Goal: Information Seeking & Learning: Learn about a topic

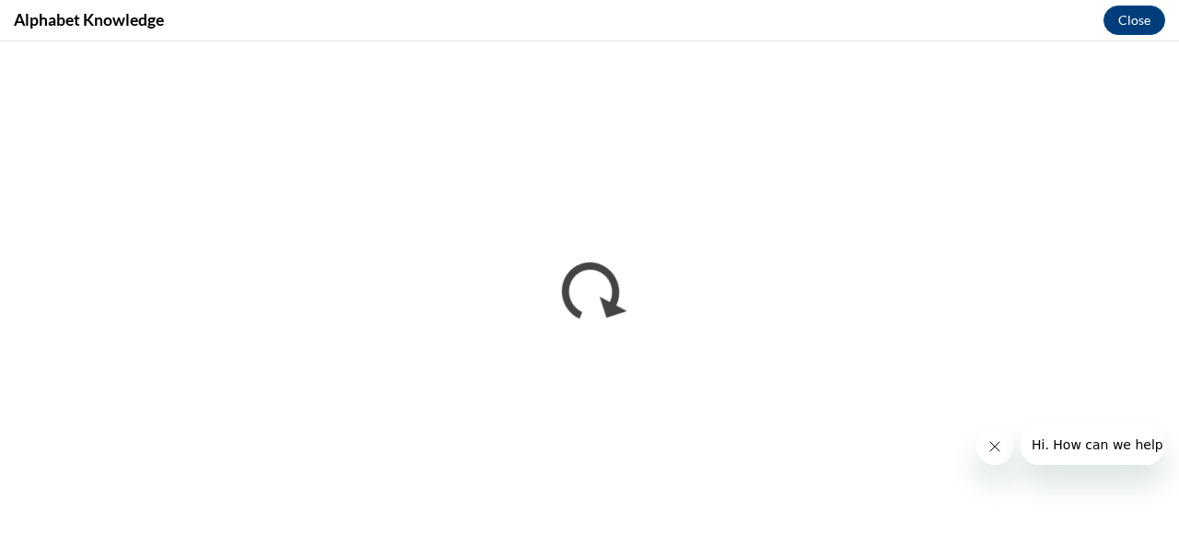
click at [995, 446] on icon "Close message from company" at bounding box center [993, 446] width 9 height 9
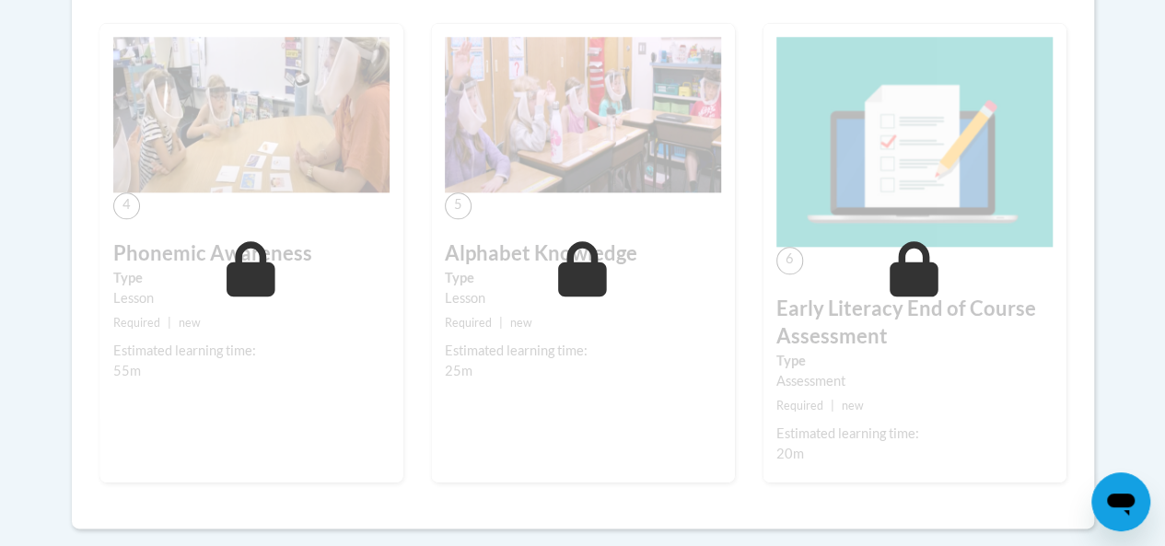
scroll to position [737, 0]
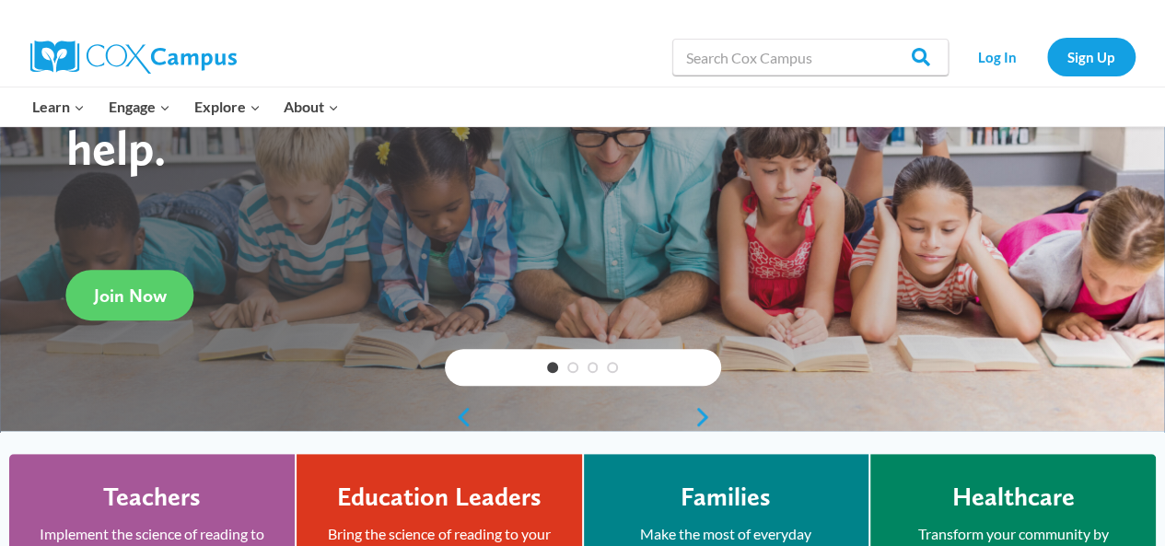
scroll to position [276, 0]
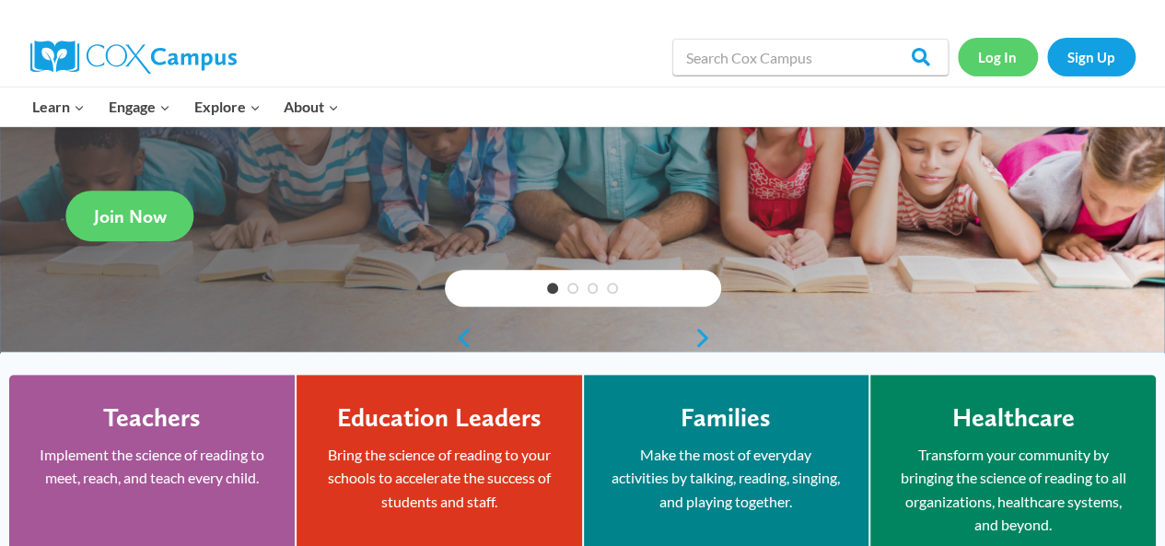
click at [1015, 60] on link "Log In" at bounding box center [998, 57] width 80 height 38
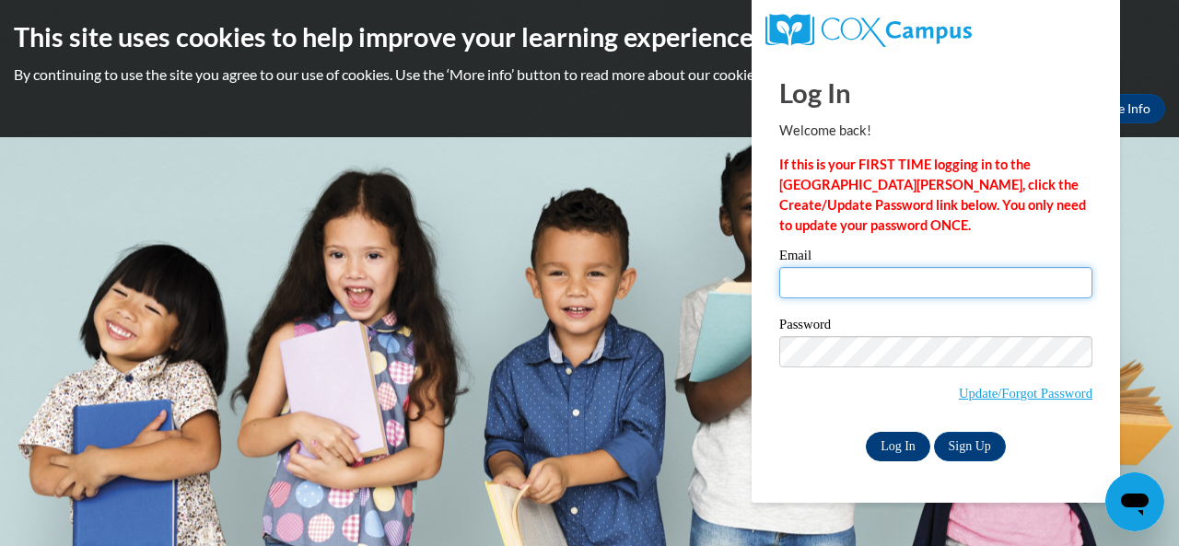
type input "[PERSON_NAME][EMAIL_ADDRESS][DOMAIN_NAME]"
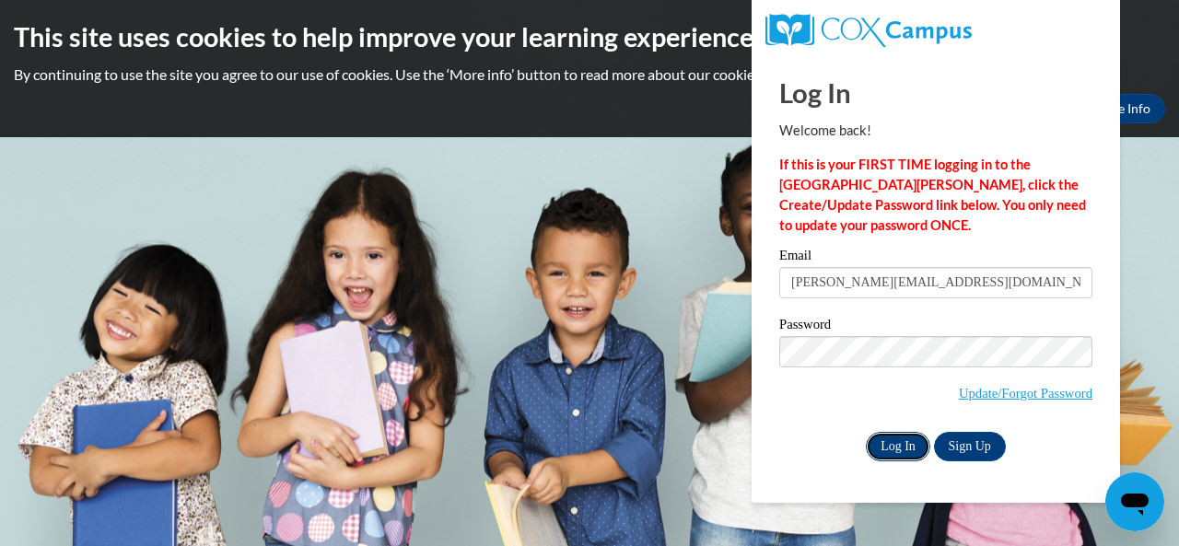
click at [890, 450] on input "Log In" at bounding box center [898, 446] width 64 height 29
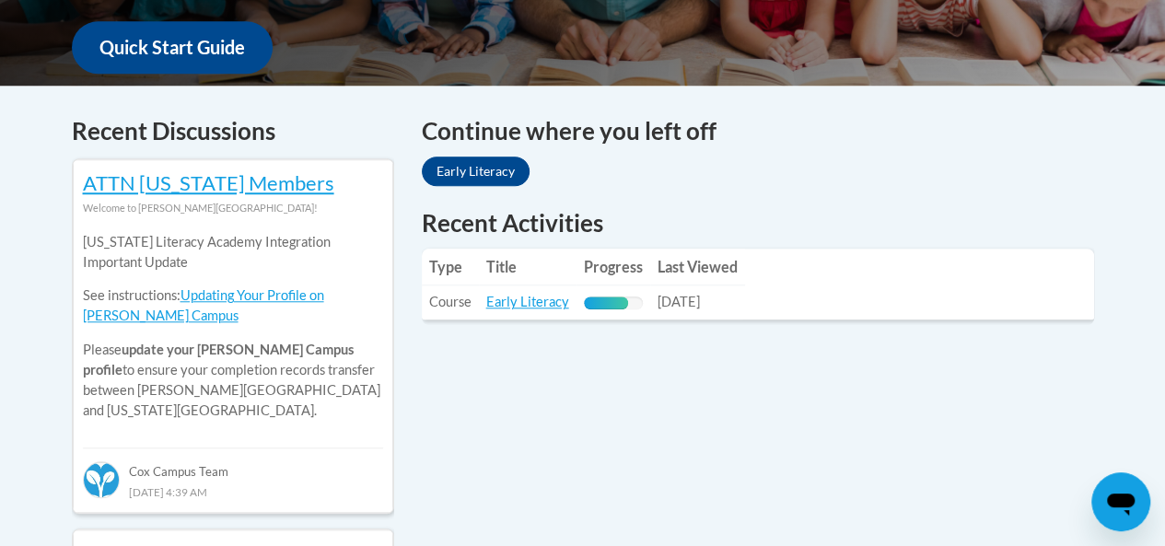
scroll to position [921, 0]
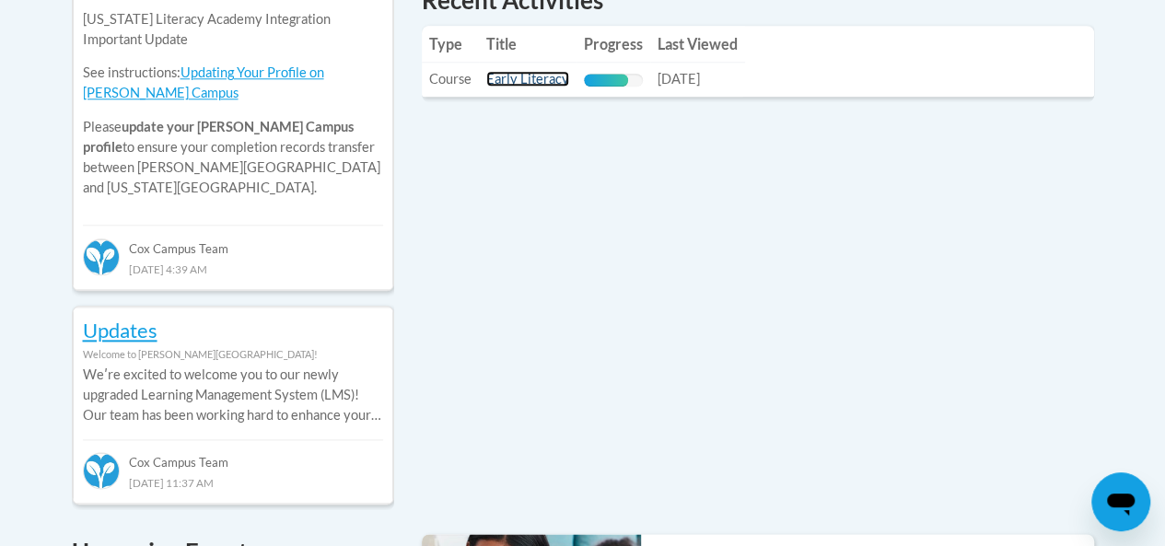
click at [537, 73] on link "Early Literacy" at bounding box center [527, 79] width 83 height 16
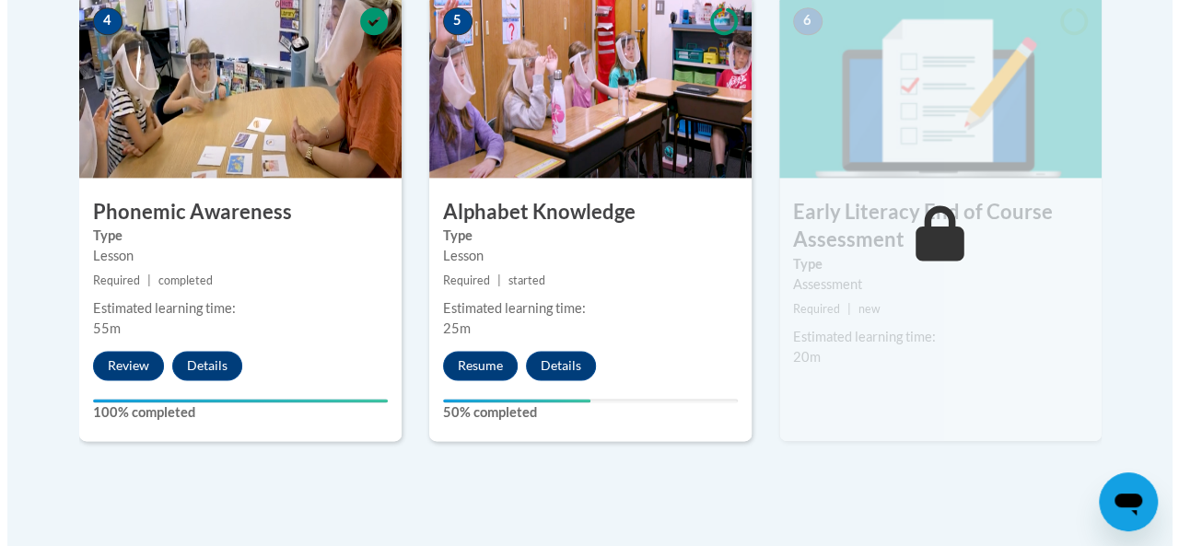
scroll to position [1197, 0]
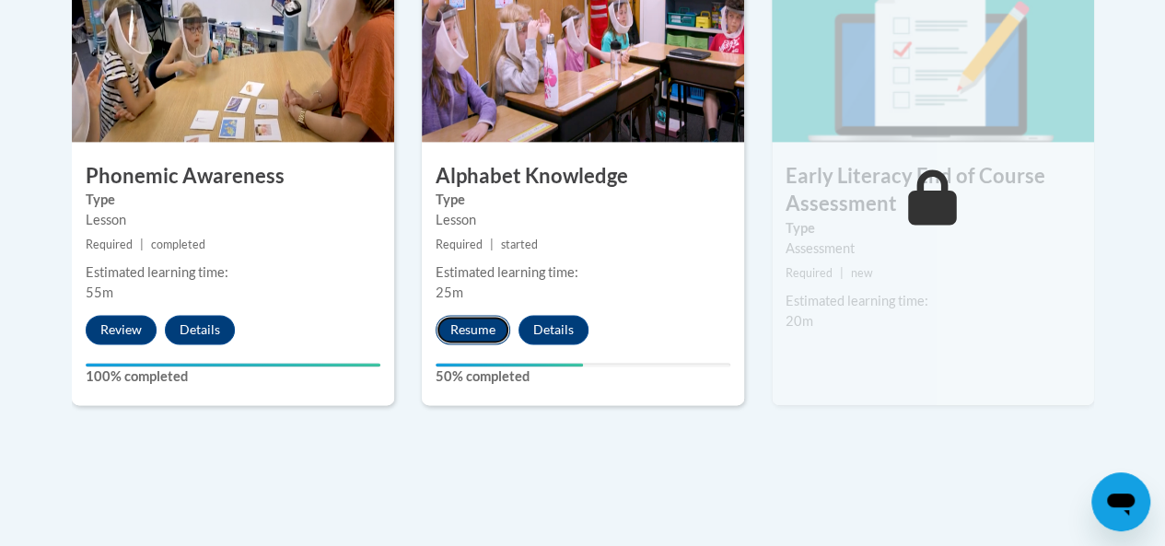
click at [446, 325] on button "Resume" at bounding box center [473, 329] width 75 height 29
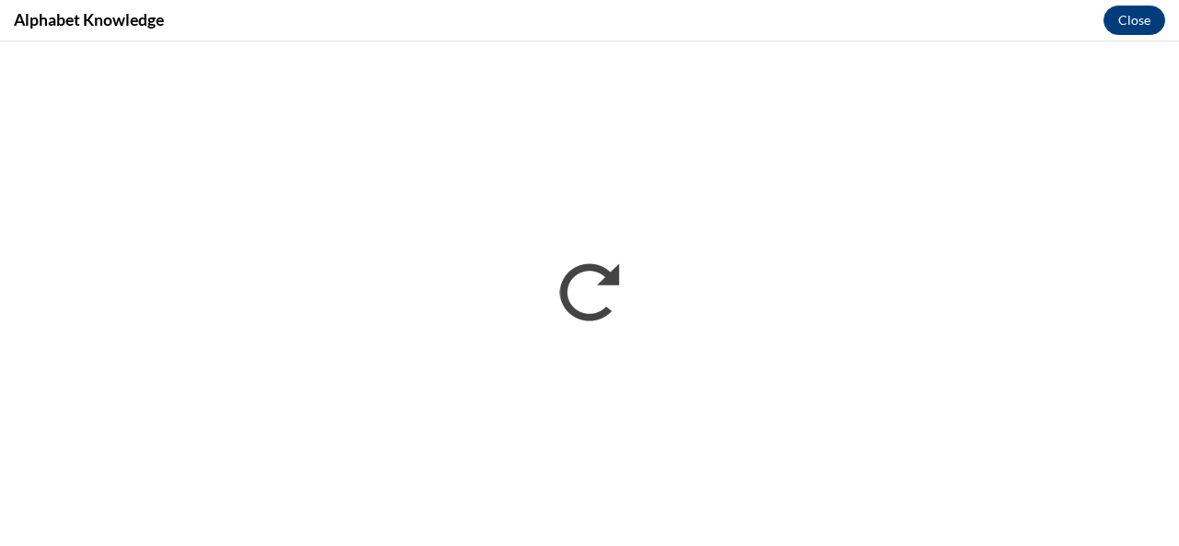
scroll to position [0, 0]
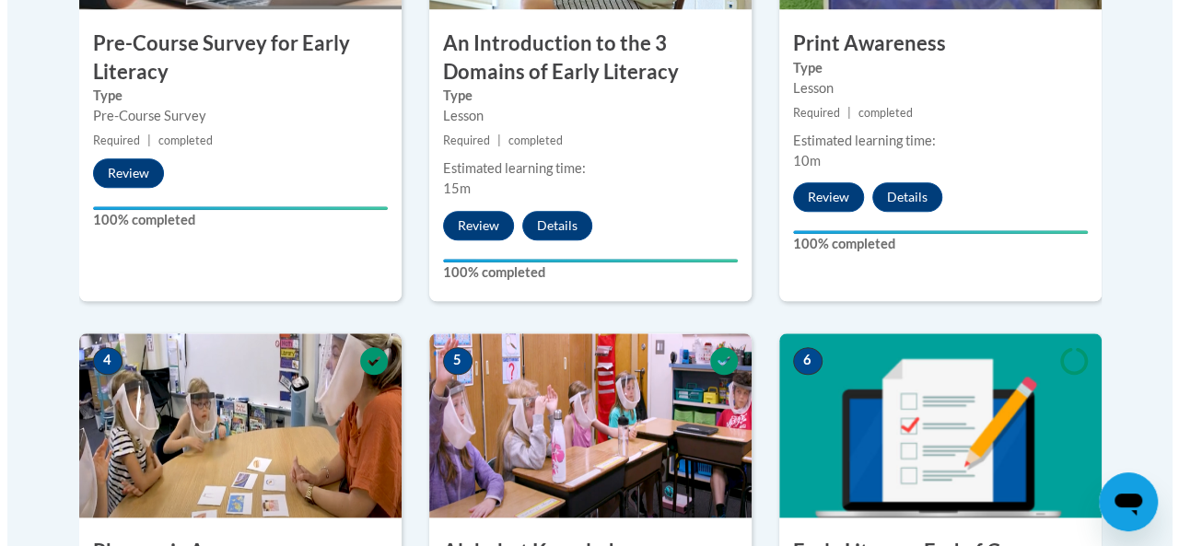
scroll to position [1105, 0]
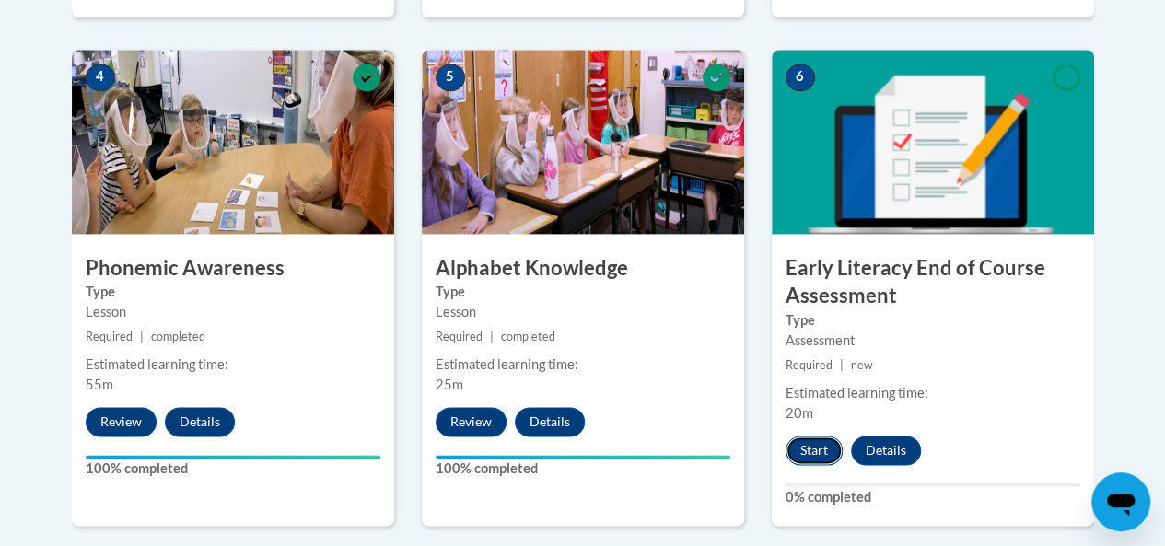
click at [811, 458] on button "Start" at bounding box center [813, 450] width 57 height 29
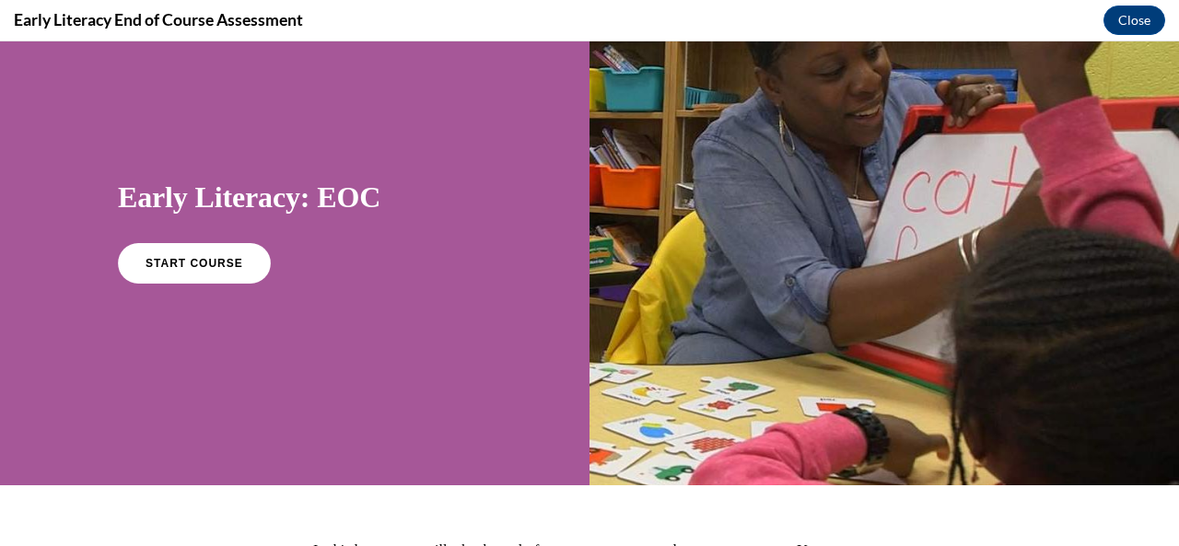
scroll to position [92, 0]
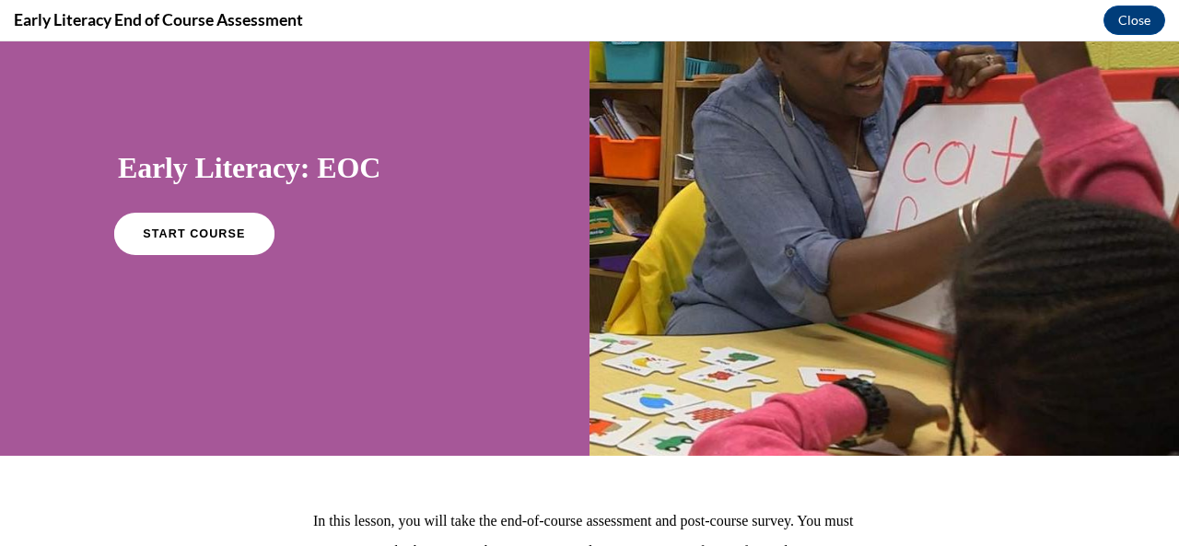
click at [175, 228] on span "START COURSE" at bounding box center [194, 234] width 102 height 14
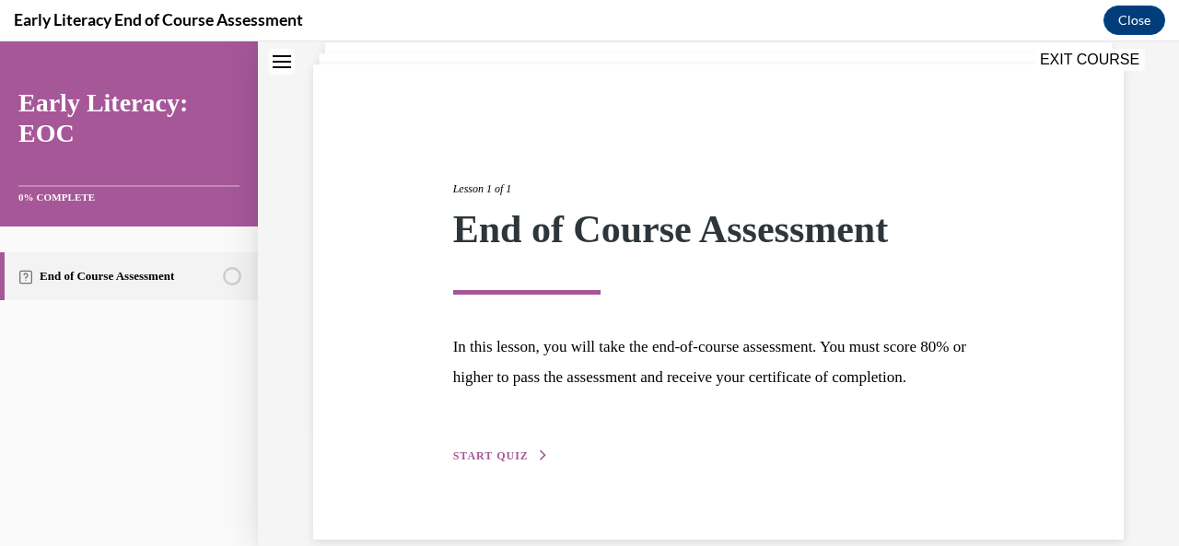
scroll to position [177, 0]
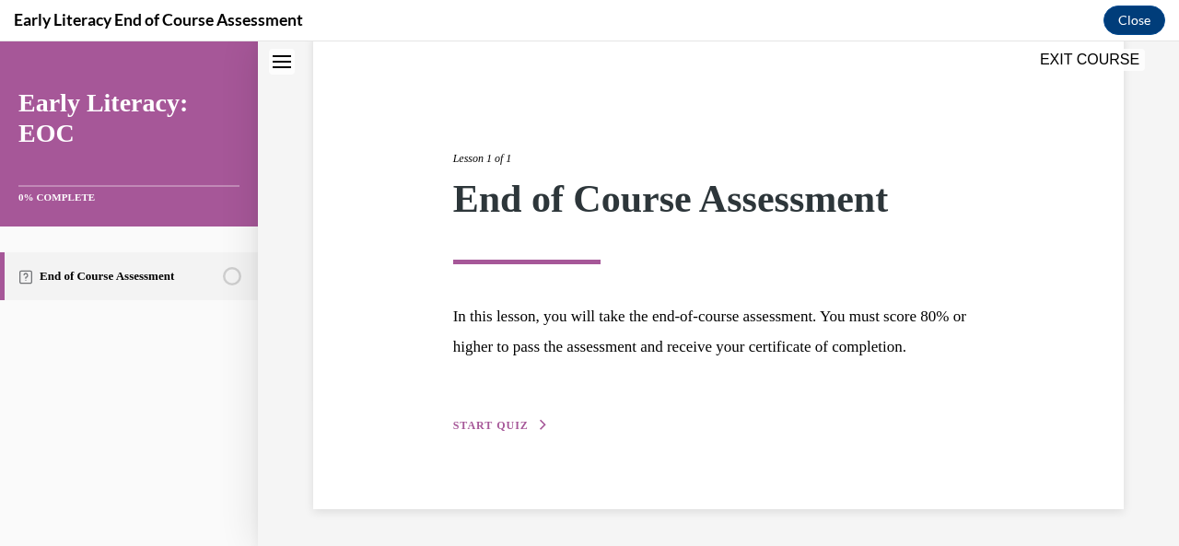
click at [498, 411] on div "Lesson 1 of 1 End of Course Assessment In this lesson, you will take the end-of…" at bounding box center [718, 272] width 559 height 328
click at [501, 425] on span "START QUIZ" at bounding box center [491, 425] width 76 height 13
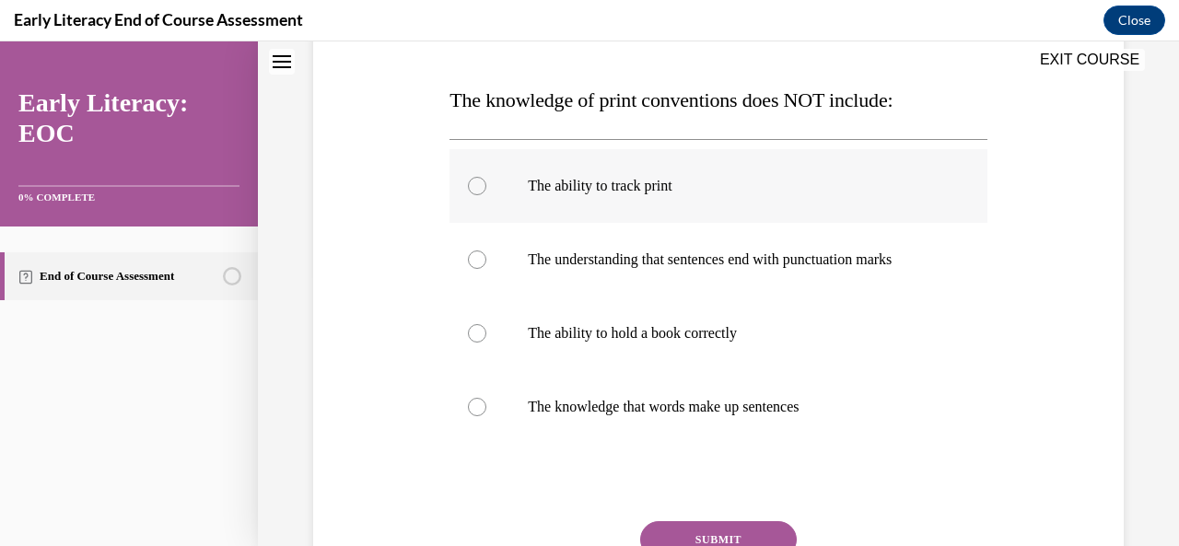
scroll to position [361, 0]
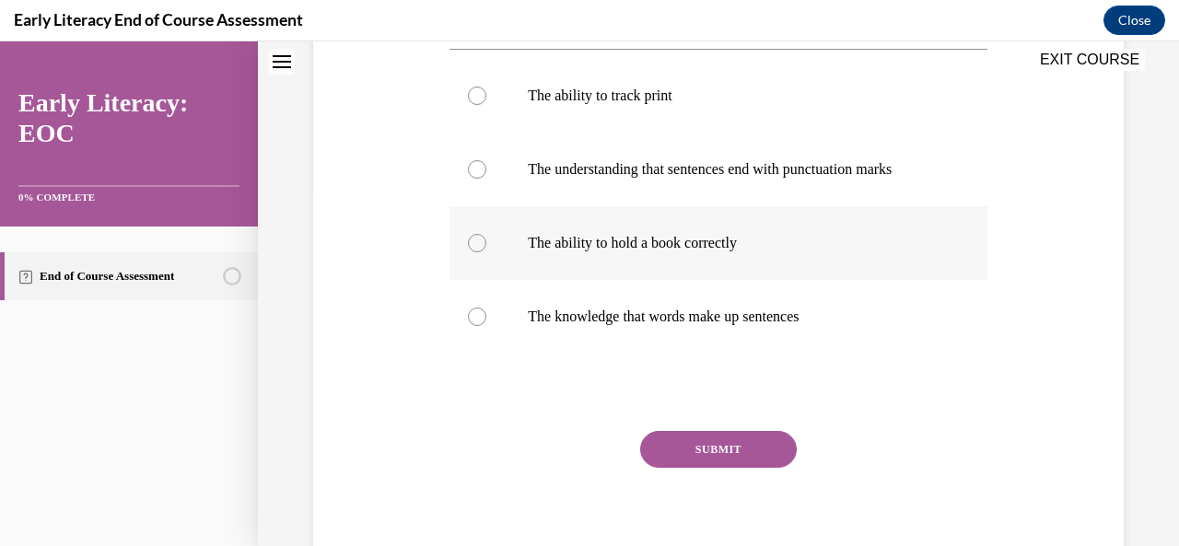
click at [624, 239] on p "The ability to hold a book correctly" at bounding box center [734, 243] width 413 height 18
click at [696, 463] on button "SUBMIT" at bounding box center [718, 449] width 157 height 37
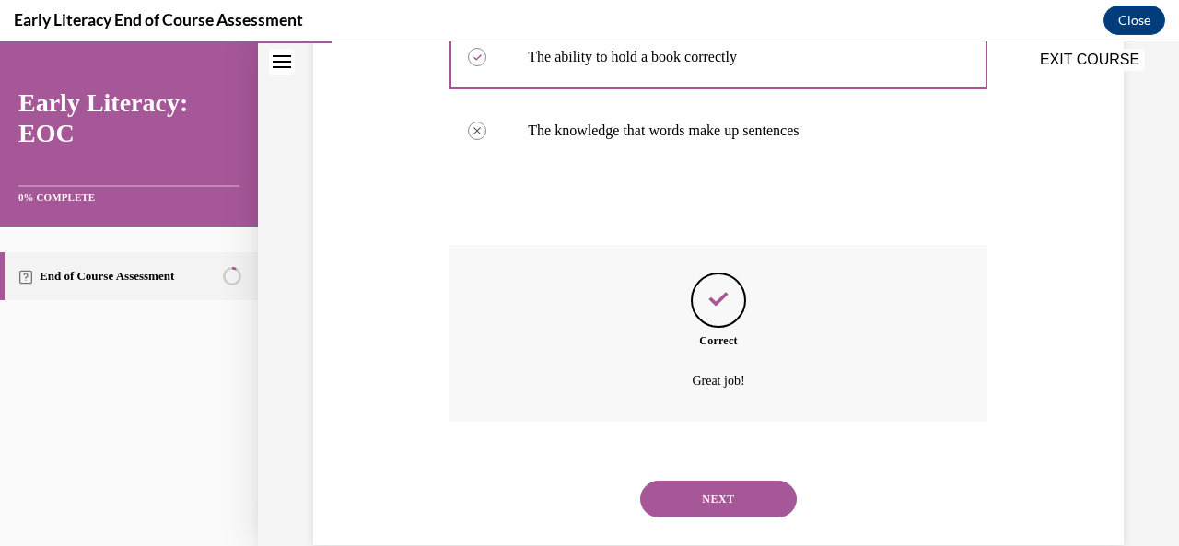
scroll to position [582, 0]
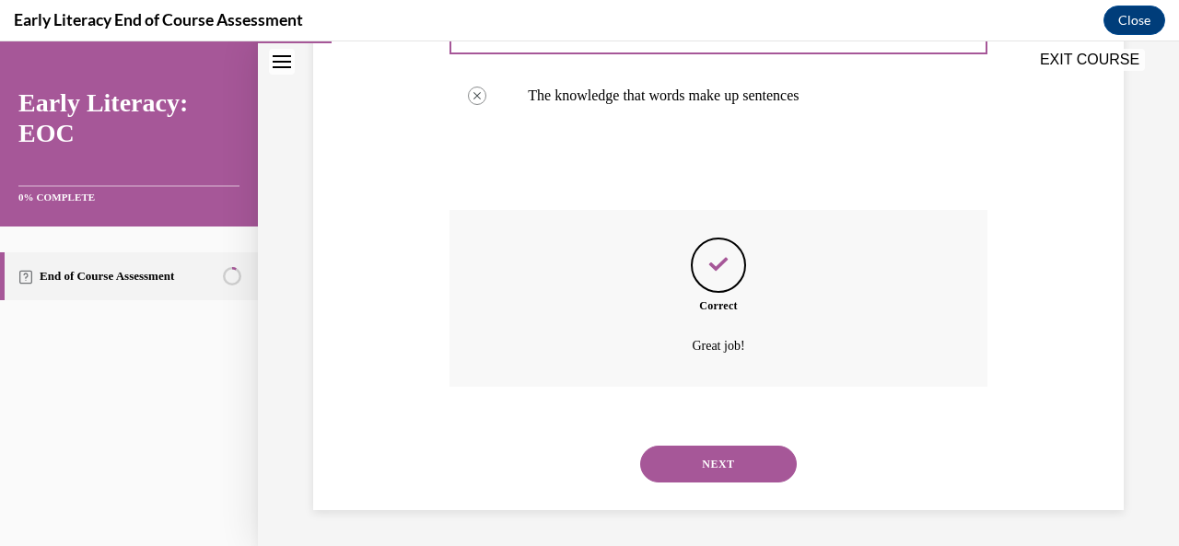
click at [740, 484] on div "NEXT" at bounding box center [717, 464] width 537 height 74
click at [738, 456] on button "NEXT" at bounding box center [718, 464] width 157 height 37
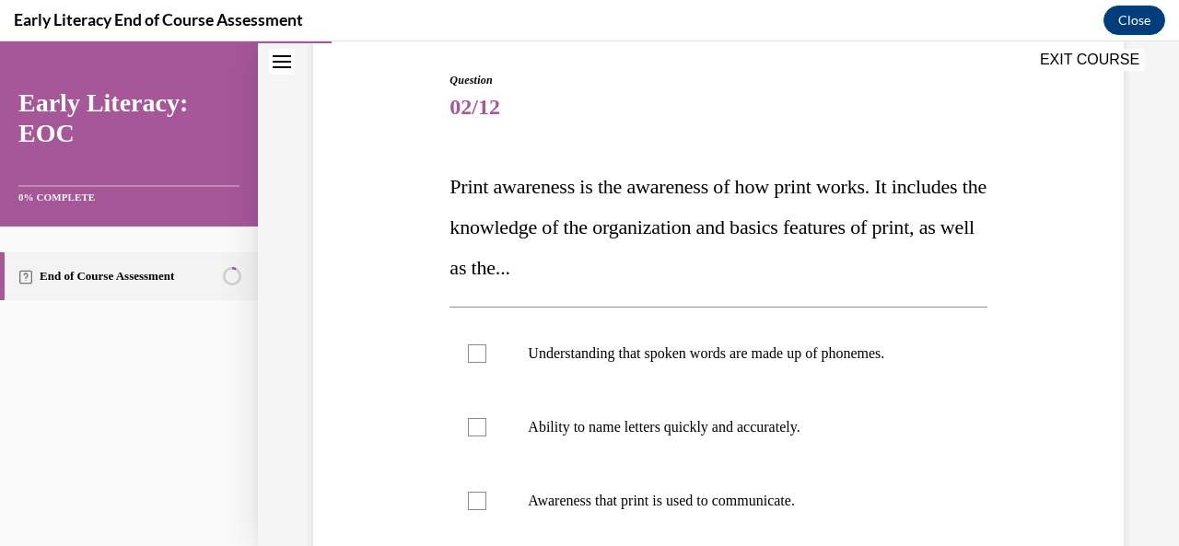
scroll to position [276, 0]
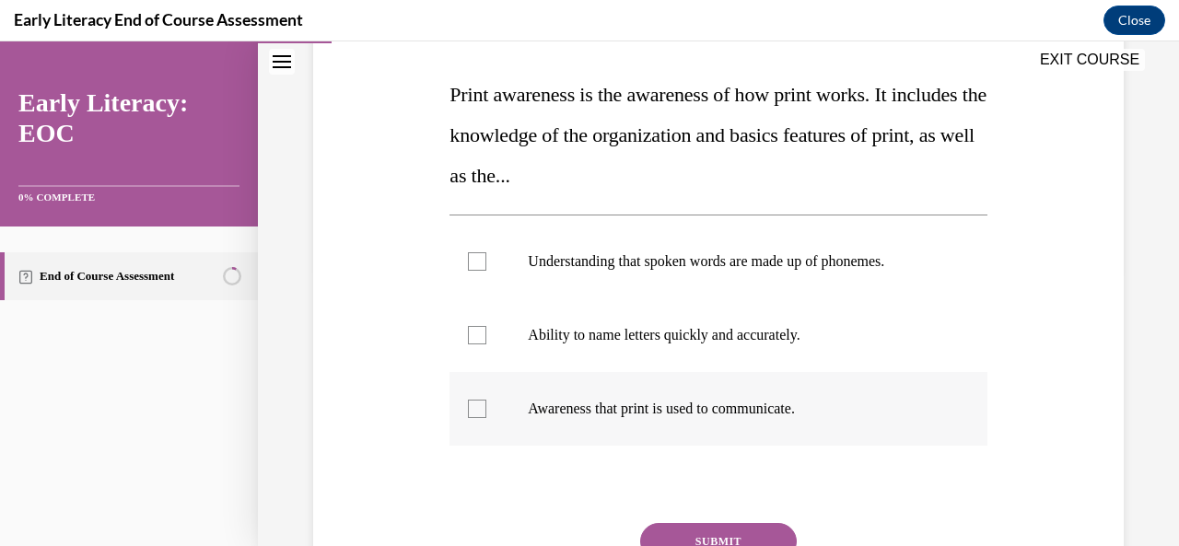
click at [688, 409] on p "Awareness that print is used to communicate." at bounding box center [734, 409] width 413 height 18
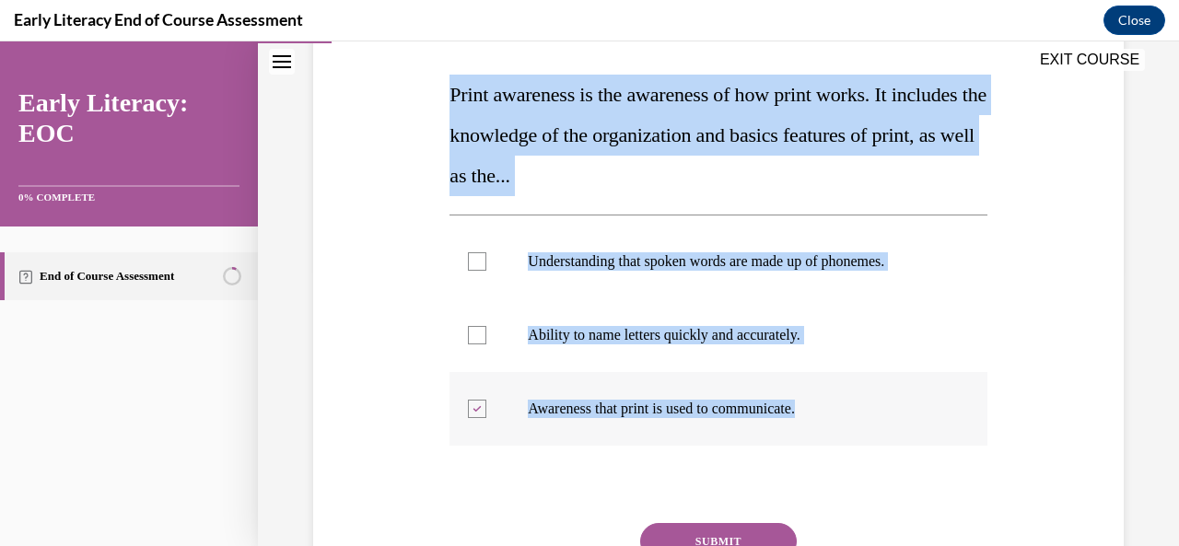
drag, startPoint x: 440, startPoint y: 97, endPoint x: 825, endPoint y: 413, distance: 497.9
click at [825, 413] on div "Question 02/12 Print awareness is the awareness of how print works. It includes…" at bounding box center [718, 299] width 820 height 750
copy div "Print awareness is the awareness of how print works. It includes the knowledge …"
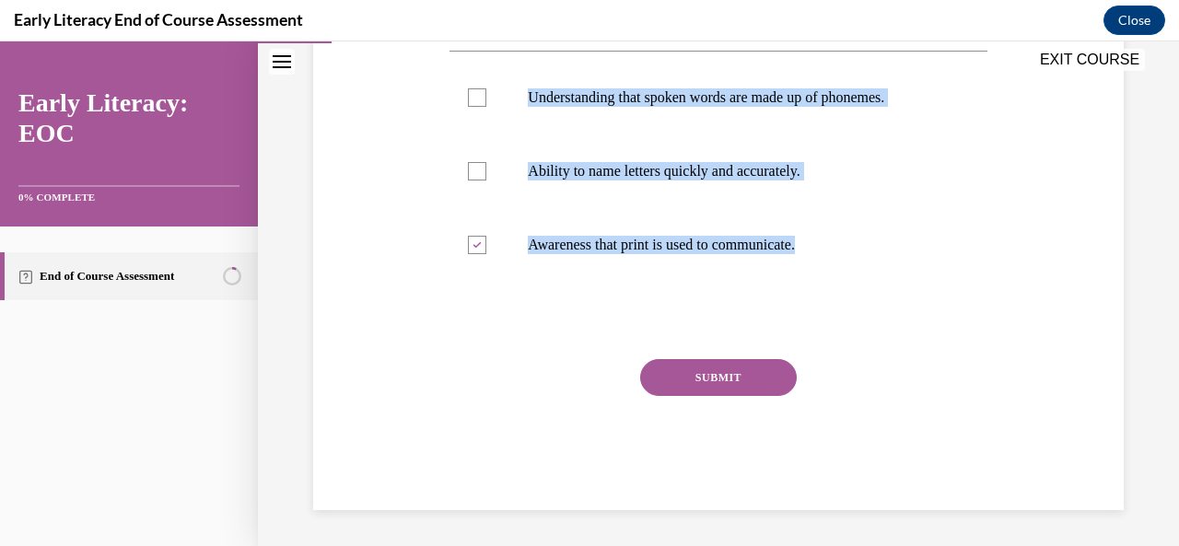
click at [687, 369] on button "SUBMIT" at bounding box center [718, 377] width 157 height 37
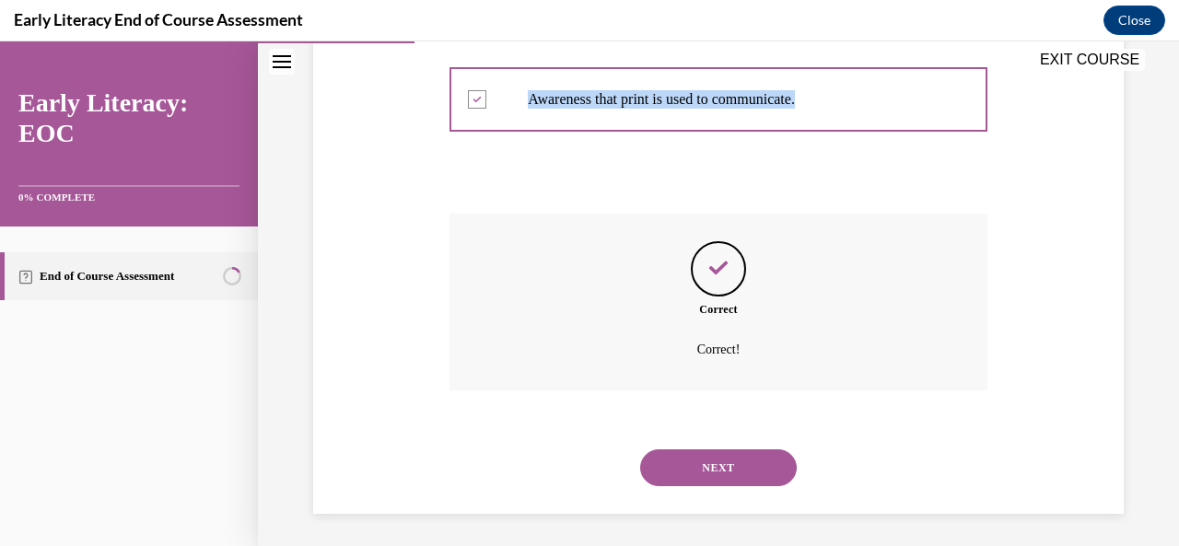
scroll to position [589, 0]
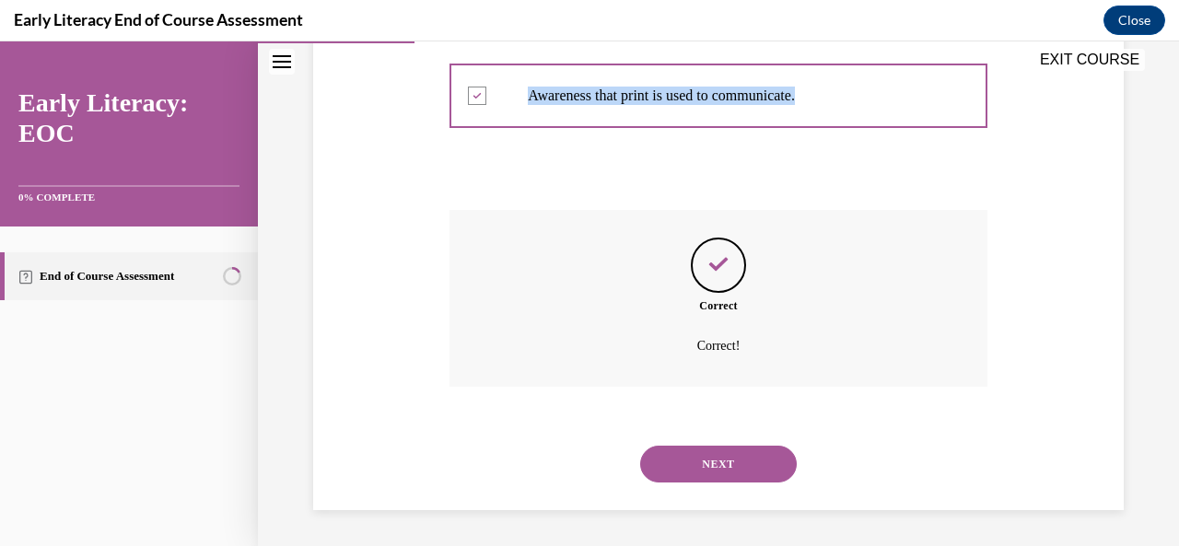
click at [723, 446] on button "NEXT" at bounding box center [718, 464] width 157 height 37
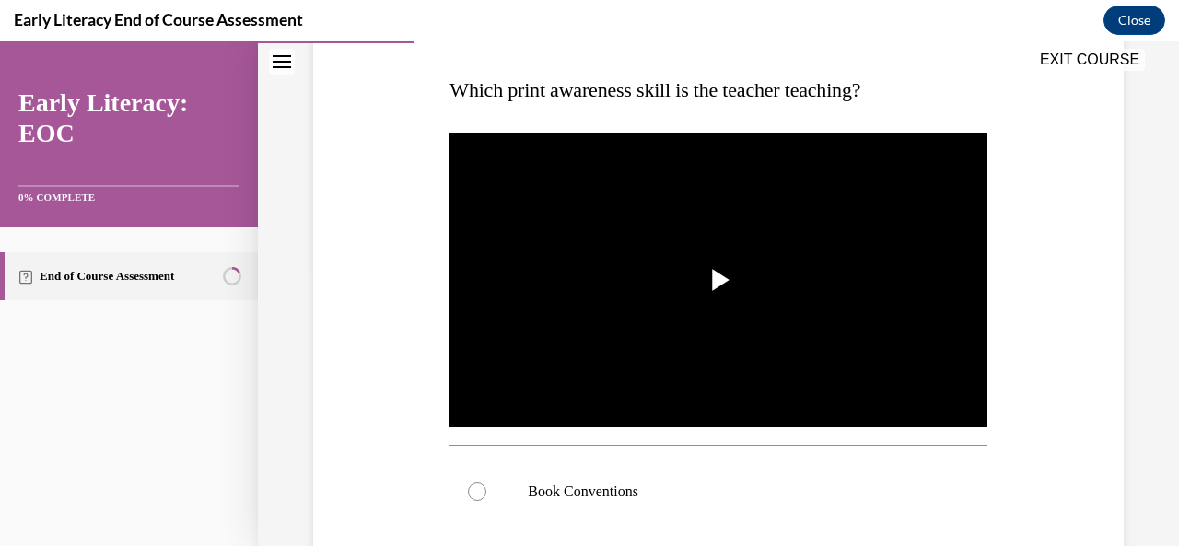
scroll to position [368, 0]
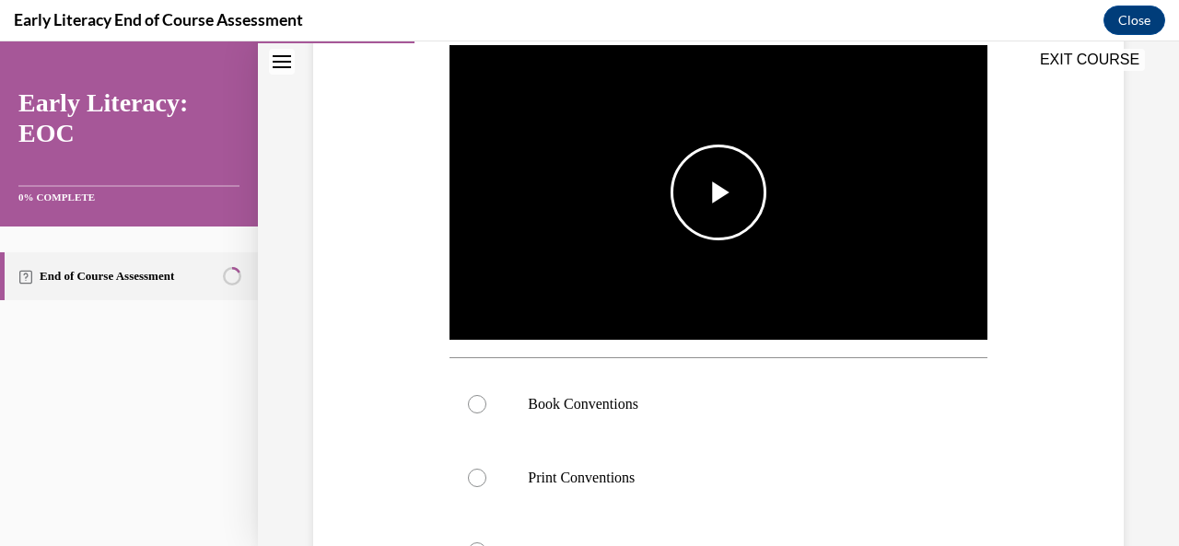
click at [718, 192] on span "Video player" at bounding box center [718, 192] width 0 height 0
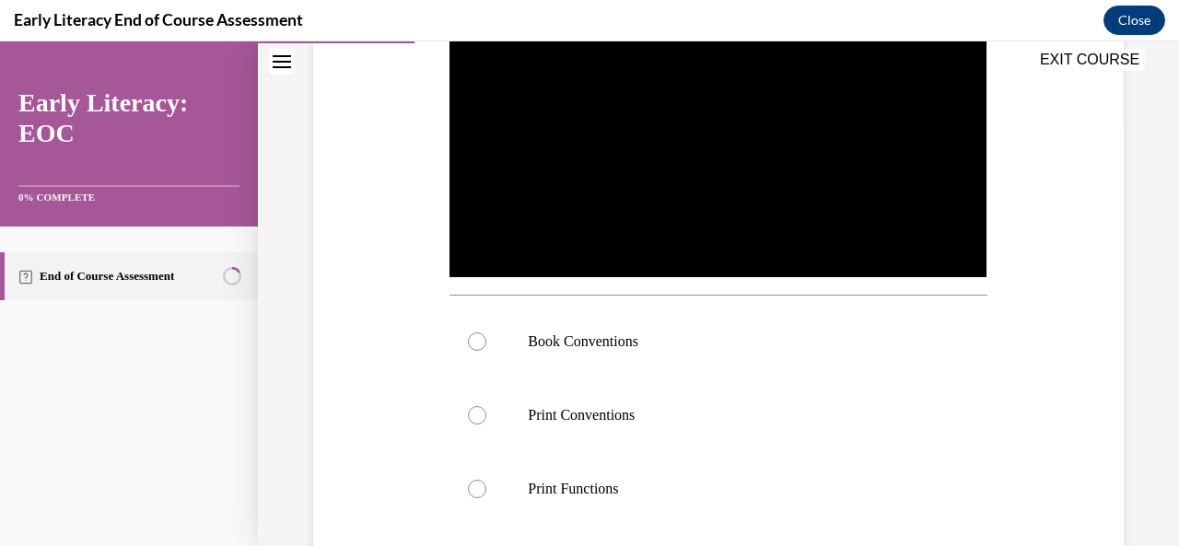
scroll to position [553, 0]
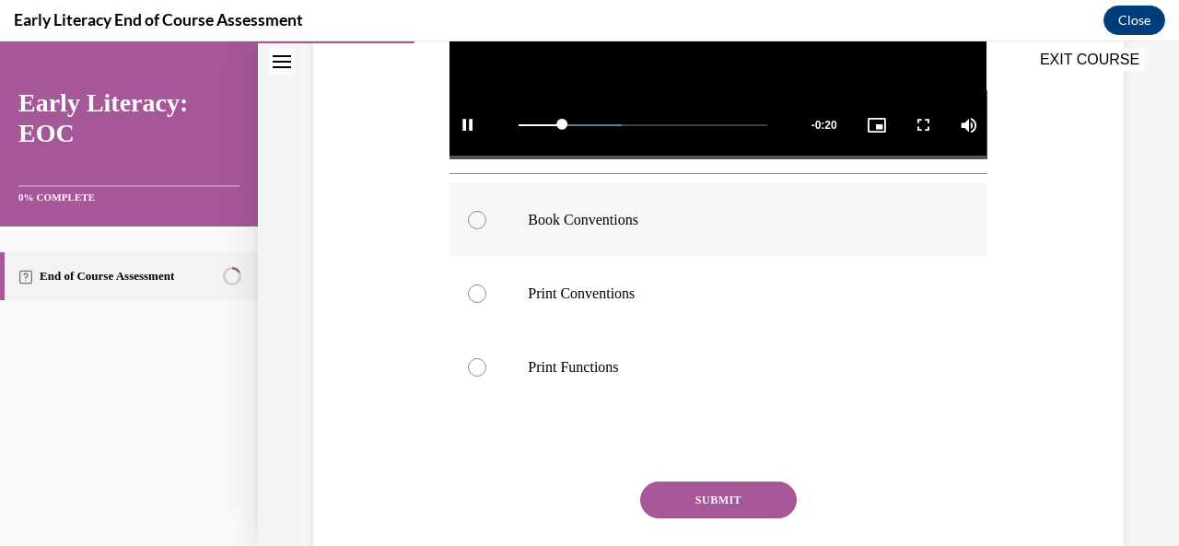
click at [543, 215] on p "Book Conventions" at bounding box center [734, 220] width 413 height 18
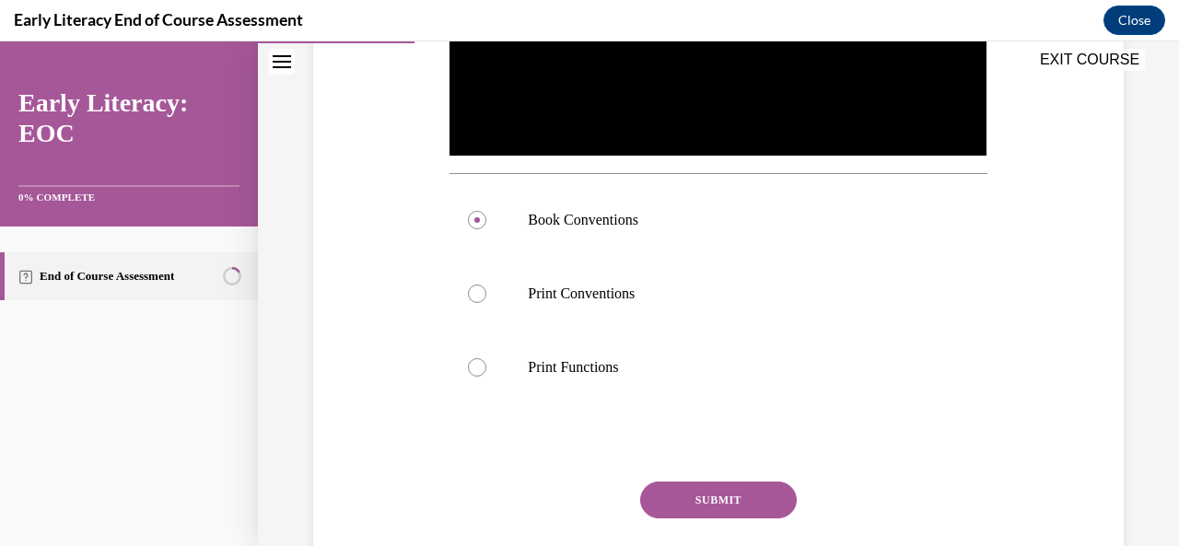
click at [711, 489] on button "SUBMIT" at bounding box center [718, 500] width 157 height 37
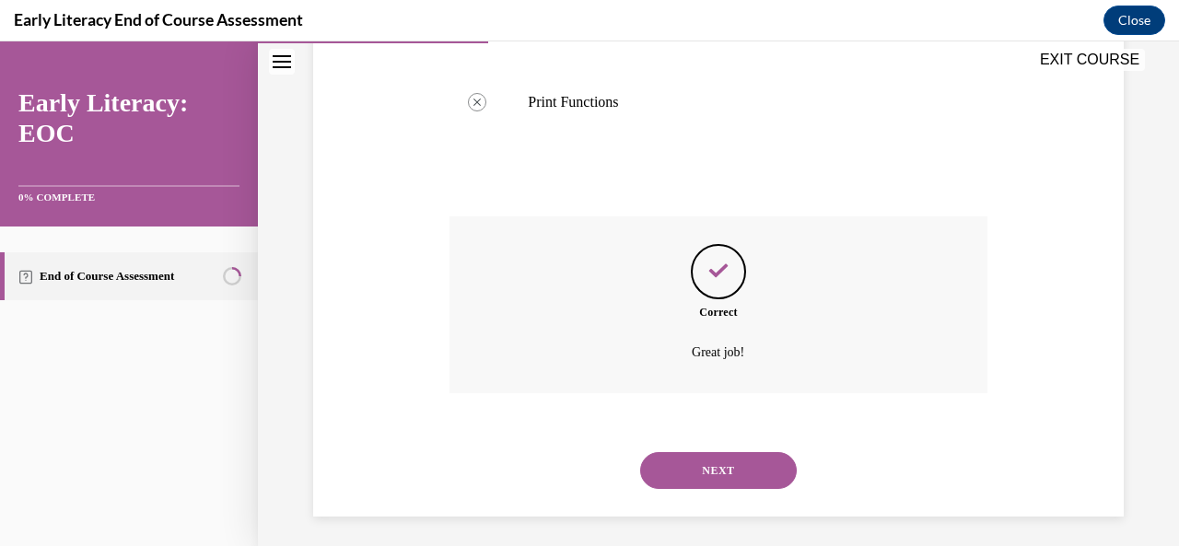
scroll to position [819, 0]
click at [713, 442] on div "NEXT" at bounding box center [717, 470] width 537 height 74
click at [720, 466] on button "NEXT" at bounding box center [718, 469] width 157 height 37
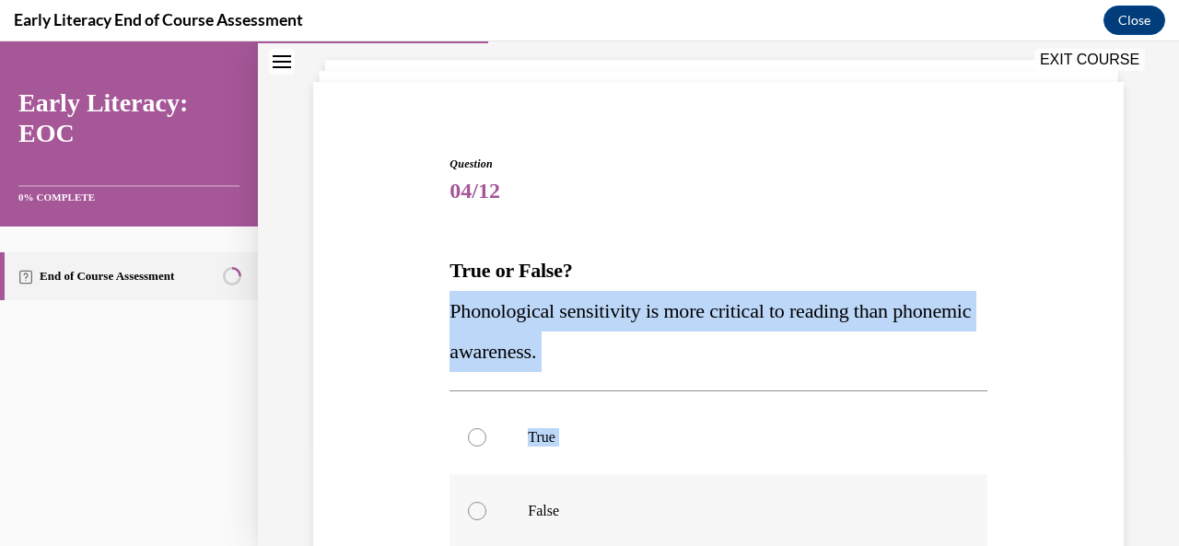
scroll to position [109, 0]
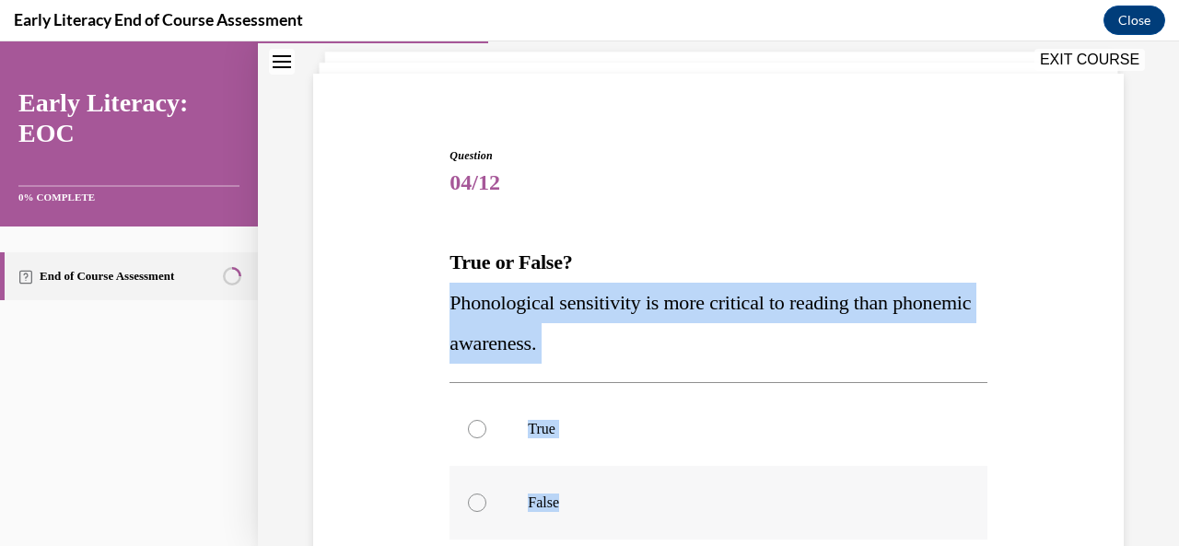
drag, startPoint x: 444, startPoint y: 316, endPoint x: 611, endPoint y: 497, distance: 246.4
click at [610, 502] on div "Question 04/12 True or False? Phonological sensitivity is more critical to read…" at bounding box center [718, 444] width 546 height 648
copy div "Phonological sensitivity is more critical to reading than phonemic awareness. T…"
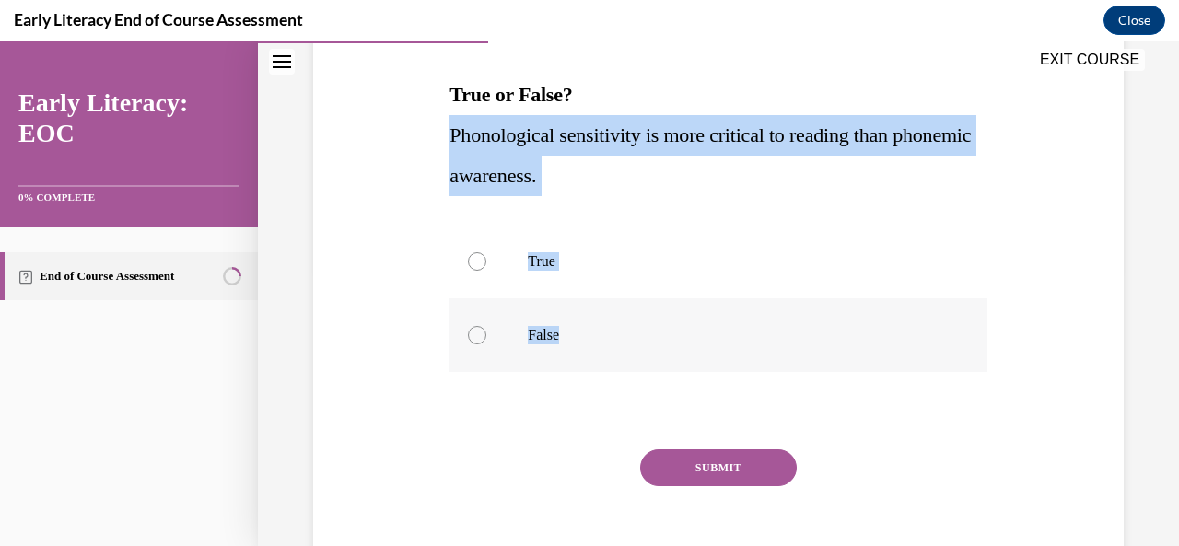
scroll to position [293, 0]
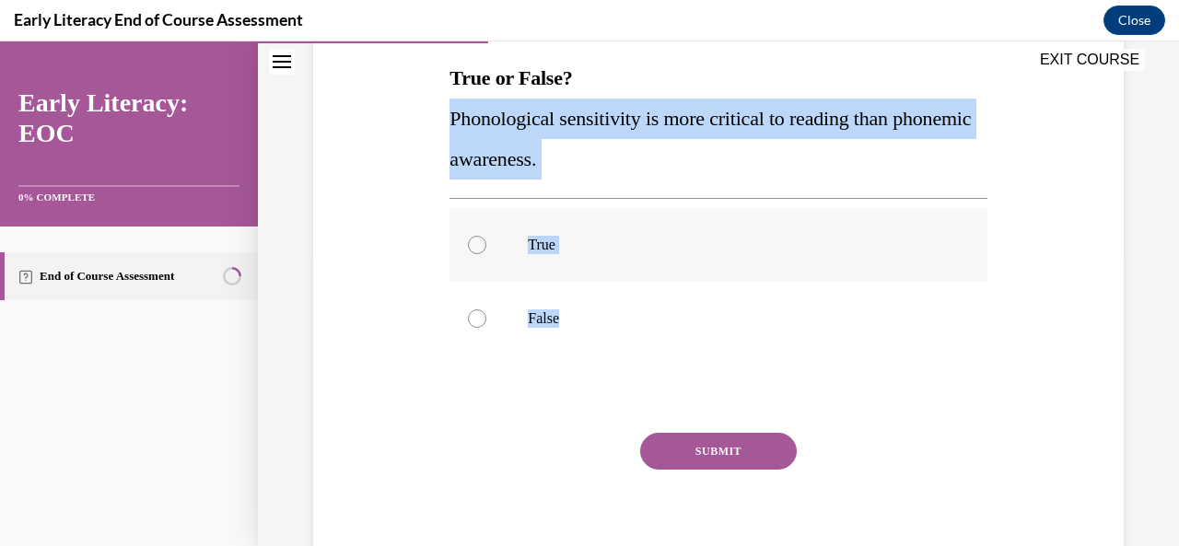
drag, startPoint x: 471, startPoint y: 238, endPoint x: 544, endPoint y: 281, distance: 84.6
click at [471, 238] on div at bounding box center [477, 245] width 18 height 18
click at [700, 454] on button "SUBMIT" at bounding box center [718, 451] width 157 height 37
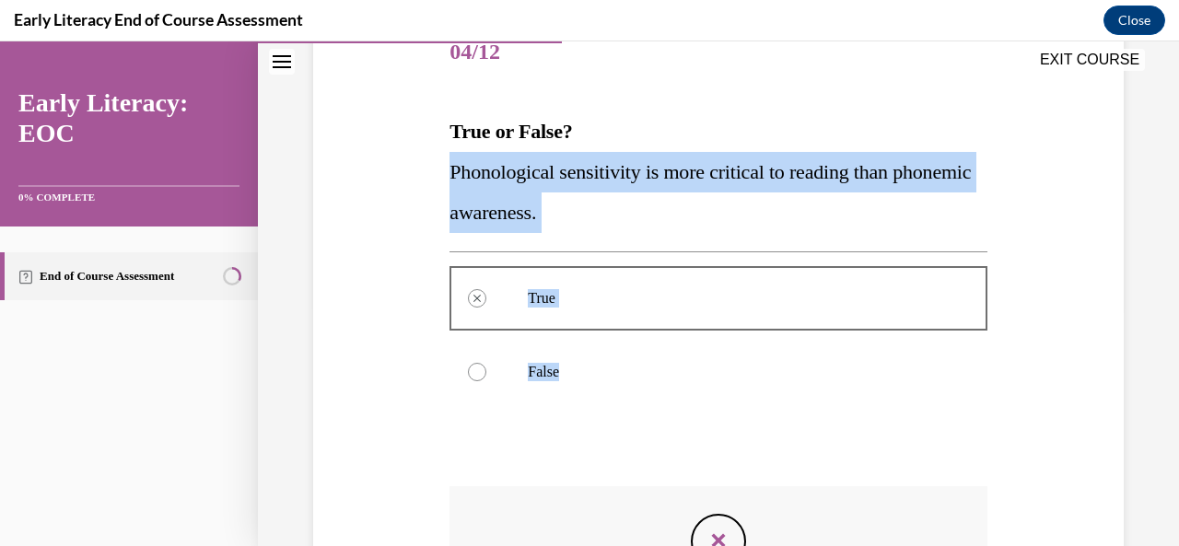
scroll to position [424, 0]
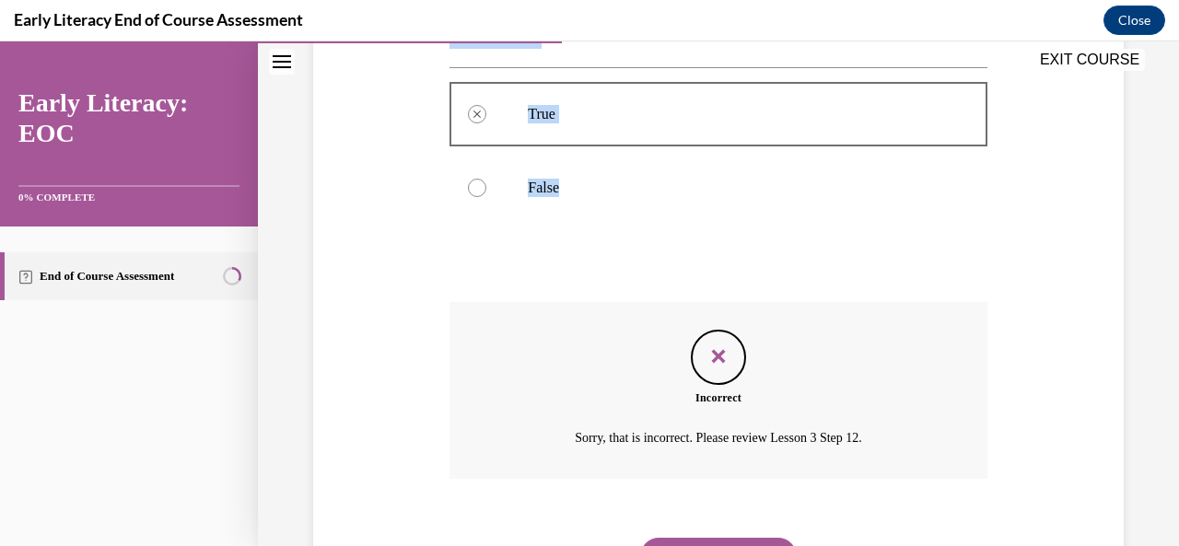
click at [474, 185] on div at bounding box center [477, 188] width 18 height 18
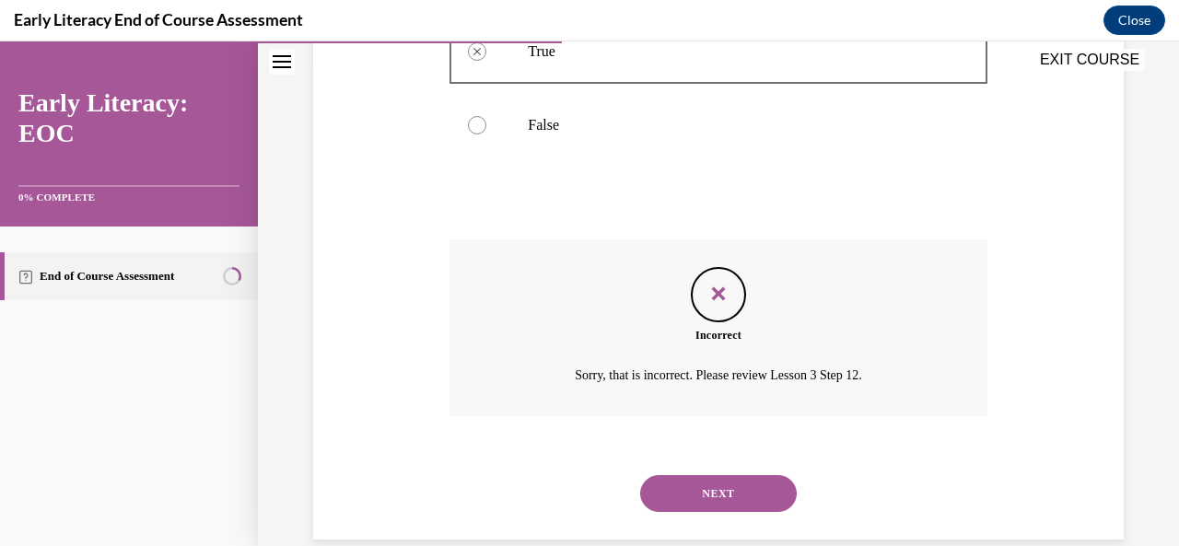
scroll to position [516, 0]
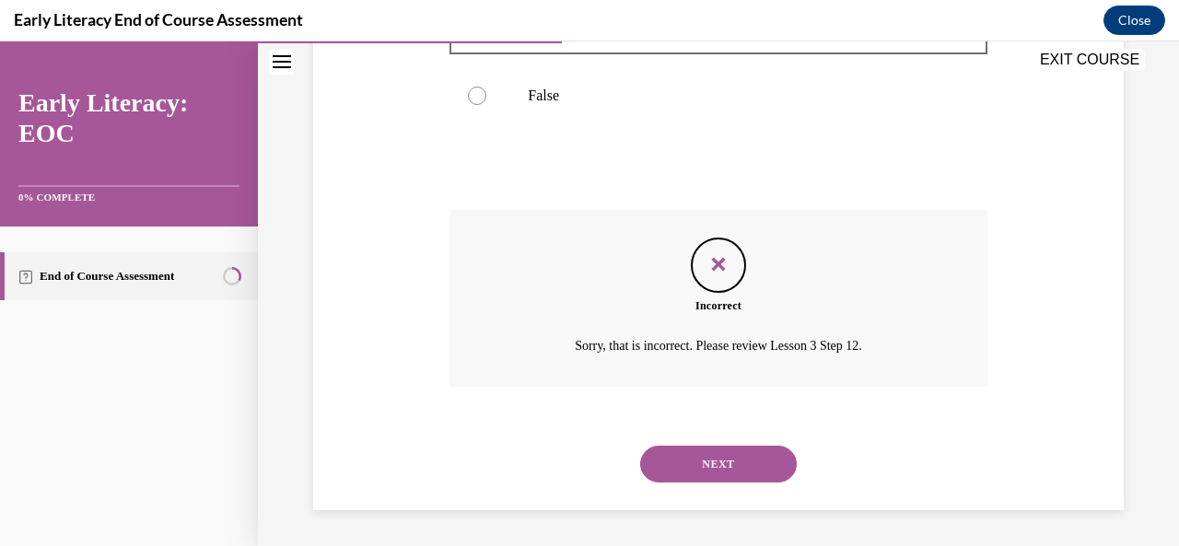
click at [727, 447] on button "NEXT" at bounding box center [718, 464] width 157 height 37
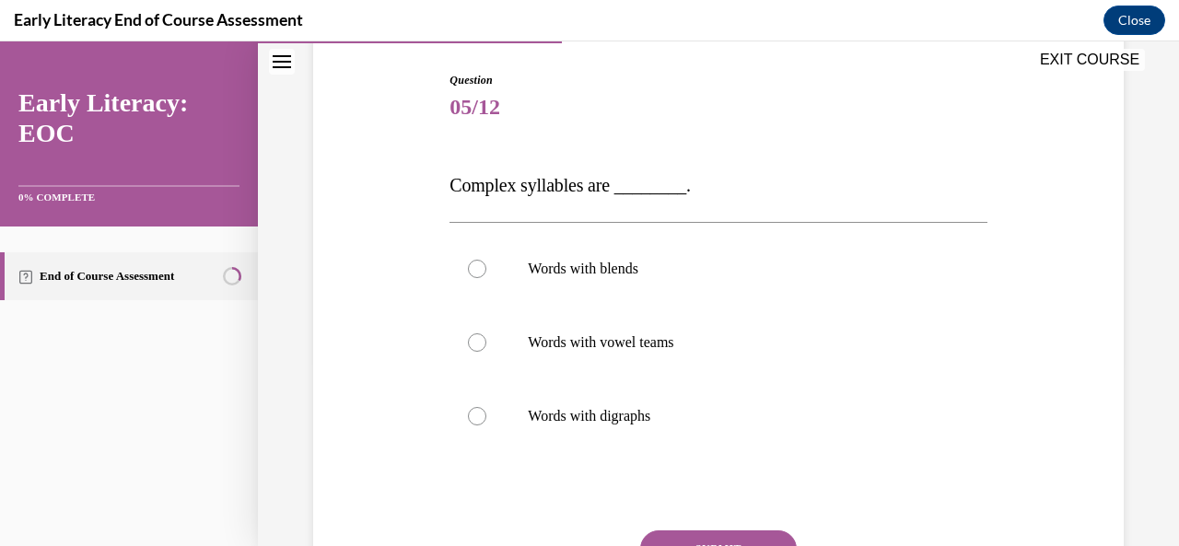
scroll to position [276, 0]
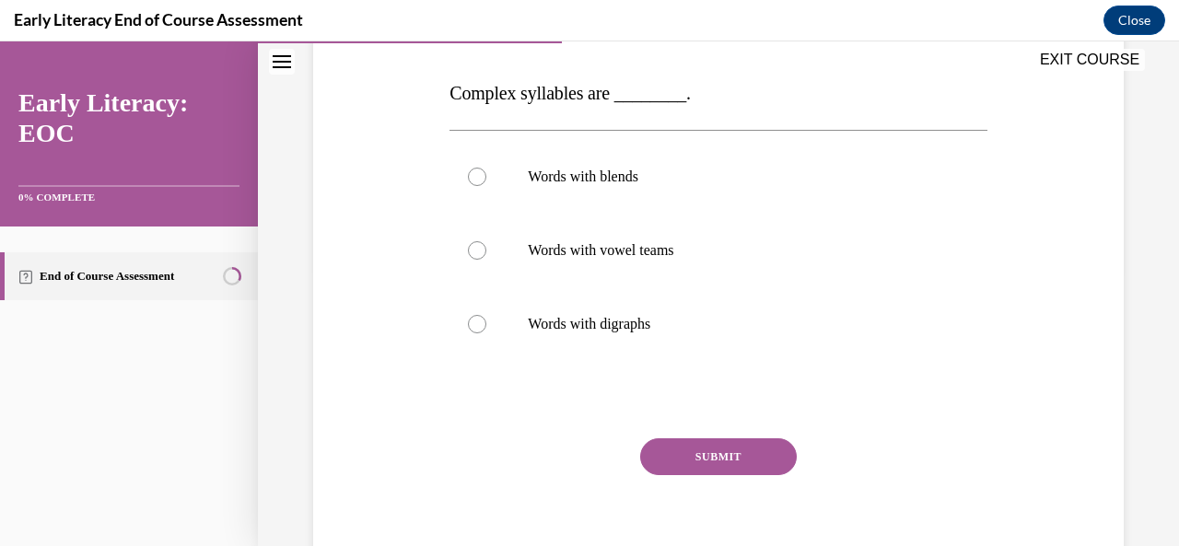
click at [457, 91] on span "Complex syllables are ________." at bounding box center [569, 93] width 241 height 20
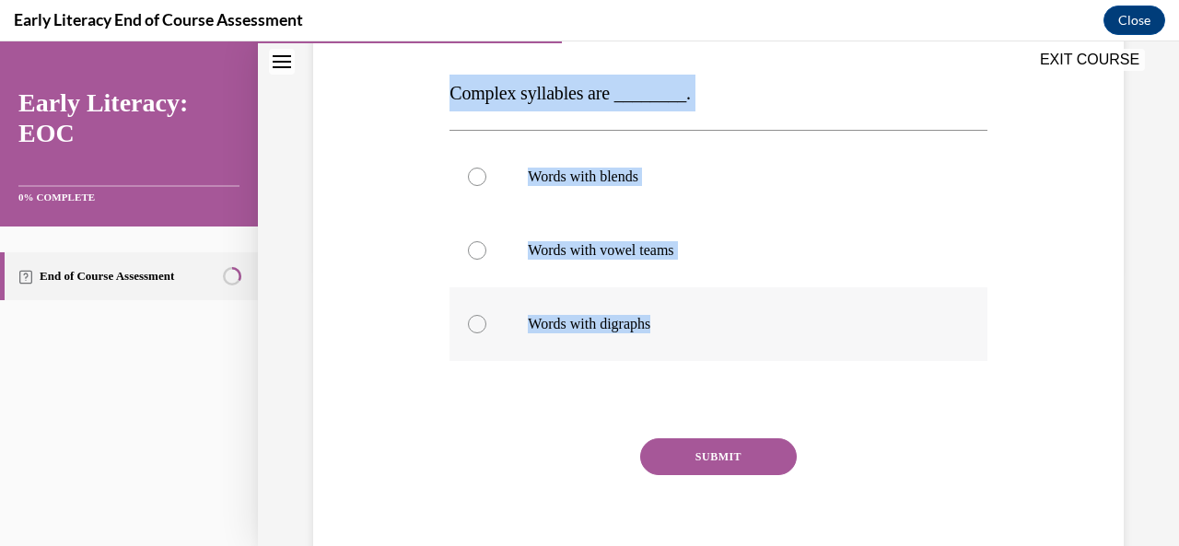
drag, startPoint x: 459, startPoint y: 96, endPoint x: 695, endPoint y: 322, distance: 327.6
click at [695, 322] on div "Question 05/12 Complex syllables are ________. Words with blends Words with vow…" at bounding box center [717, 285] width 537 height 610
copy div "Complex syllables are ________. Words with blends Words with vowel teams Words …"
click at [470, 159] on div at bounding box center [717, 177] width 537 height 74
click at [468, 176] on div at bounding box center [477, 177] width 18 height 18
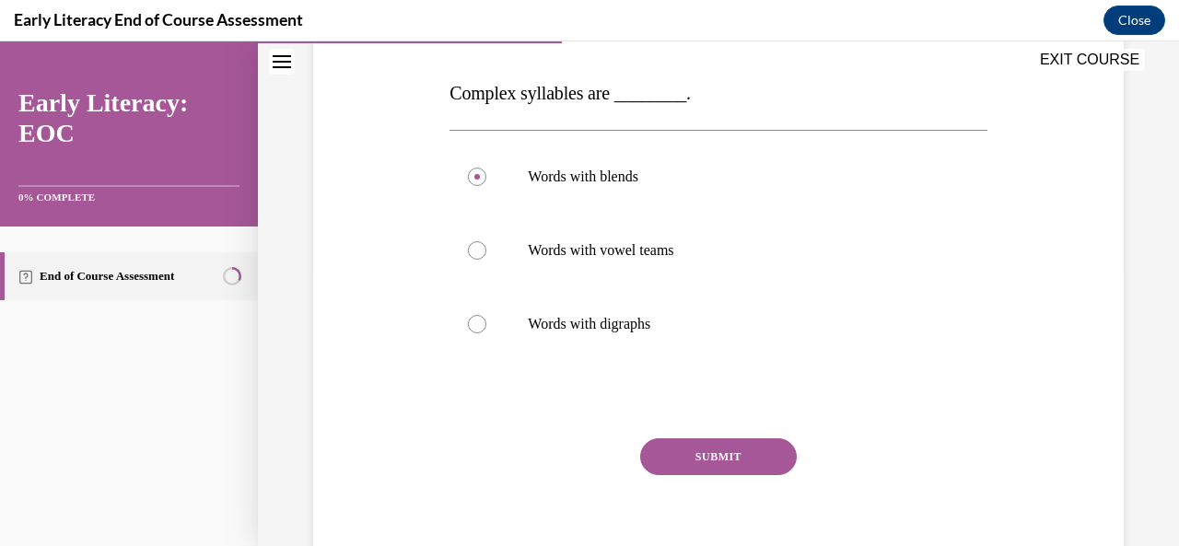
click at [696, 458] on button "SUBMIT" at bounding box center [718, 456] width 157 height 37
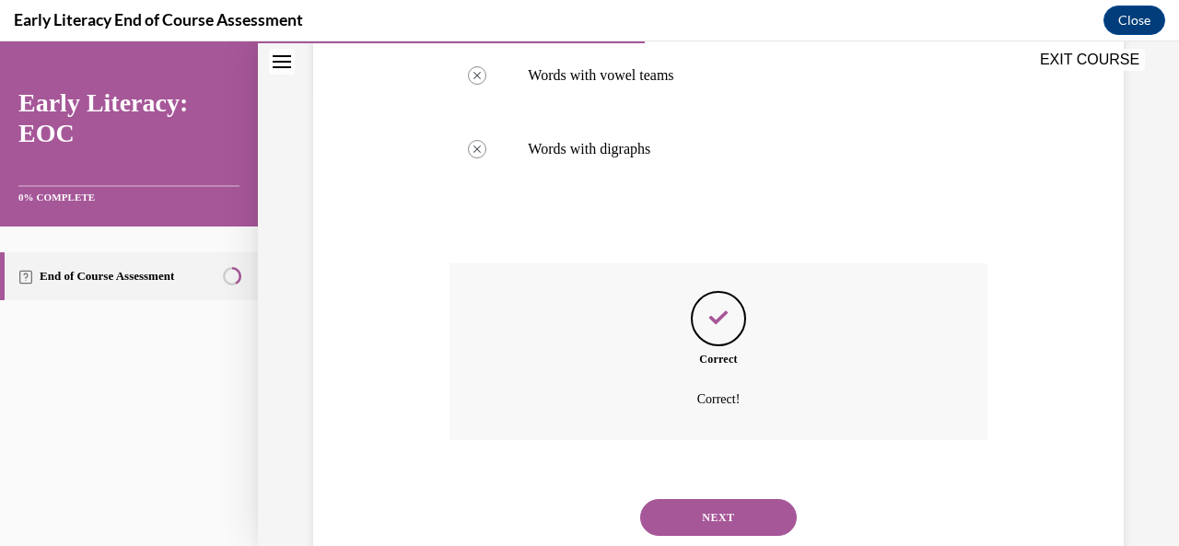
scroll to position [505, 0]
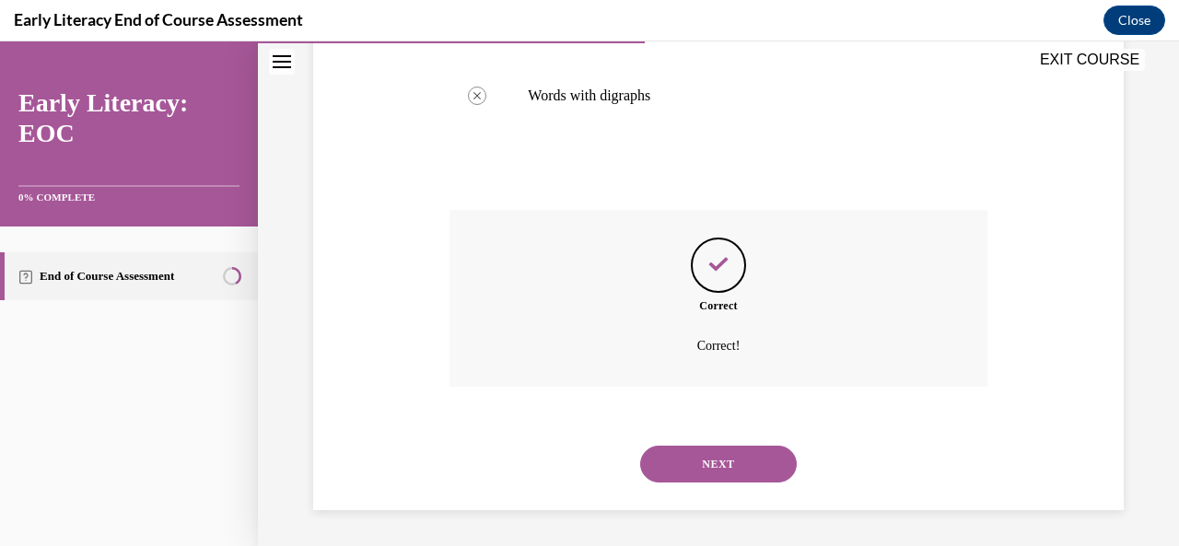
click at [702, 460] on button "NEXT" at bounding box center [718, 464] width 157 height 37
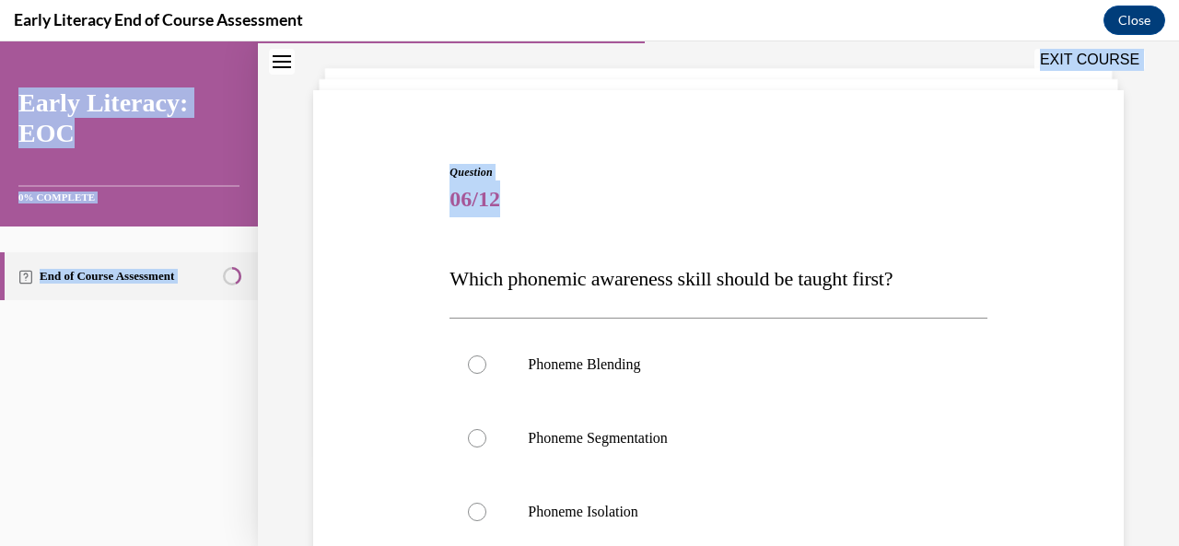
scroll to position [199, 0]
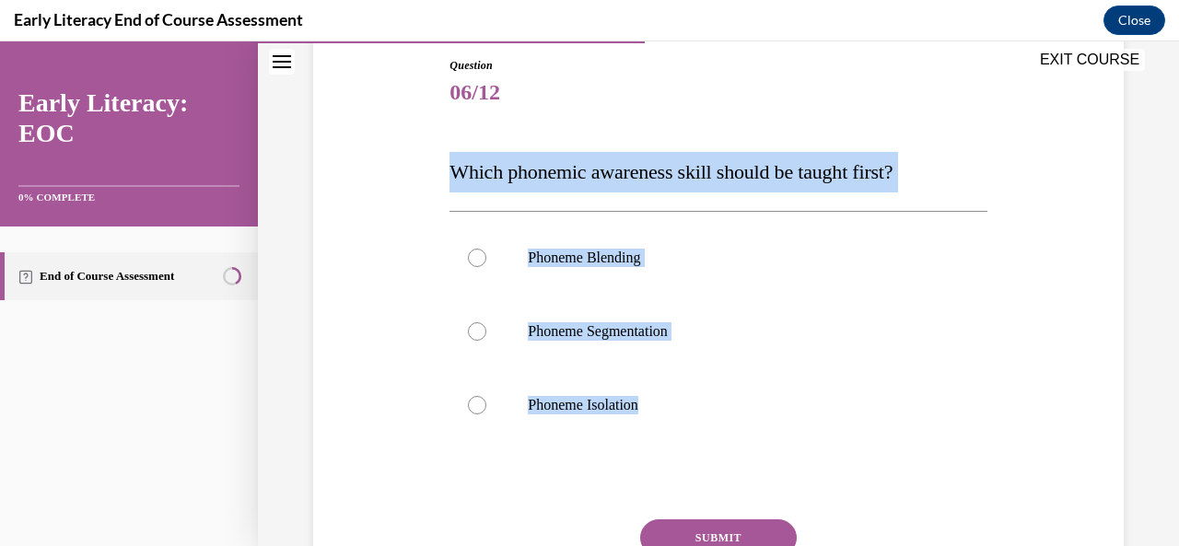
drag, startPoint x: 436, startPoint y: 273, endPoint x: 650, endPoint y: 450, distance: 277.9
click at [650, 450] on div "Question 06/12 Which phonemic awareness skill should be taught first? Phoneme B…" at bounding box center [718, 336] width 820 height 669
copy div "Which phonemic awareness skill should be taught first? Phoneme Blending Phoneme…"
click at [500, 404] on div at bounding box center [717, 405] width 537 height 74
click at [719, 524] on button "SUBMIT" at bounding box center [718, 537] width 157 height 37
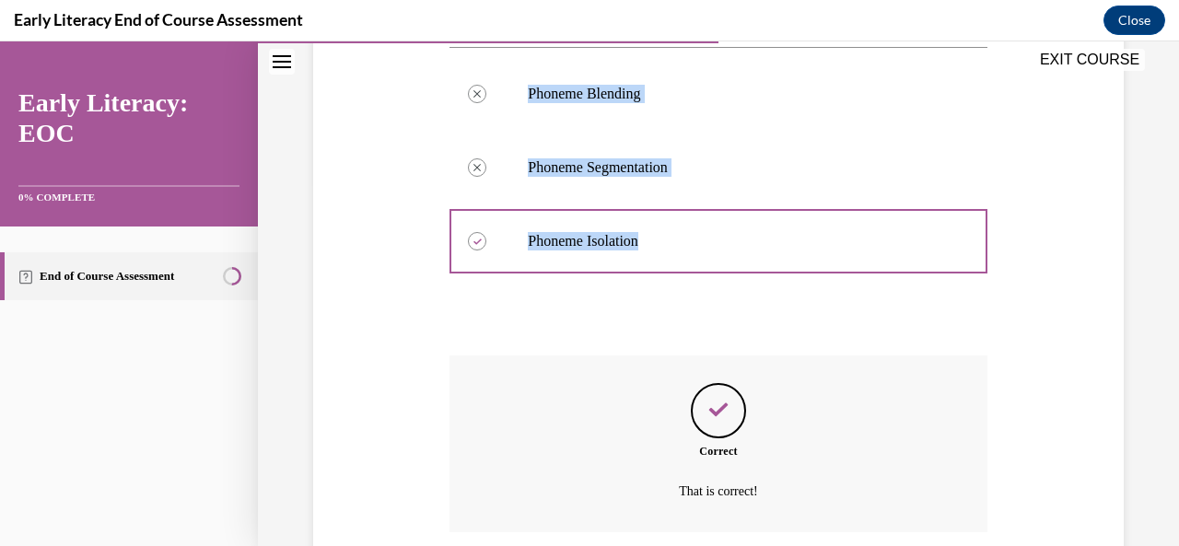
scroll to position [479, 0]
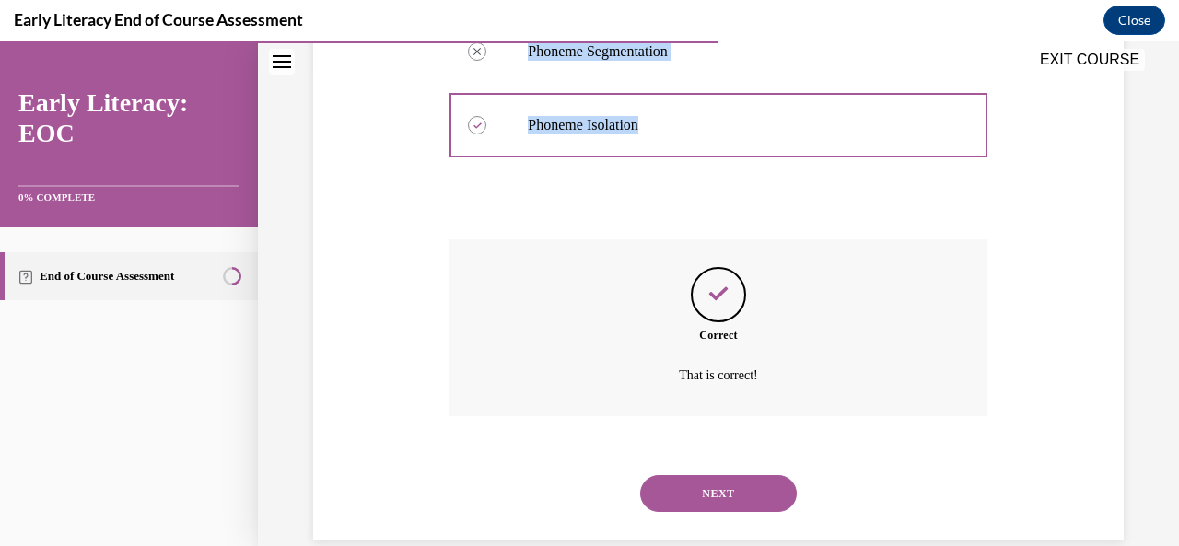
click at [742, 502] on button "NEXT" at bounding box center [718, 493] width 157 height 37
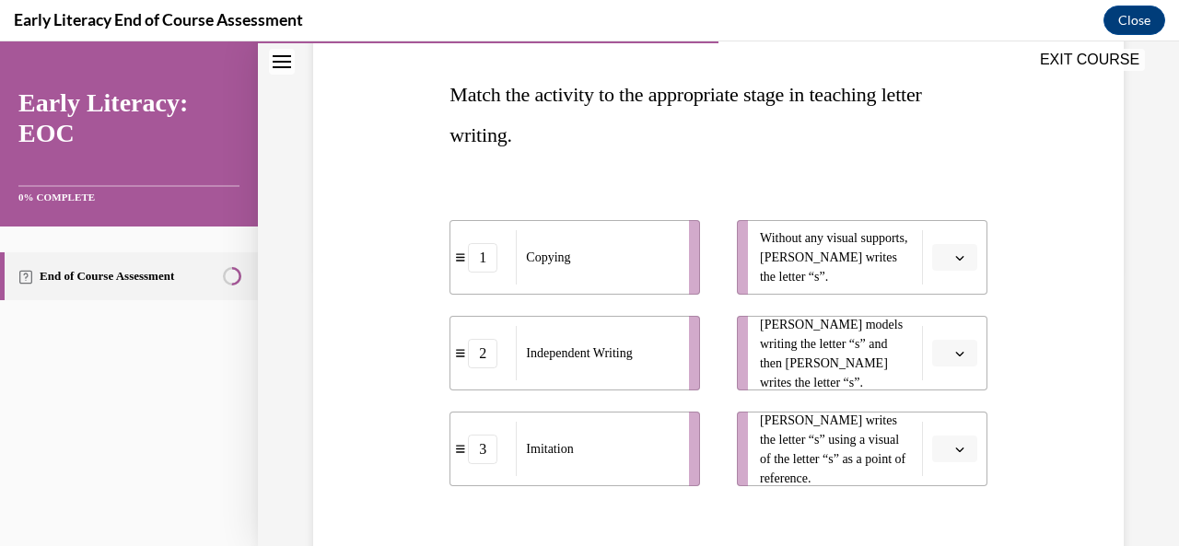
scroll to position [460, 0]
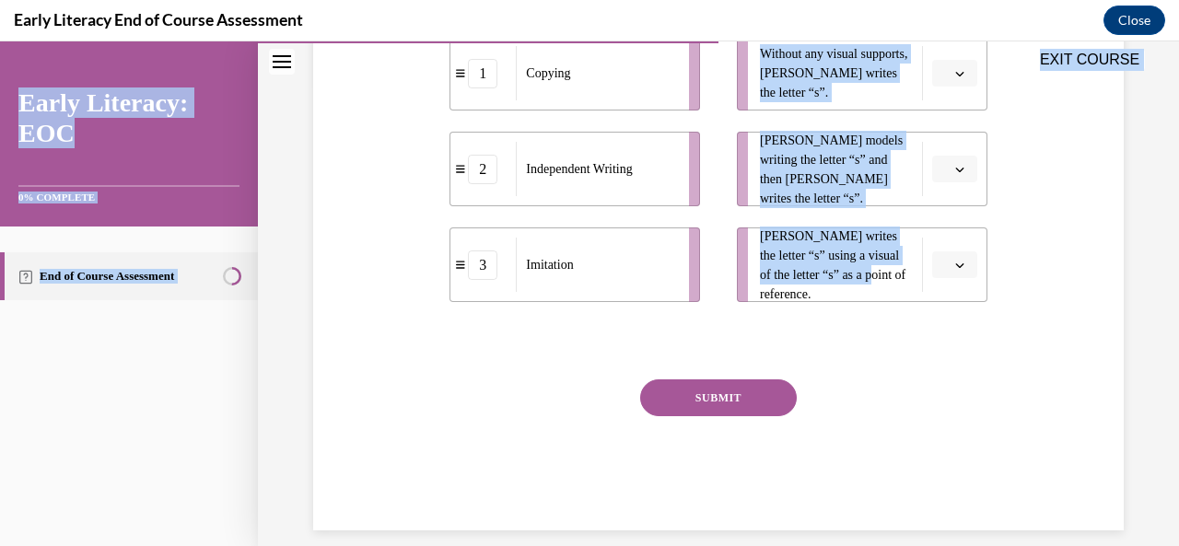
drag, startPoint x: 641, startPoint y: 76, endPoint x: 869, endPoint y: 303, distance: 321.7
click at [851, 303] on div "EXIT COURSE Early Literacy: EOC 0% COMPLETE End of Course Assessment Home Quest…" at bounding box center [589, 293] width 1179 height 505
click at [955, 262] on icon "button" at bounding box center [959, 265] width 9 height 9
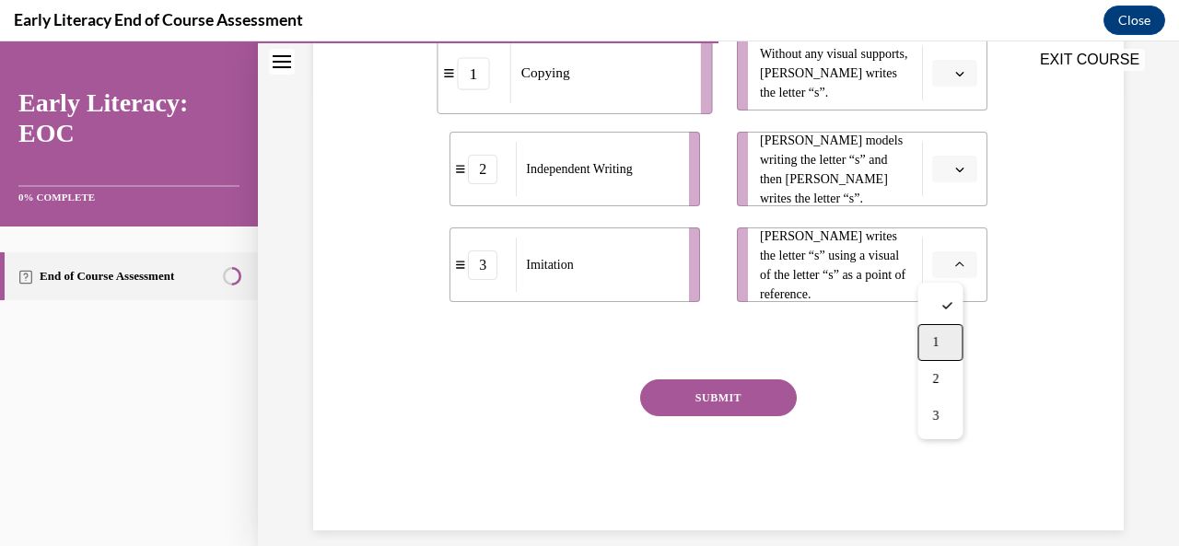
click at [939, 332] on div "1" at bounding box center [939, 342] width 45 height 37
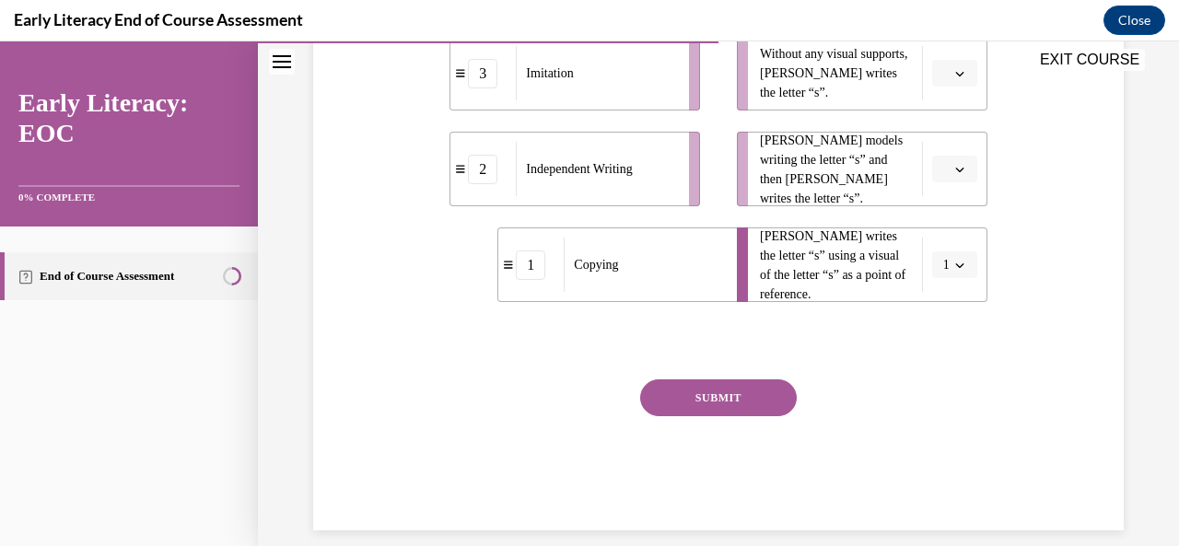
click at [955, 169] on icon "button" at bounding box center [959, 170] width 8 height 5
click at [946, 308] on div "3" at bounding box center [939, 320] width 45 height 37
click at [948, 60] on div "EXIT COURSE" at bounding box center [709, 61] width 902 height 41
click at [956, 78] on div "EXIT COURSE" at bounding box center [709, 61] width 902 height 41
click at [949, 76] on div "EXIT COURSE" at bounding box center [709, 61] width 902 height 41
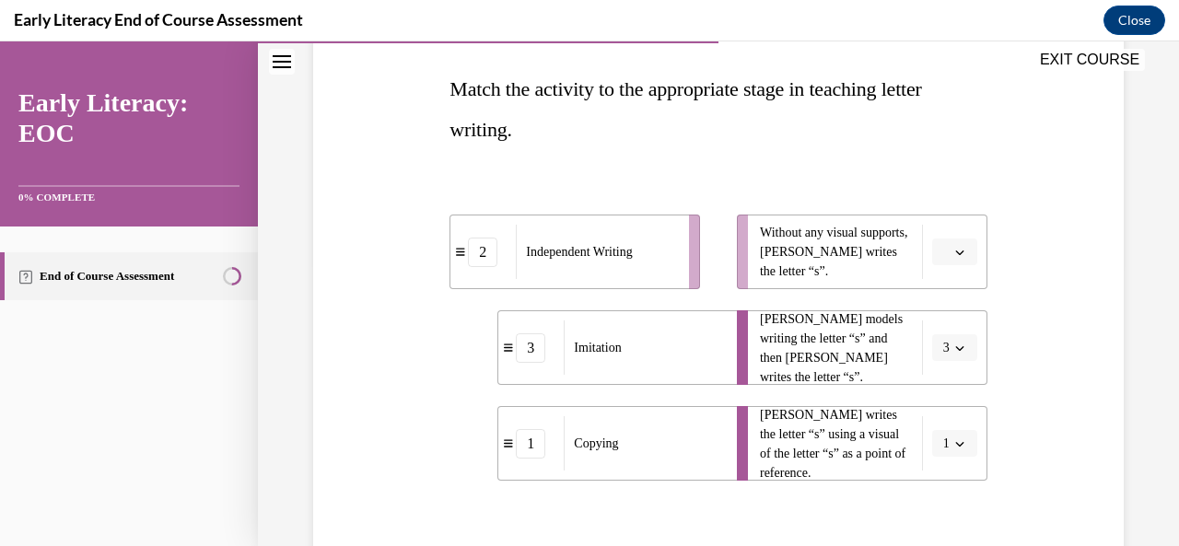
scroll to position [276, 0]
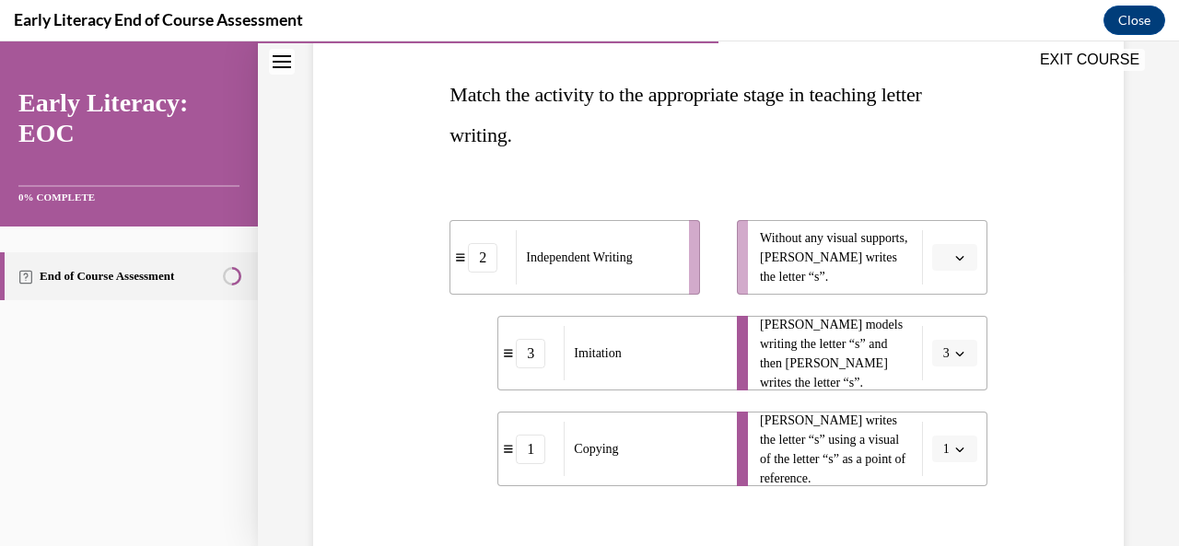
click at [943, 261] on span "Please select an option" at bounding box center [946, 258] width 6 height 18
click at [942, 369] on div "2" at bounding box center [939, 372] width 45 height 37
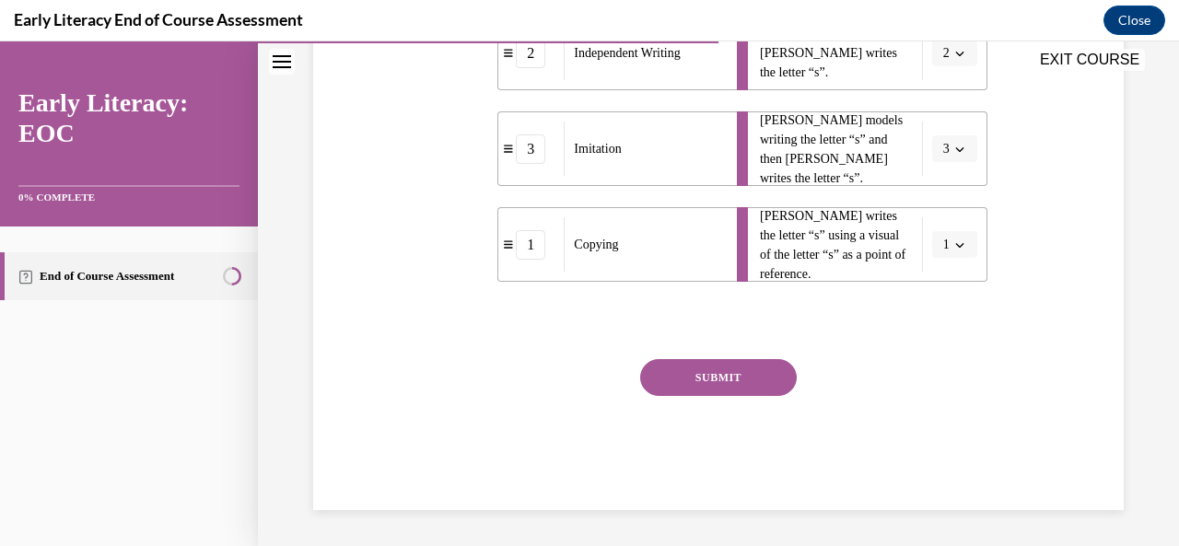
click at [729, 396] on div "SUBMIT" at bounding box center [717, 405] width 537 height 92
click at [737, 377] on button "SUBMIT" at bounding box center [718, 377] width 157 height 37
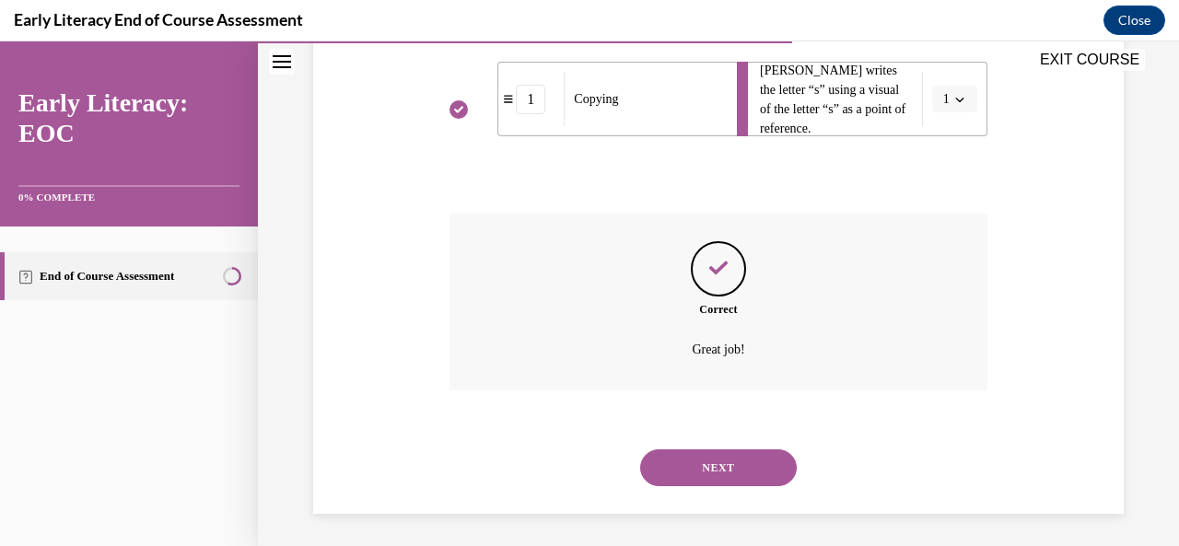
scroll to position [630, 0]
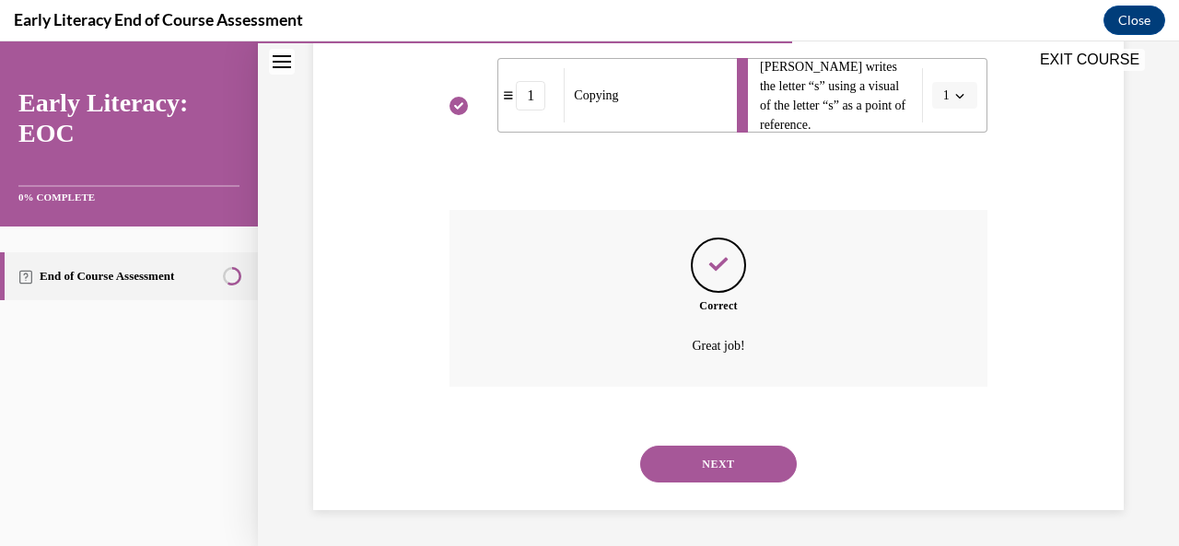
click at [710, 458] on button "NEXT" at bounding box center [718, 464] width 157 height 37
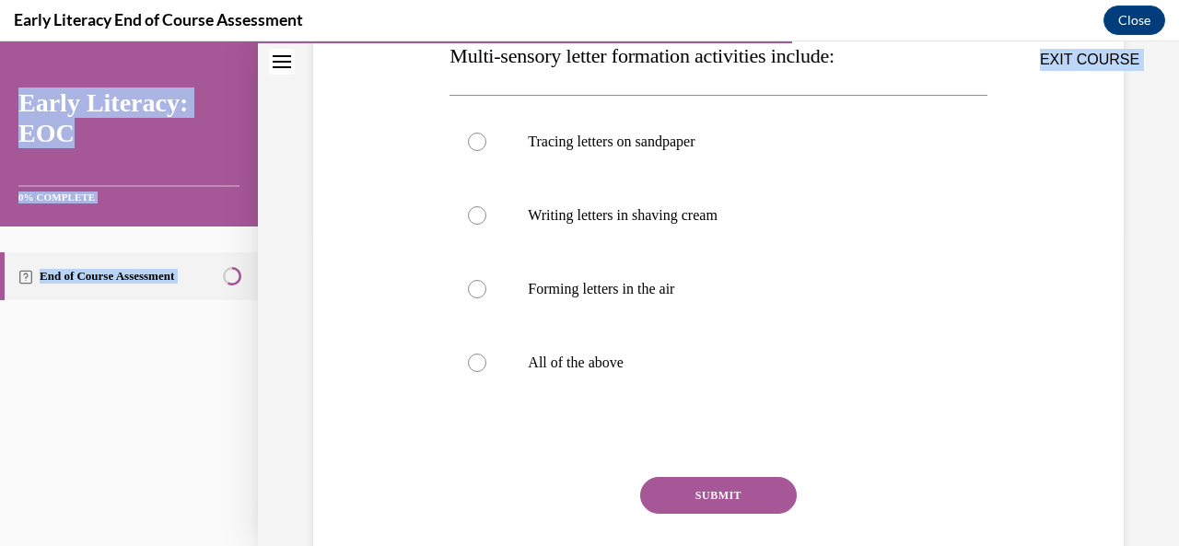
scroll to position [433, 0]
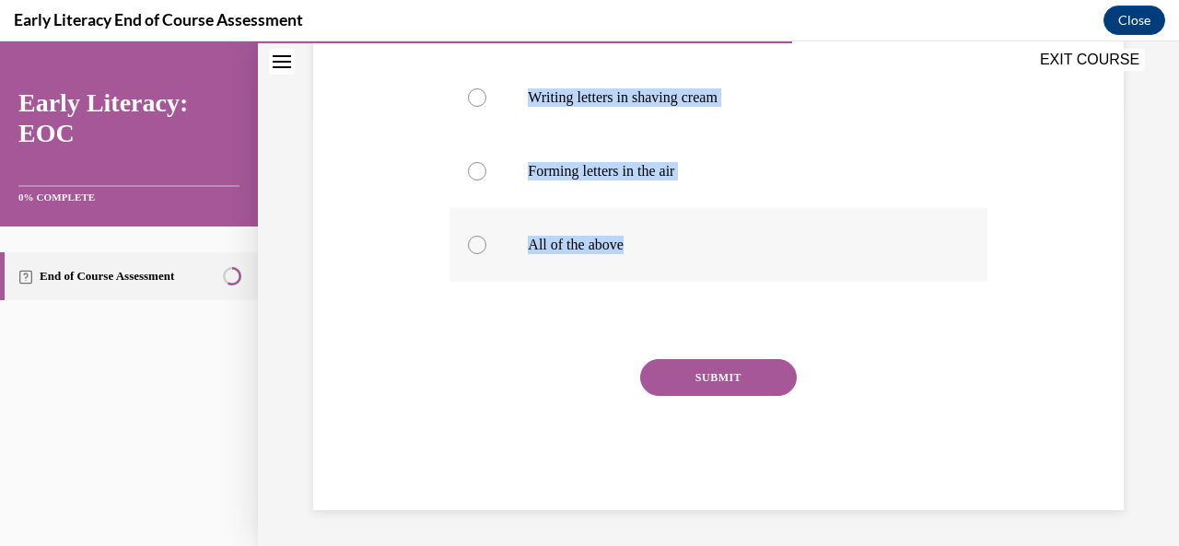
drag, startPoint x: 448, startPoint y: 186, endPoint x: 640, endPoint y: 248, distance: 202.1
click at [640, 248] on div "Question 08/12 Multi-sensory letter formation activities include: Tracing lette…" at bounding box center [717, 166] width 537 height 687
copy div "Multi-sensory letter formation activities include: Tracing letters on sandpaper…"
click at [476, 242] on div at bounding box center [477, 245] width 18 height 18
click at [725, 374] on button "SUBMIT" at bounding box center [718, 377] width 157 height 37
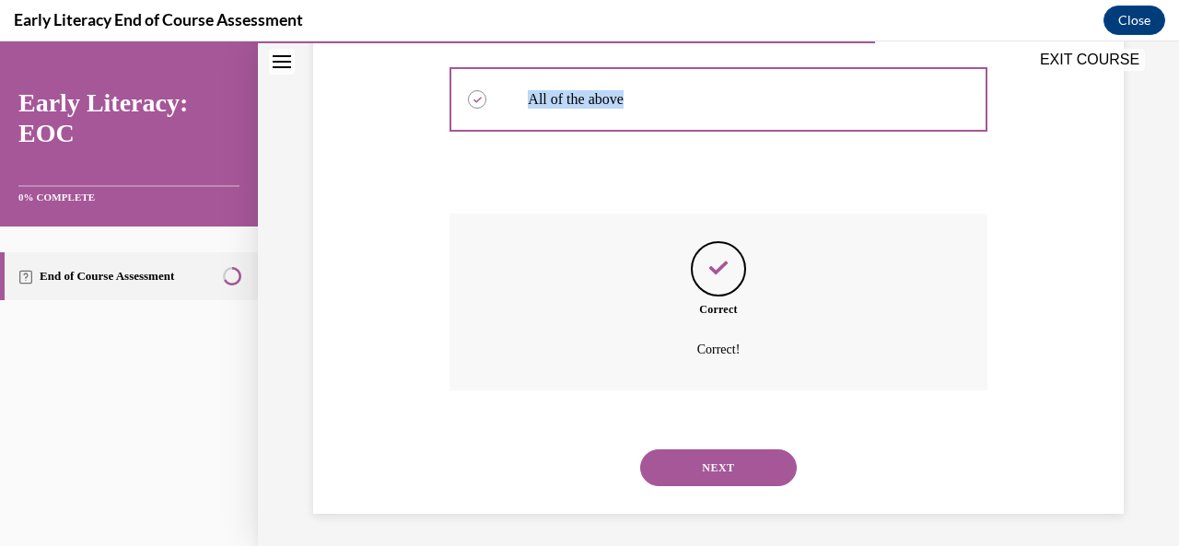
scroll to position [582, 0]
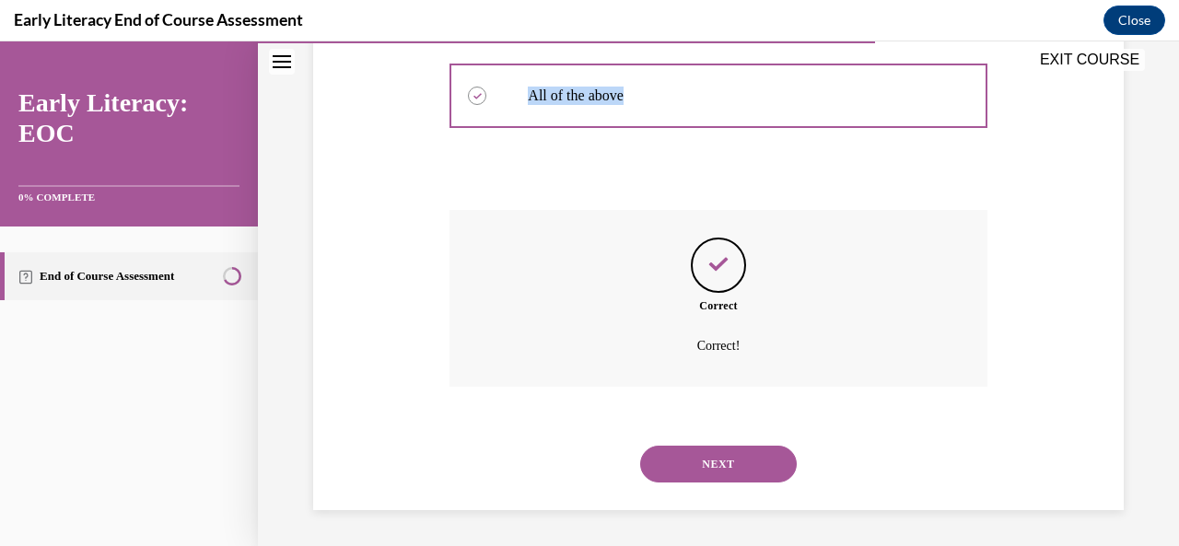
click at [723, 478] on button "NEXT" at bounding box center [718, 464] width 157 height 37
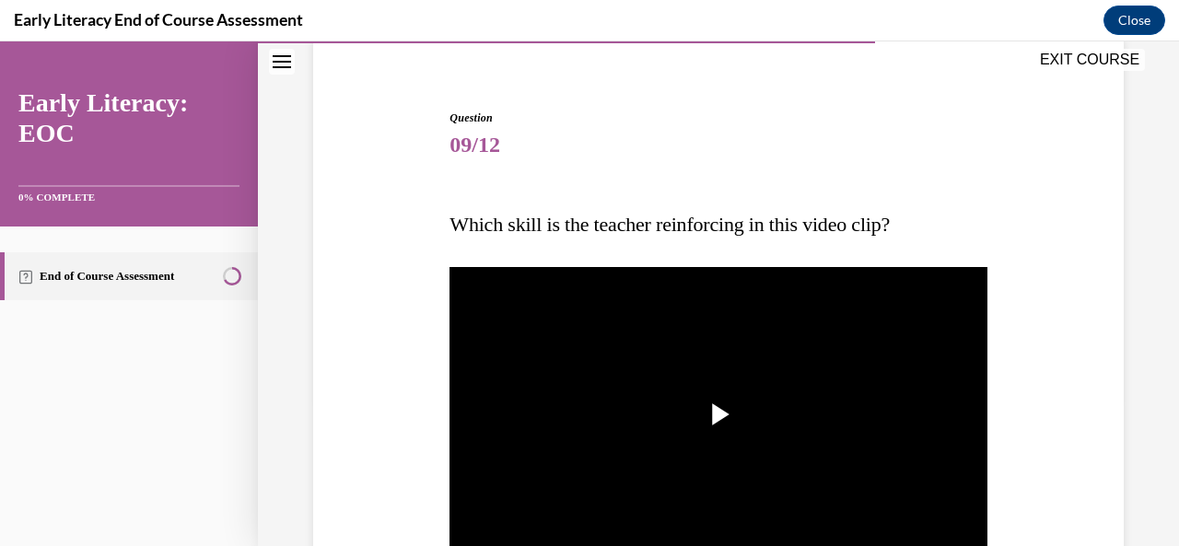
scroll to position [276, 0]
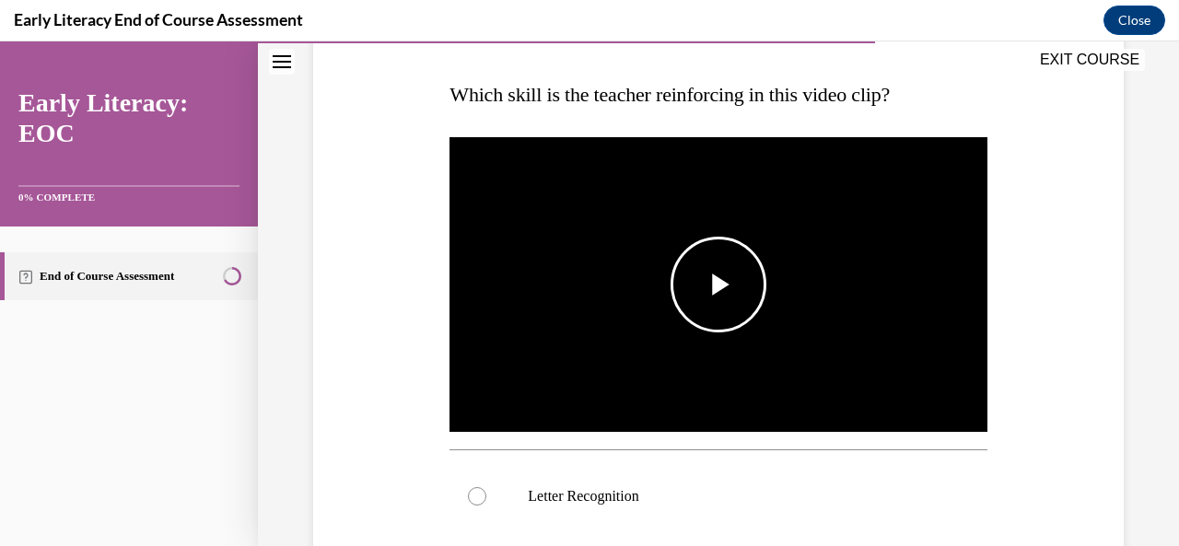
click at [718, 285] on span "Video player" at bounding box center [718, 285] width 0 height 0
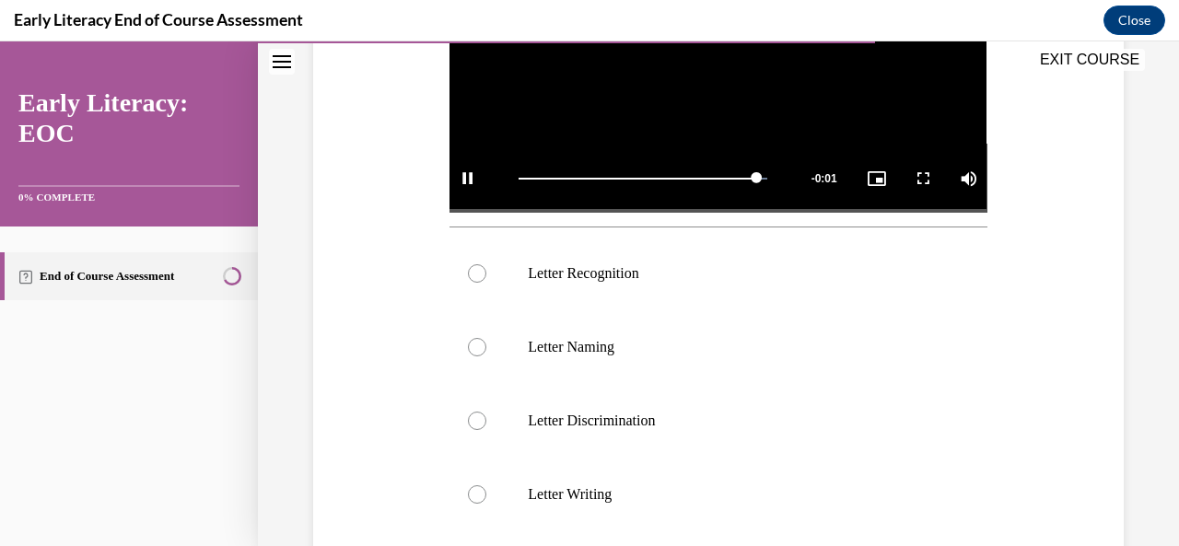
scroll to position [460, 0]
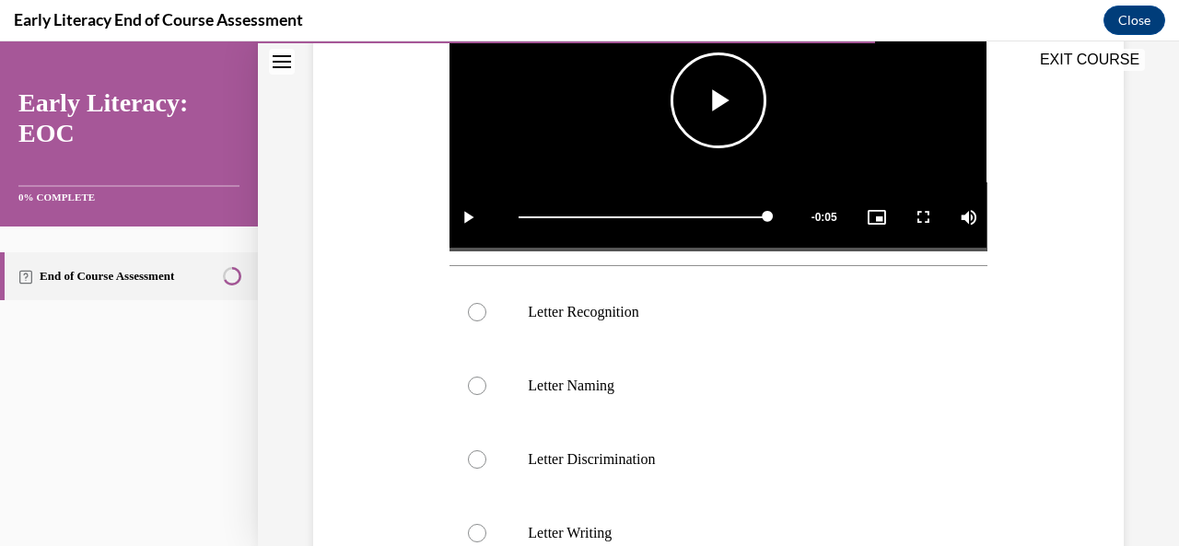
click at [718, 100] on span "Video player" at bounding box center [718, 100] width 0 height 0
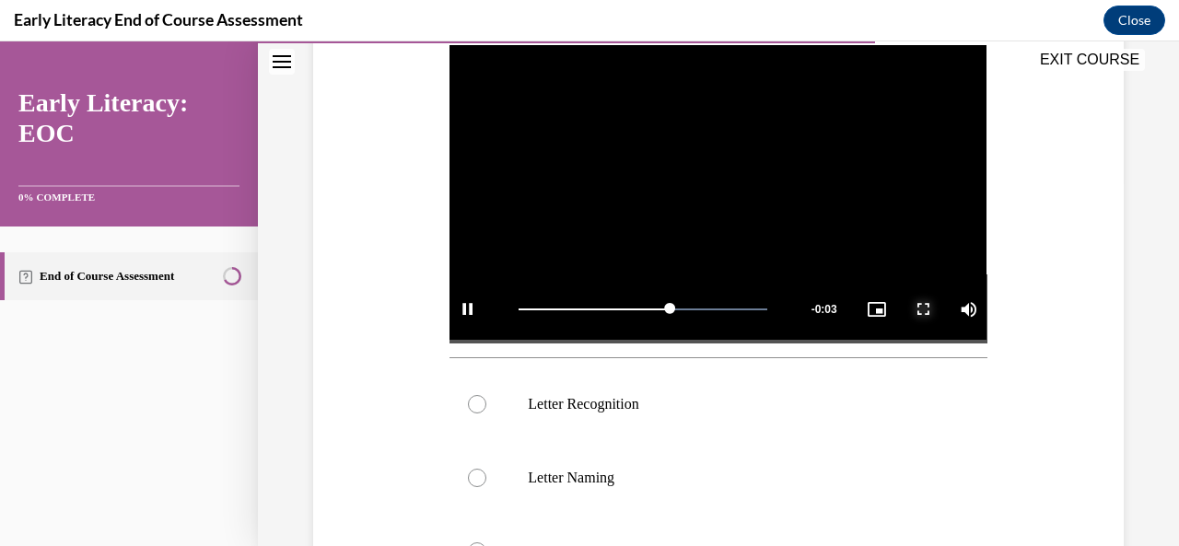
click at [913, 309] on span "Video player" at bounding box center [922, 309] width 37 height 0
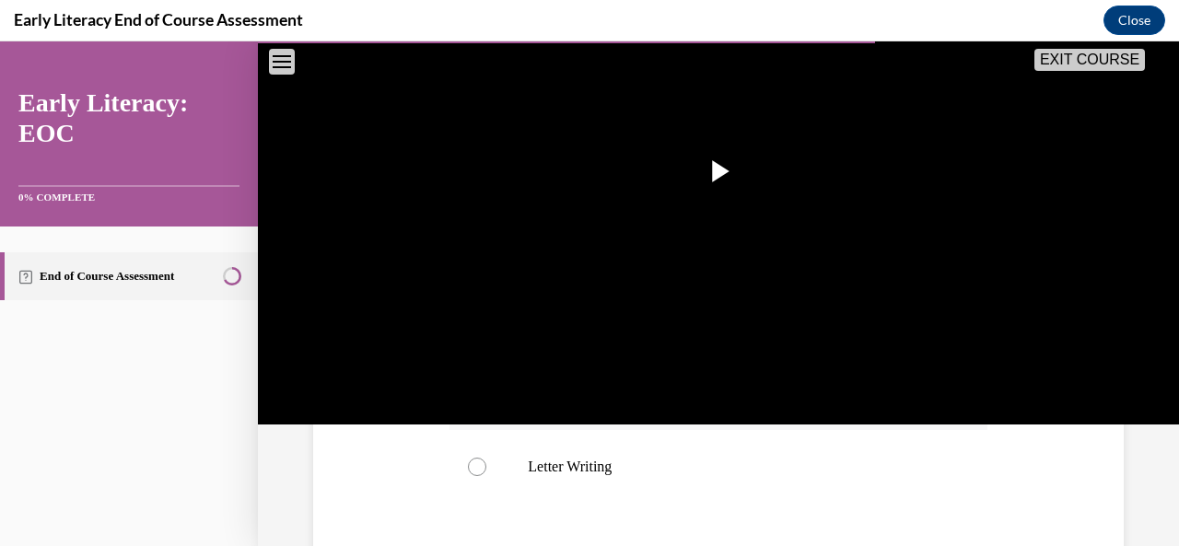
scroll to position [553, 0]
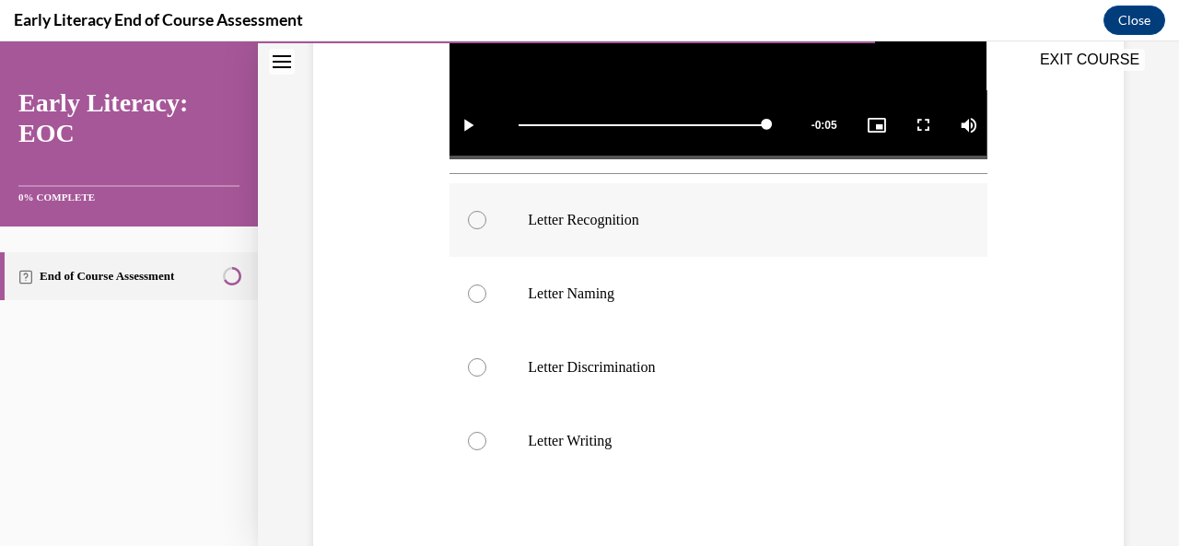
click at [490, 220] on div at bounding box center [717, 220] width 537 height 74
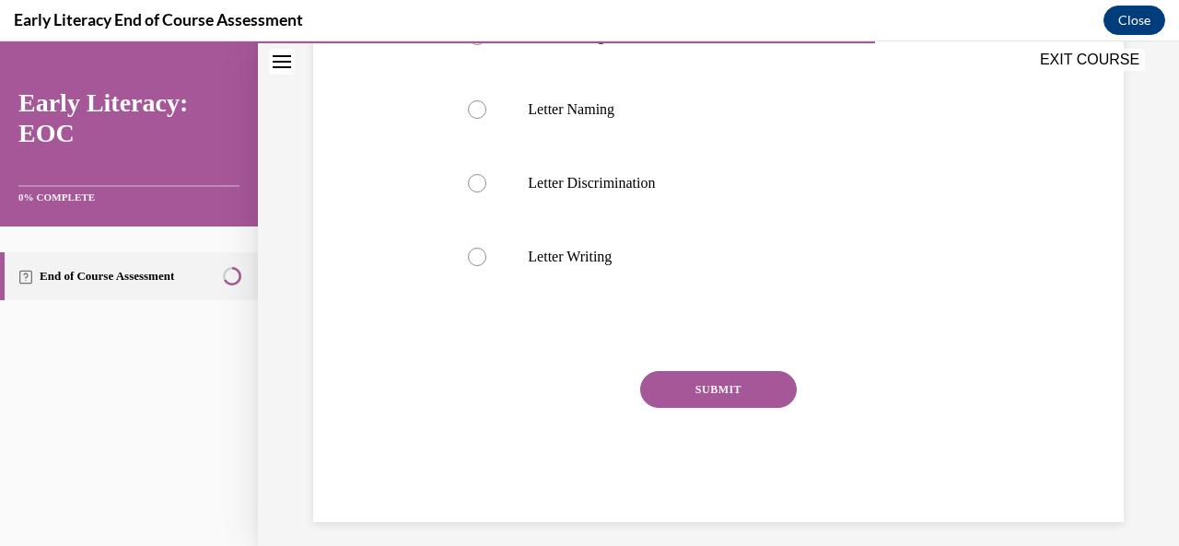
click at [710, 389] on button "SUBMIT" at bounding box center [718, 389] width 157 height 37
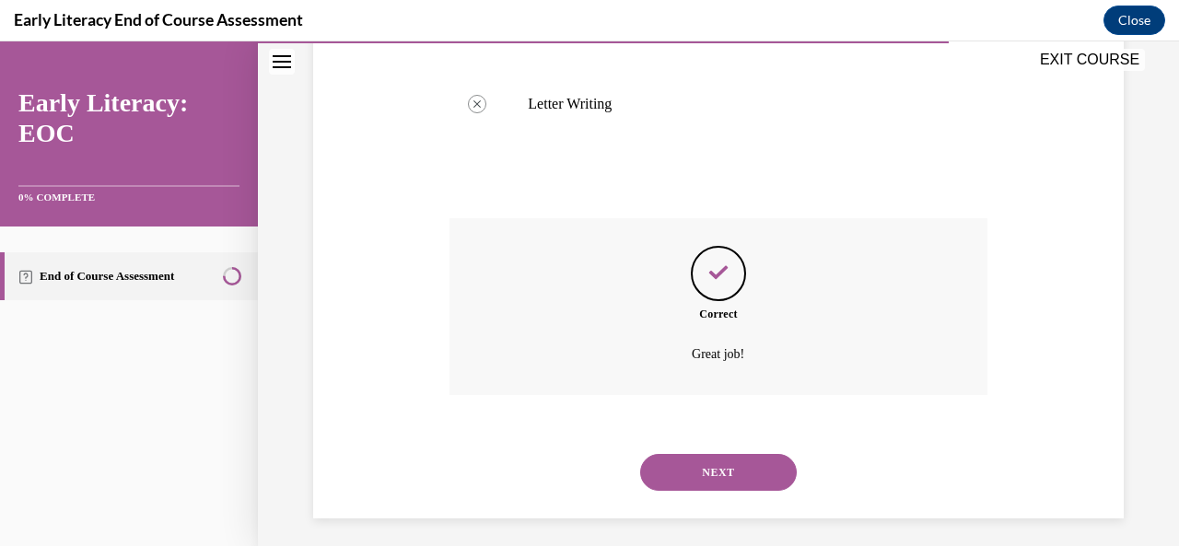
scroll to position [892, 0]
click at [721, 471] on button "NEXT" at bounding box center [718, 469] width 157 height 37
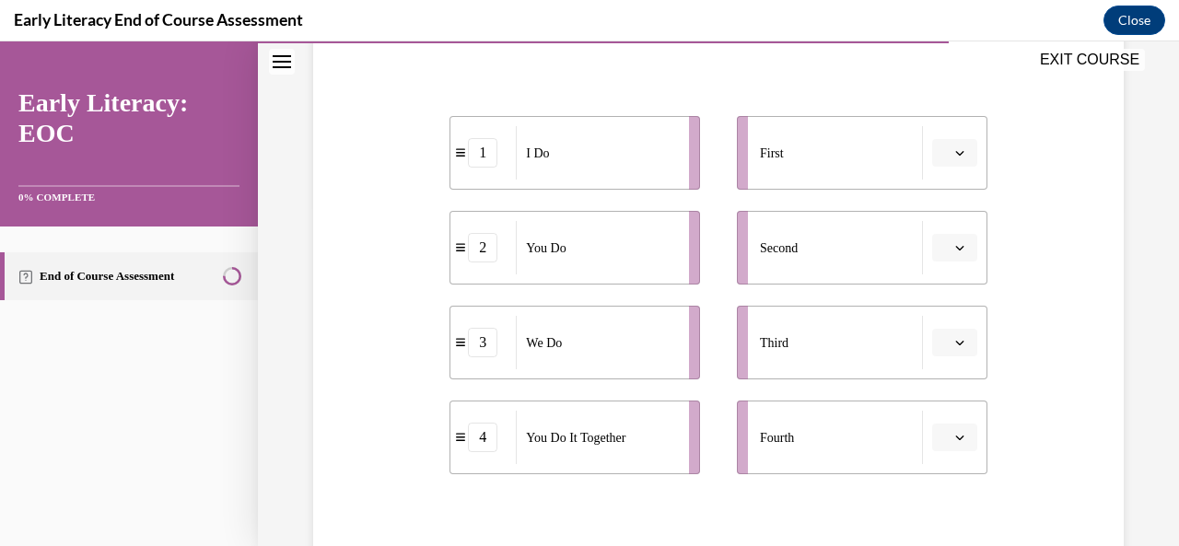
scroll to position [368, 0]
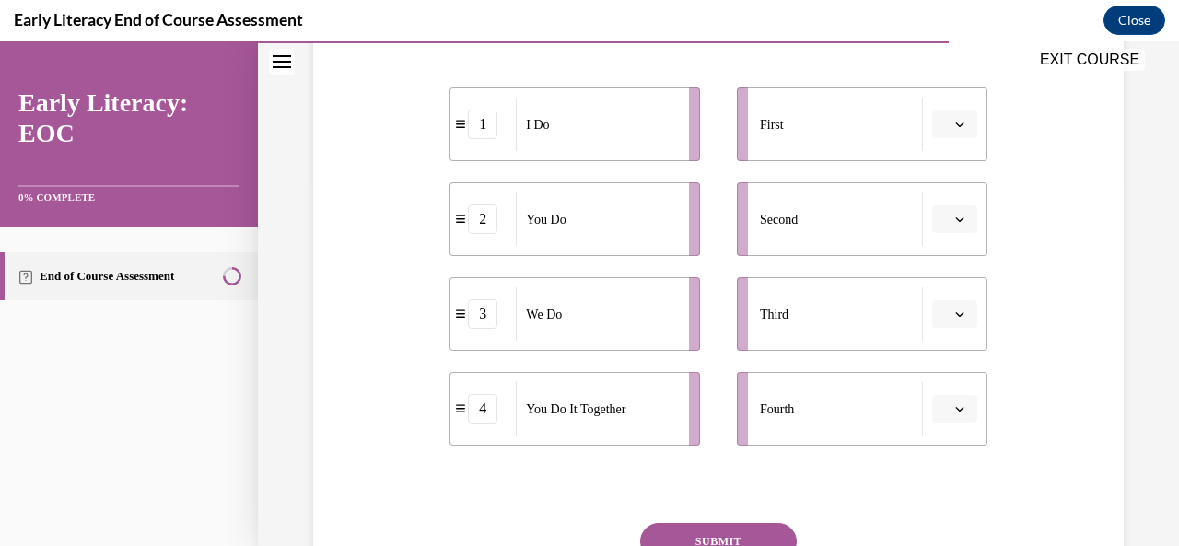
click at [943, 133] on span "Please select an option" at bounding box center [946, 124] width 6 height 18
click at [937, 207] on span "1" at bounding box center [935, 201] width 6 height 15
click at [955, 313] on icon "button" at bounding box center [959, 314] width 8 height 5
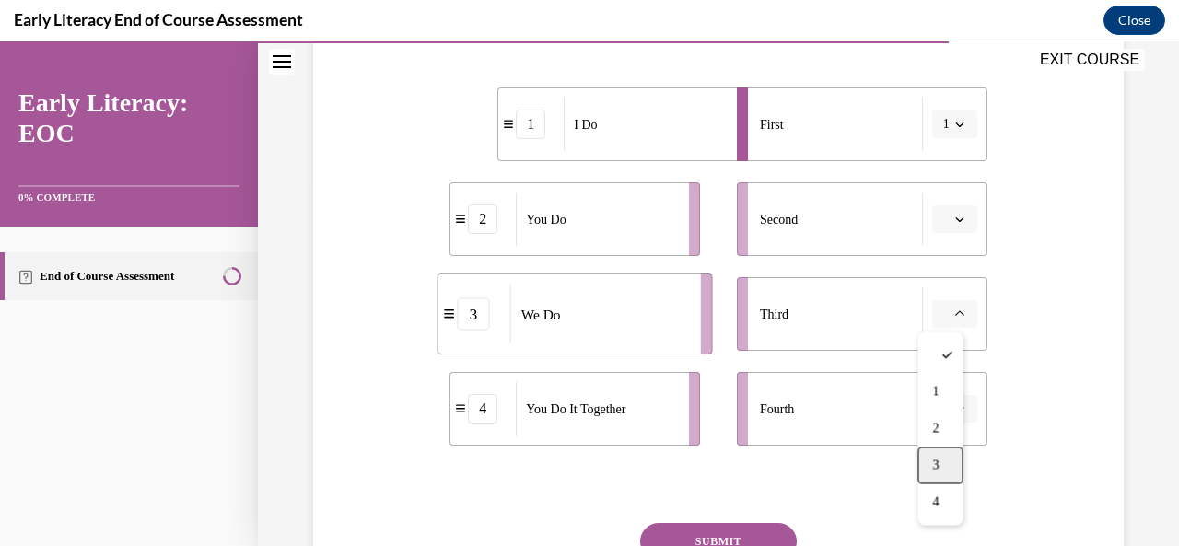
click at [948, 472] on div "3" at bounding box center [939, 465] width 45 height 37
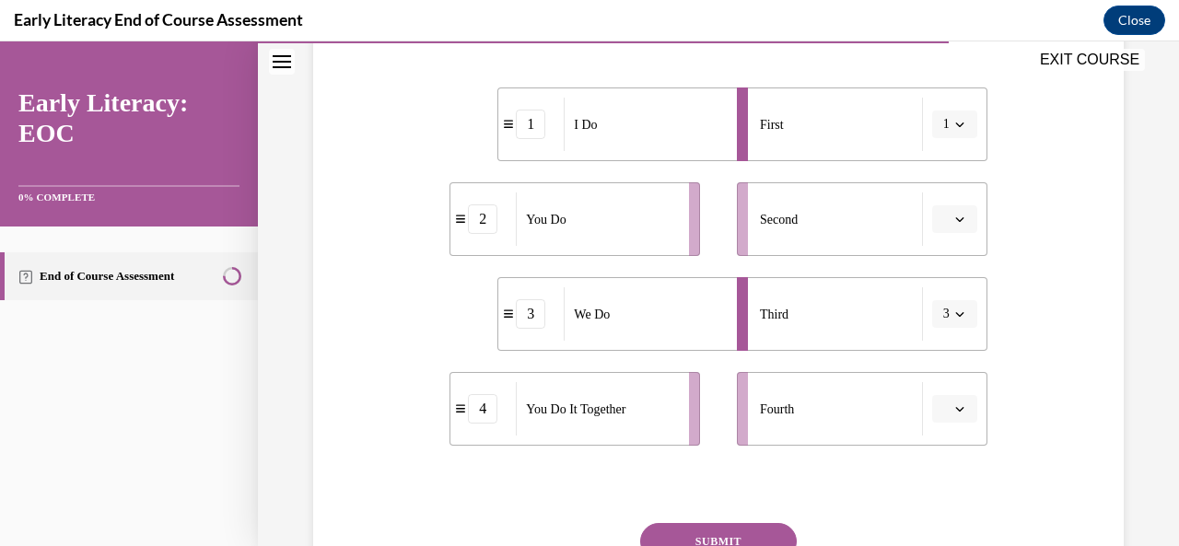
click at [932, 402] on button "button" at bounding box center [954, 409] width 45 height 28
click at [925, 330] on div "3" at bounding box center [939, 331] width 45 height 37
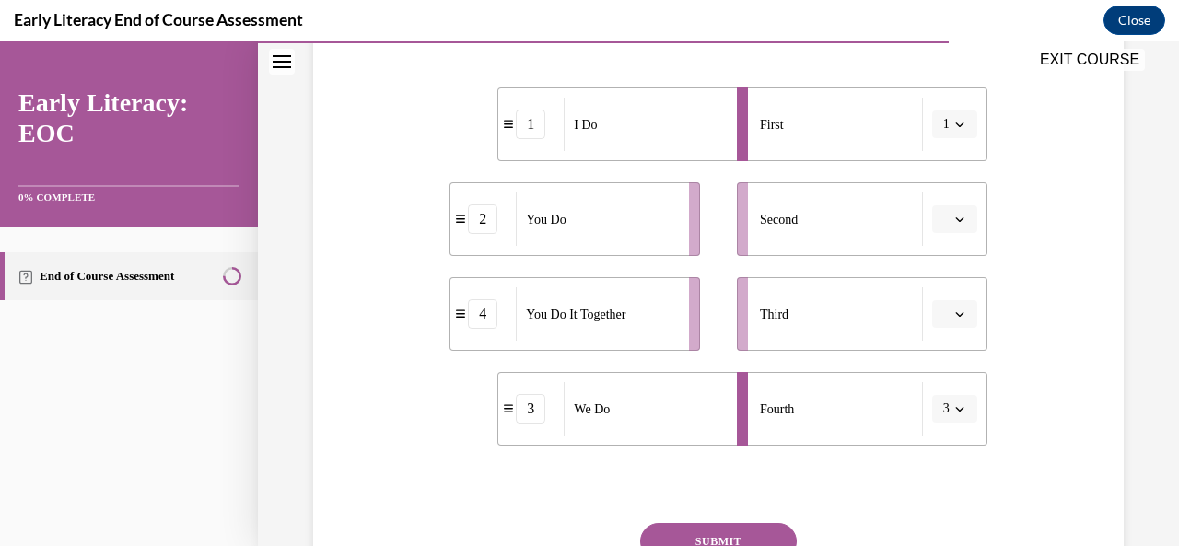
click at [941, 401] on button "3" at bounding box center [954, 409] width 45 height 28
click at [928, 289] on span "2" at bounding box center [931, 294] width 6 height 15
click at [689, 528] on button "SUBMIT" at bounding box center [718, 541] width 157 height 37
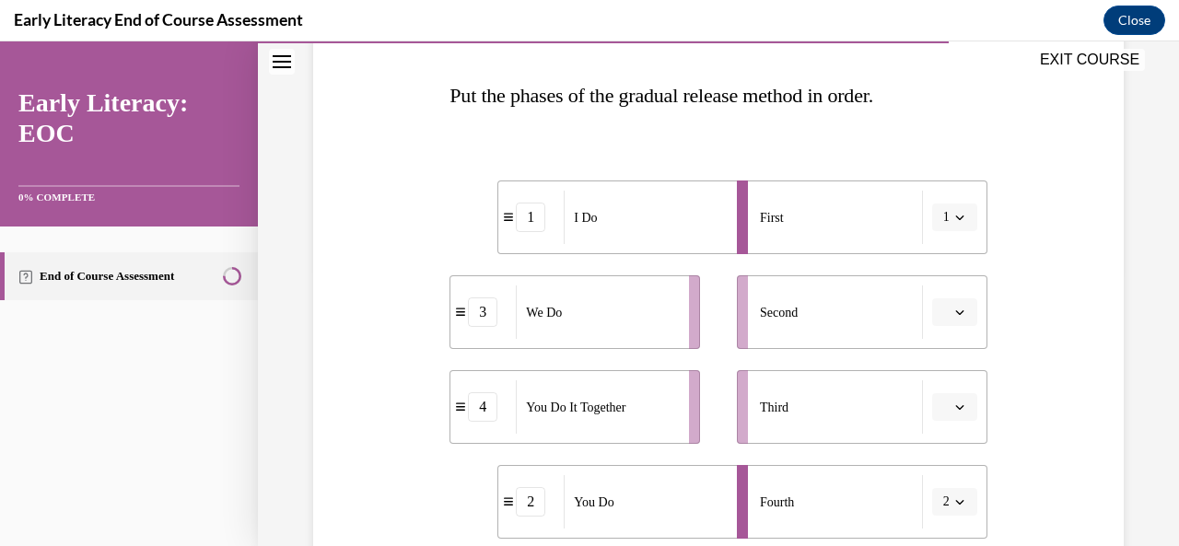
scroll to position [256, 0]
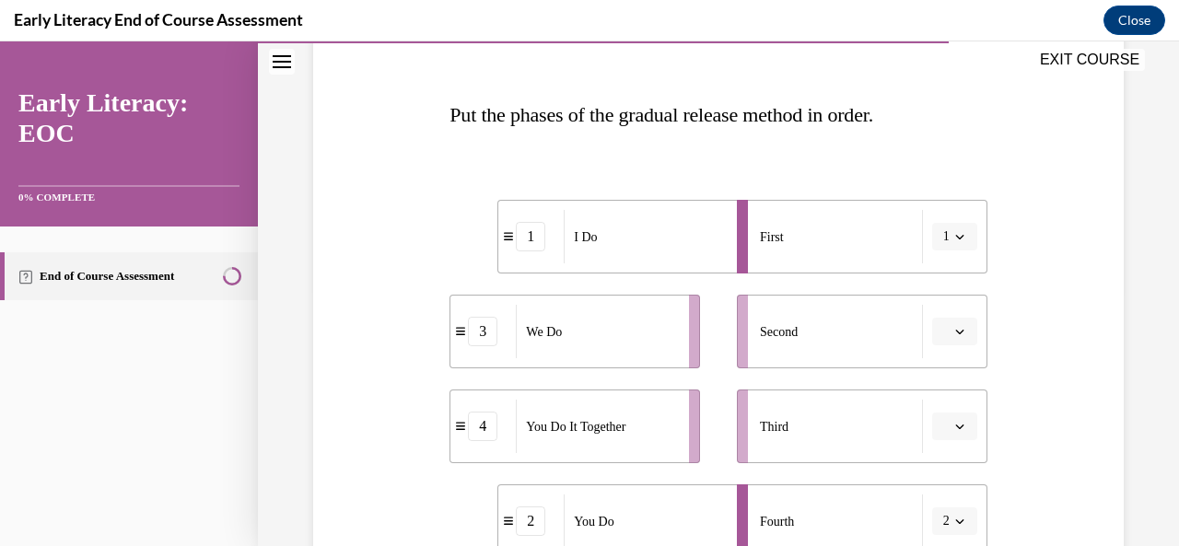
click at [955, 332] on icon "button" at bounding box center [959, 331] width 9 height 9
click at [940, 489] on div "3" at bounding box center [939, 482] width 45 height 37
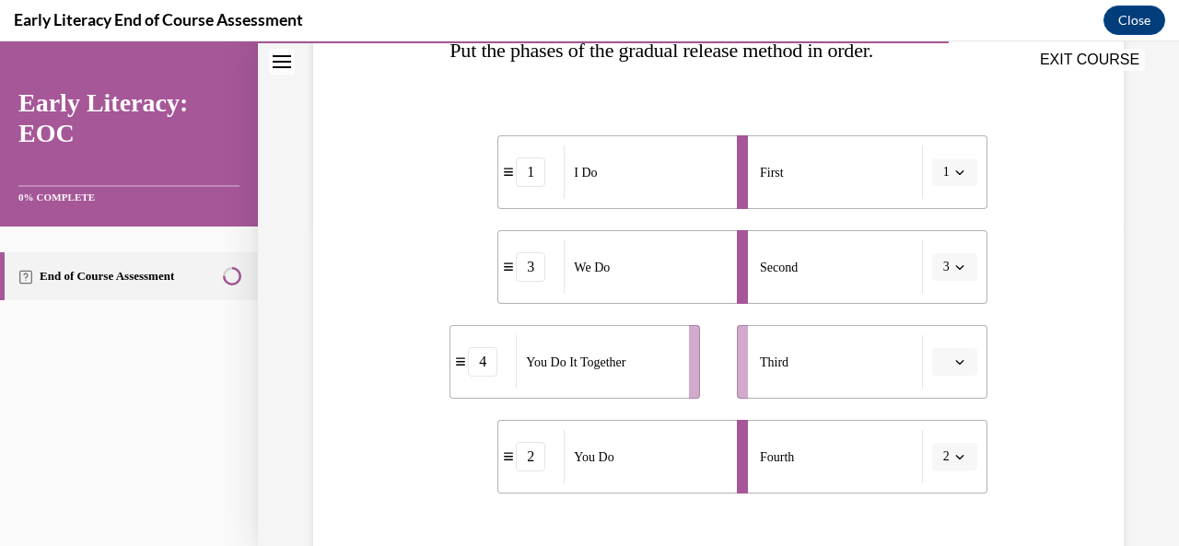
scroll to position [348, 0]
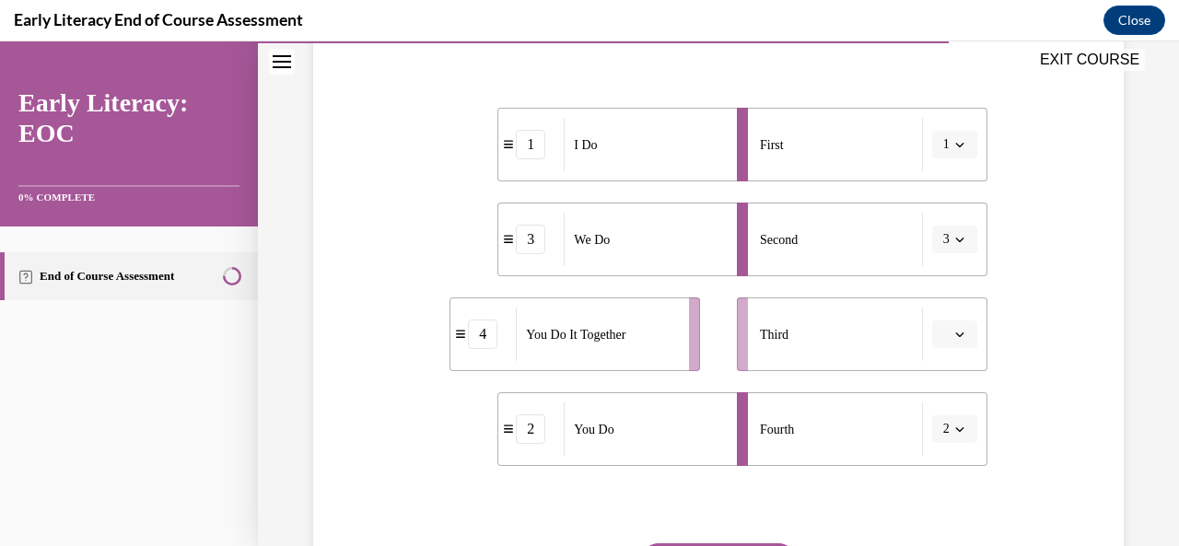
click at [955, 332] on icon "button" at bounding box center [959, 334] width 9 height 9
click at [950, 224] on li "Second 3" at bounding box center [862, 240] width 250 height 74
click at [948, 248] on button "3" at bounding box center [954, 240] width 45 height 28
click at [934, 356] on span "2" at bounding box center [931, 353] width 6 height 15
click at [956, 331] on button "button" at bounding box center [954, 334] width 45 height 28
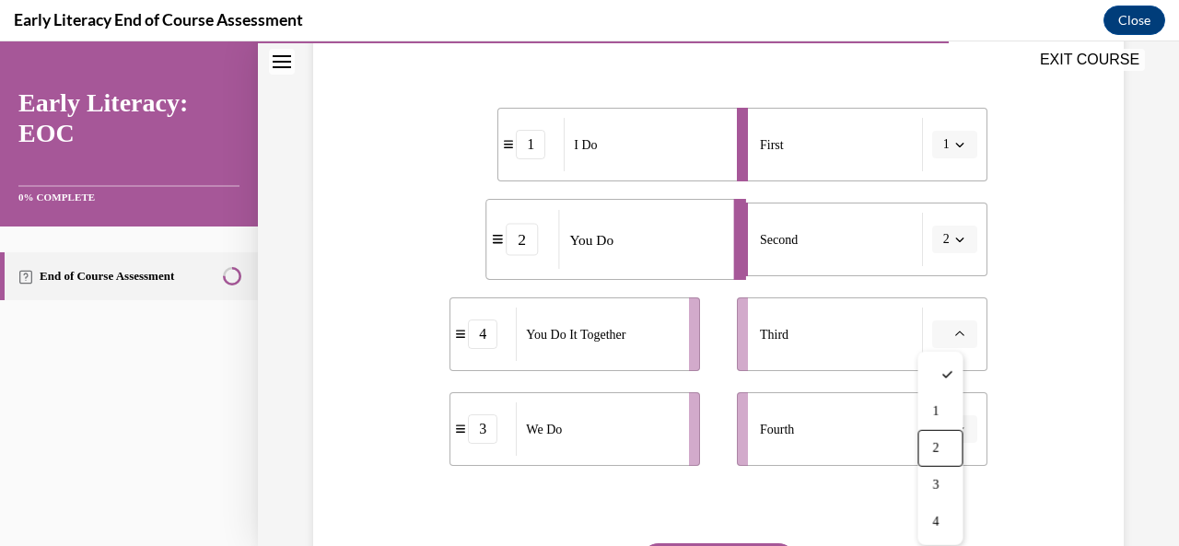
click at [940, 250] on button "2" at bounding box center [954, 240] width 45 height 28
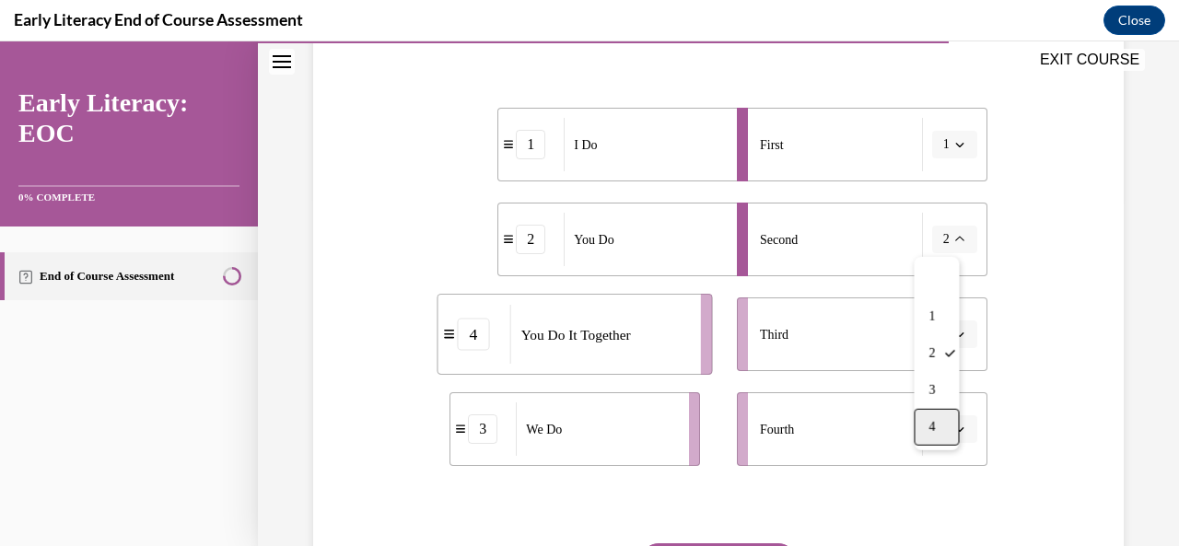
click at [939, 427] on div "4" at bounding box center [935, 427] width 45 height 37
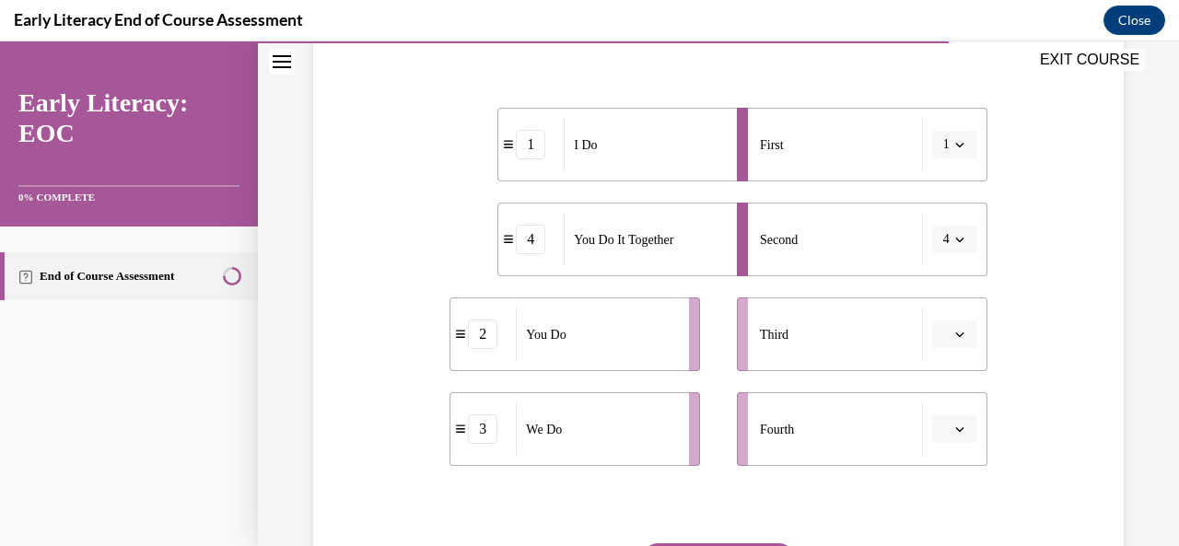
click at [600, 340] on div "You Do" at bounding box center [596, 334] width 161 height 53
click at [961, 422] on button "button" at bounding box center [954, 429] width 45 height 28
click at [936, 313] on span "2" at bounding box center [935, 314] width 6 height 15
click at [525, 248] on div "4" at bounding box center [530, 239] width 29 height 29
click at [725, 240] on div "You Do It Together" at bounding box center [644, 239] width 161 height 53
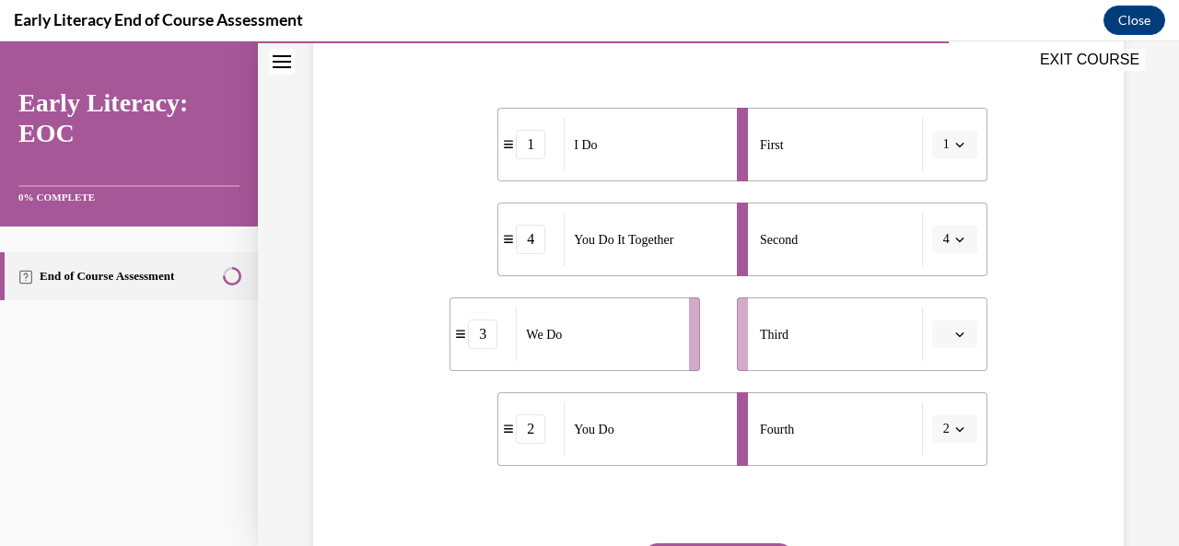
click at [943, 230] on span "4" at bounding box center [946, 239] width 6 height 18
click at [864, 330] on div "Third" at bounding box center [841, 334] width 163 height 53
click at [954, 240] on span "button" at bounding box center [959, 239] width 13 height 13
click at [933, 387] on span "3" at bounding box center [931, 390] width 6 height 15
click at [953, 328] on span "button" at bounding box center [959, 334] width 13 height 13
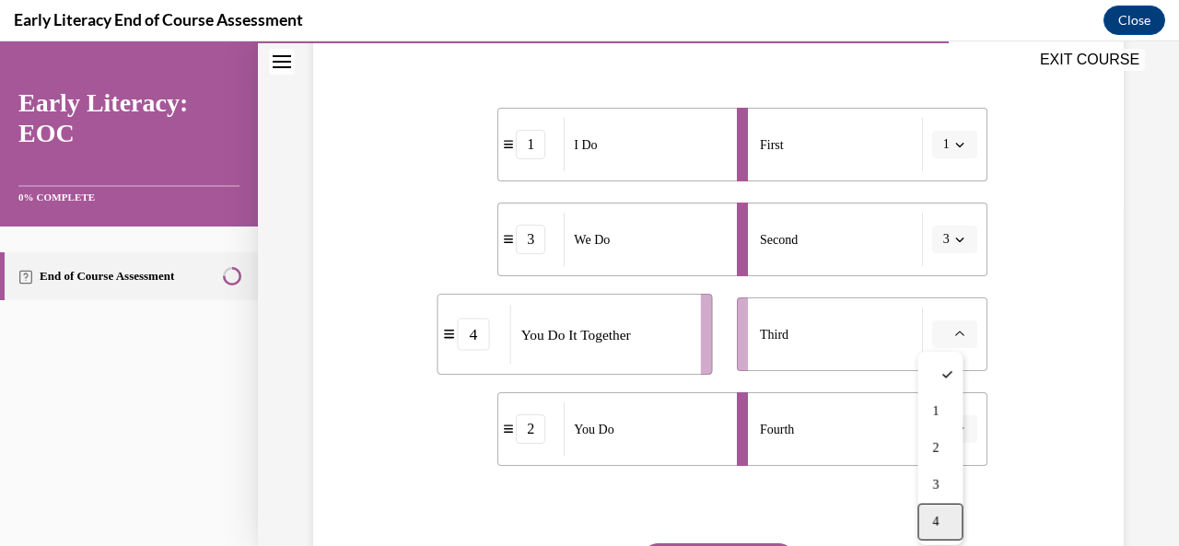
click at [949, 516] on div "4" at bounding box center [939, 522] width 45 height 37
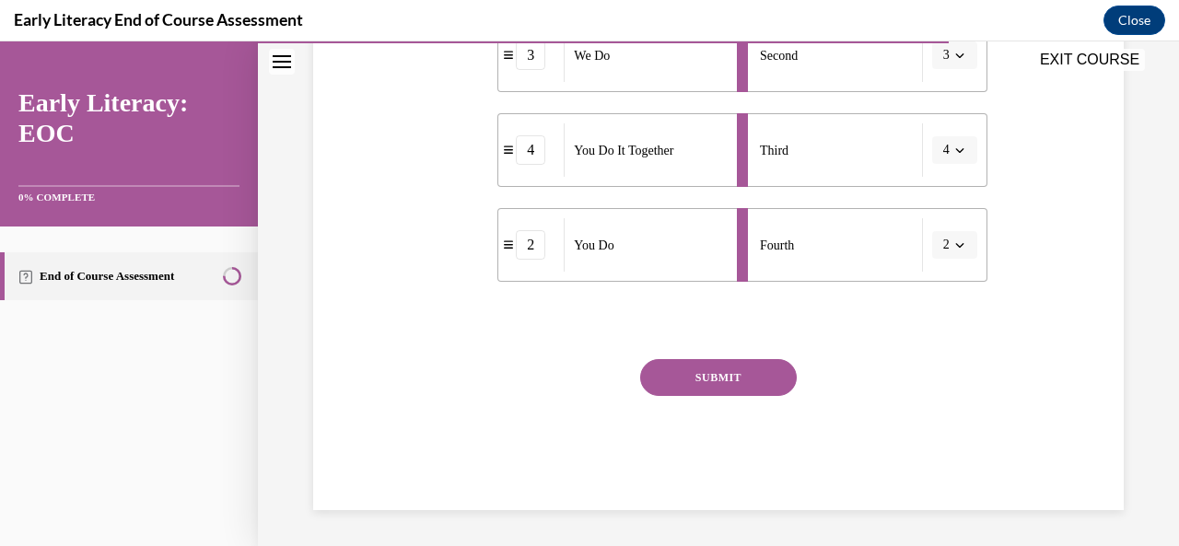
click at [714, 367] on button "SUBMIT" at bounding box center [718, 377] width 157 height 37
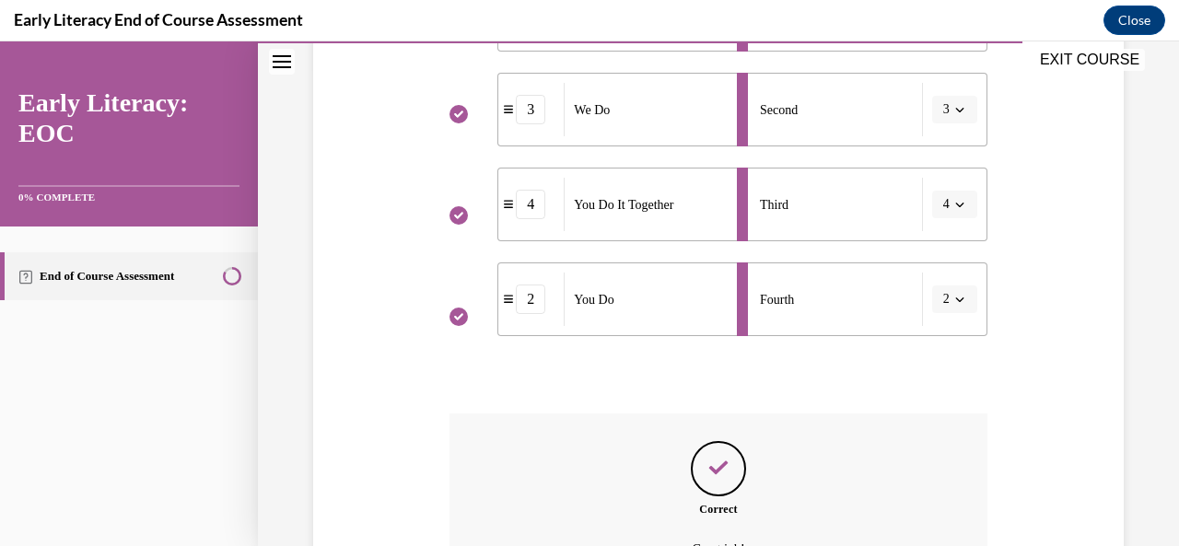
click at [721, 377] on div at bounding box center [717, 375] width 537 height 22
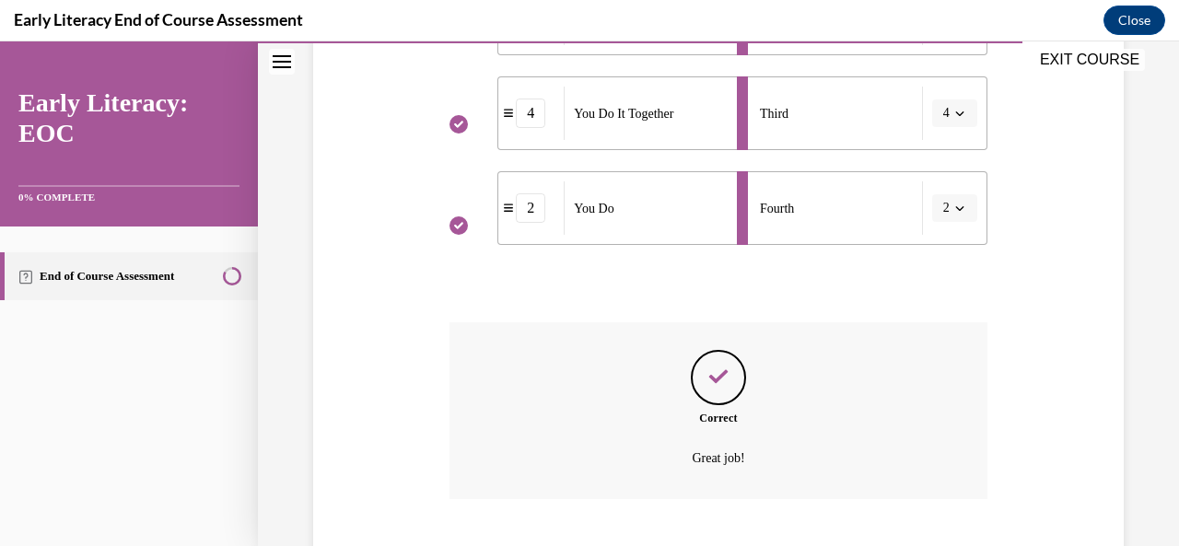
scroll to position [681, 0]
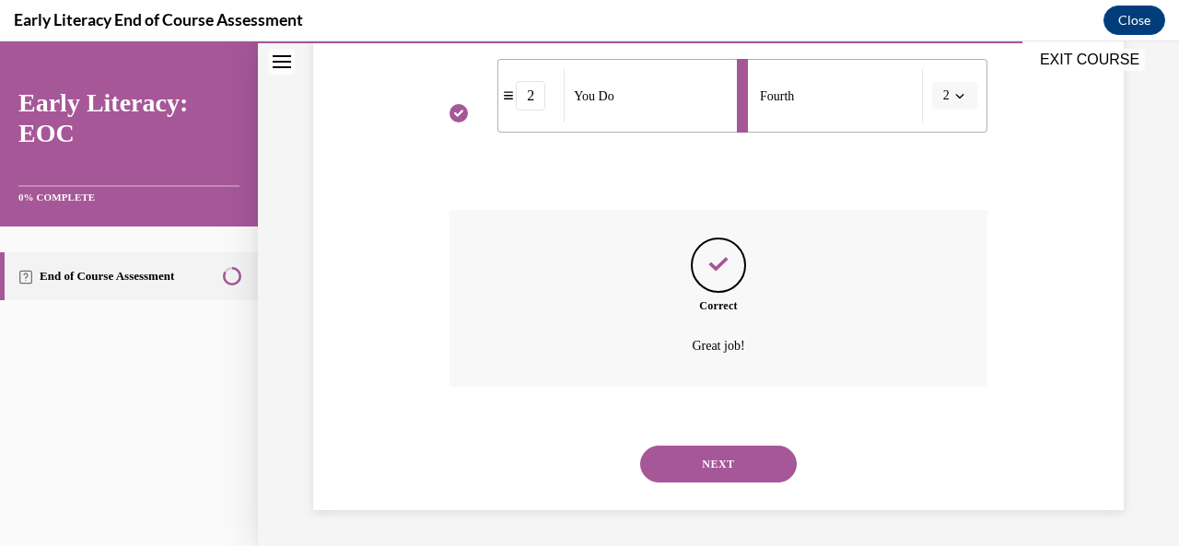
click at [726, 463] on button "NEXT" at bounding box center [718, 464] width 157 height 37
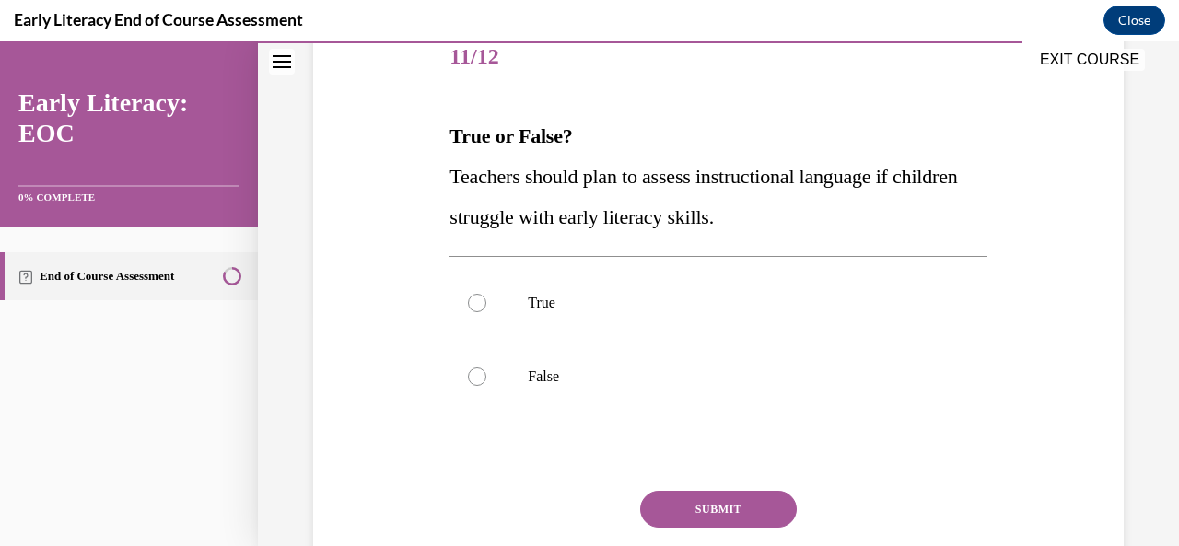
scroll to position [276, 0]
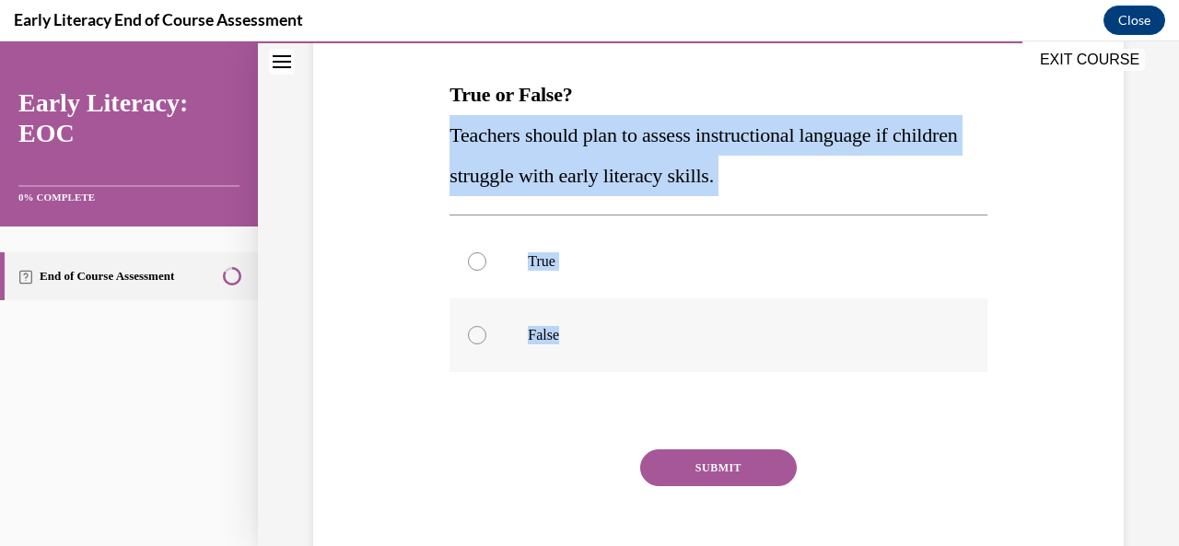
drag, startPoint x: 449, startPoint y: 137, endPoint x: 608, endPoint y: 341, distance: 257.9
click at [608, 341] on div "Question 11/12 True or False? Teachers should plan to assess instructional lang…" at bounding box center [717, 290] width 537 height 621
copy div "Teachers should plan to assess instructional language if children struggle with…"
drag, startPoint x: 471, startPoint y: 265, endPoint x: 521, endPoint y: 307, distance: 64.7
click at [471, 266] on div at bounding box center [477, 261] width 18 height 18
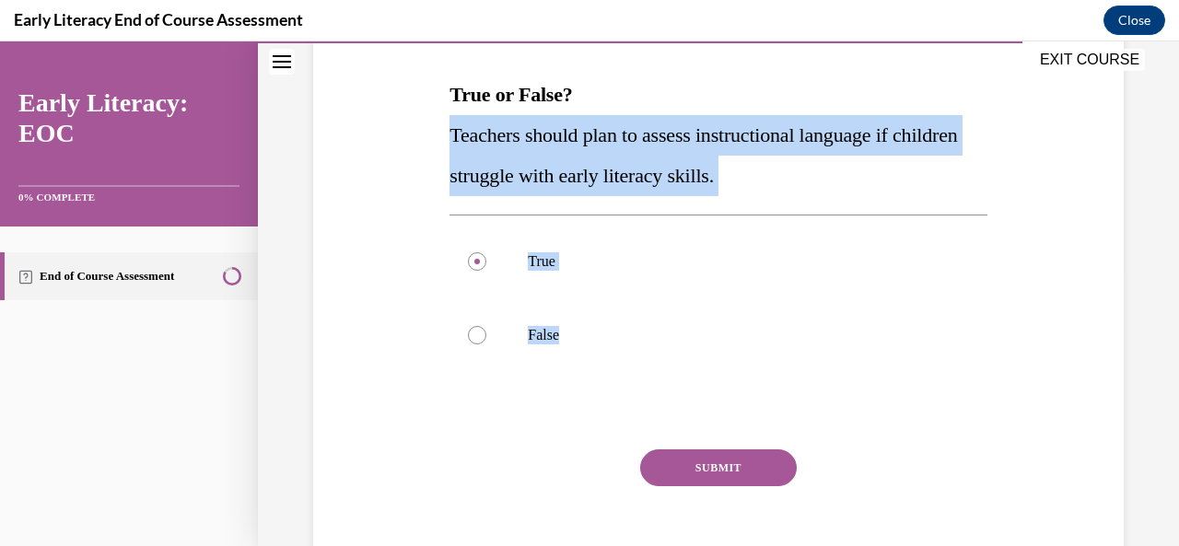
click at [698, 461] on button "SUBMIT" at bounding box center [718, 467] width 157 height 37
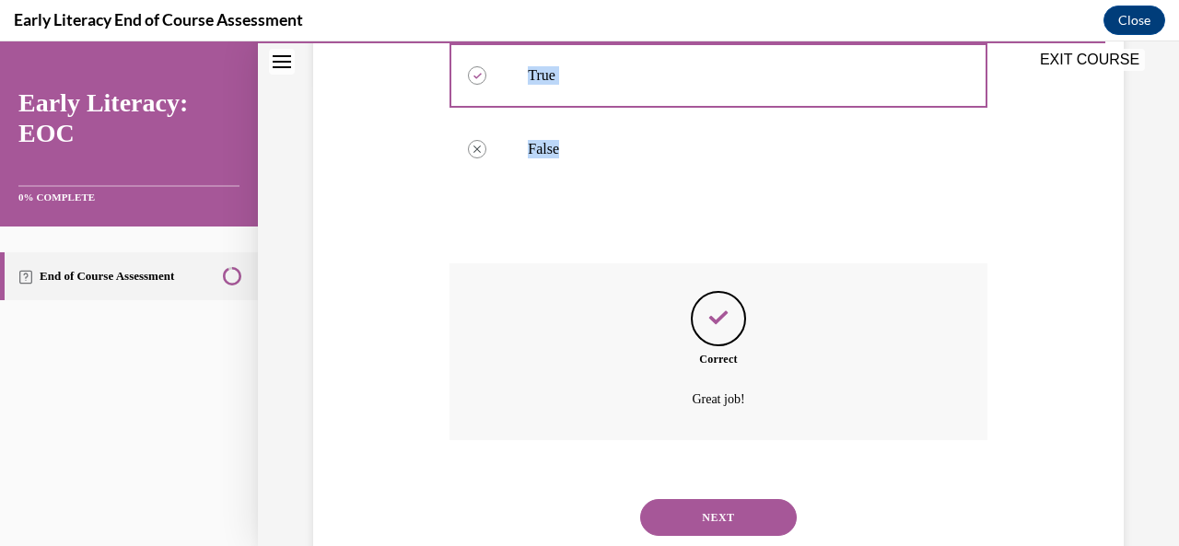
scroll to position [516, 0]
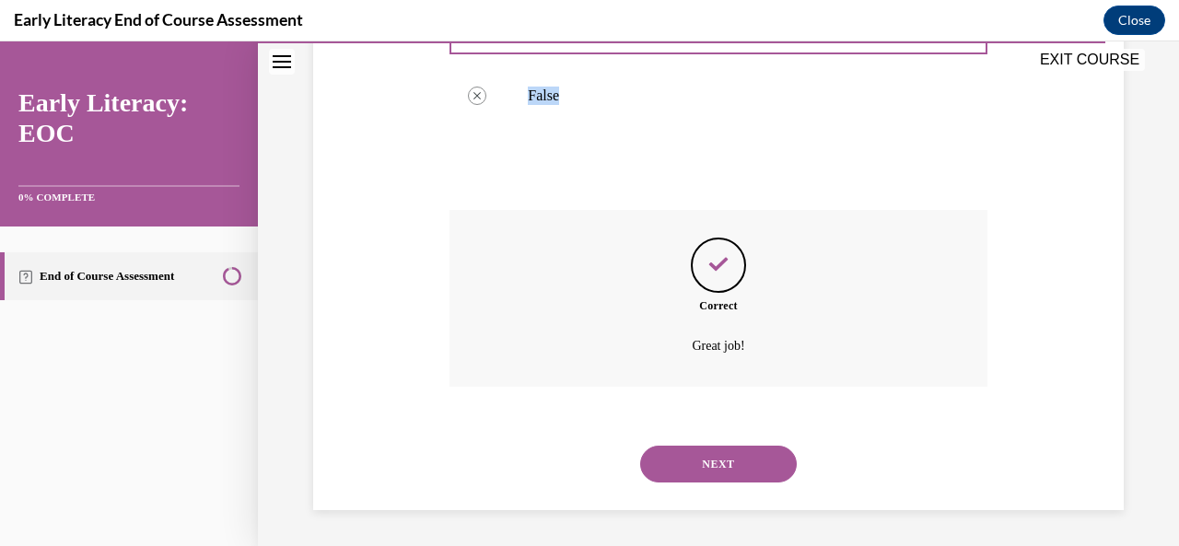
click at [713, 471] on button "NEXT" at bounding box center [718, 464] width 157 height 37
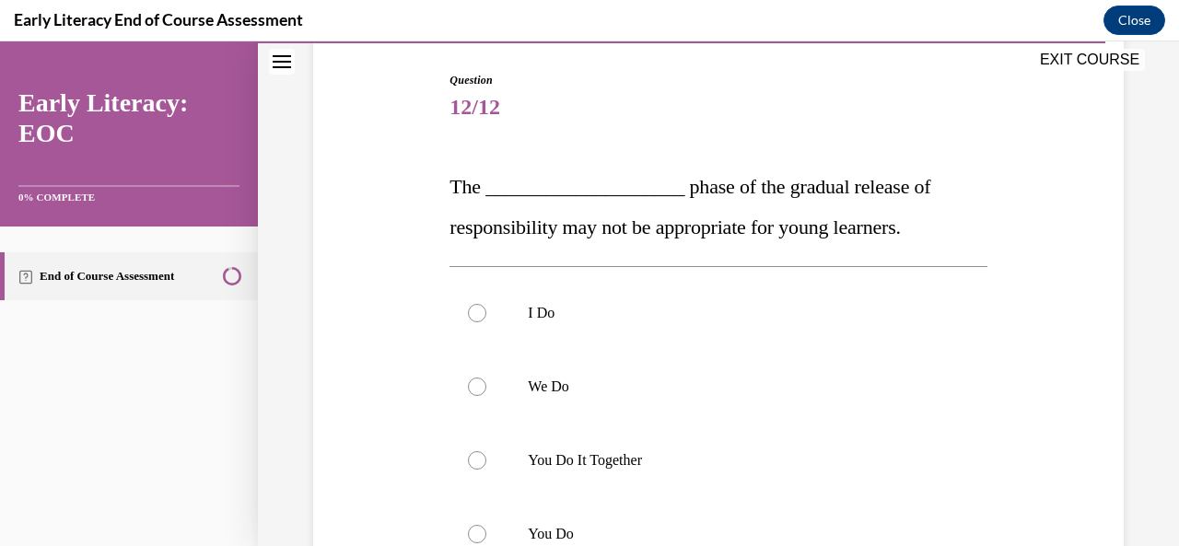
scroll to position [276, 0]
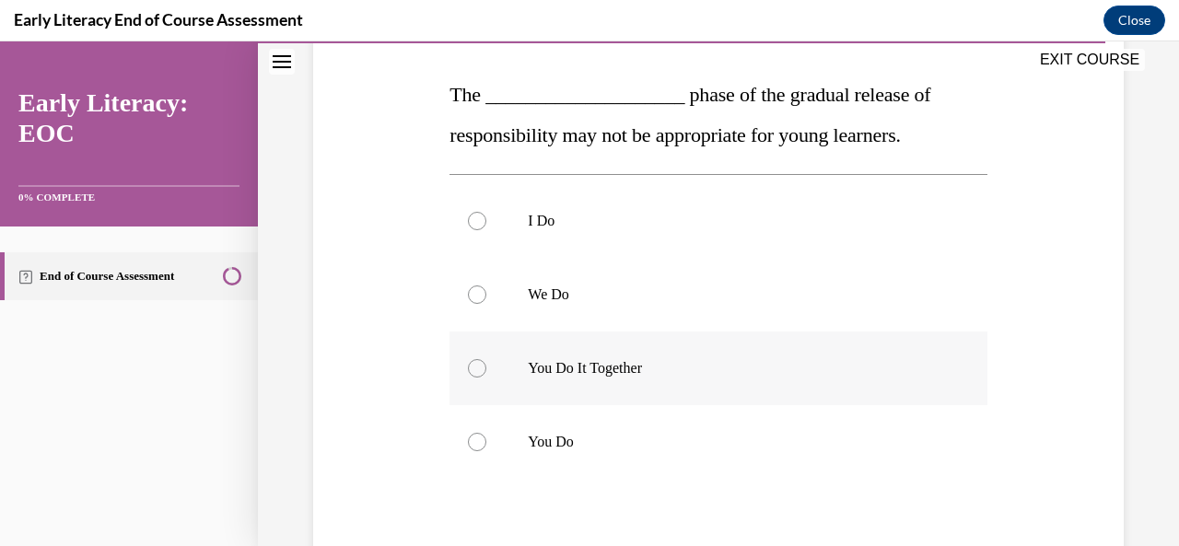
click at [486, 369] on div at bounding box center [717, 369] width 537 height 74
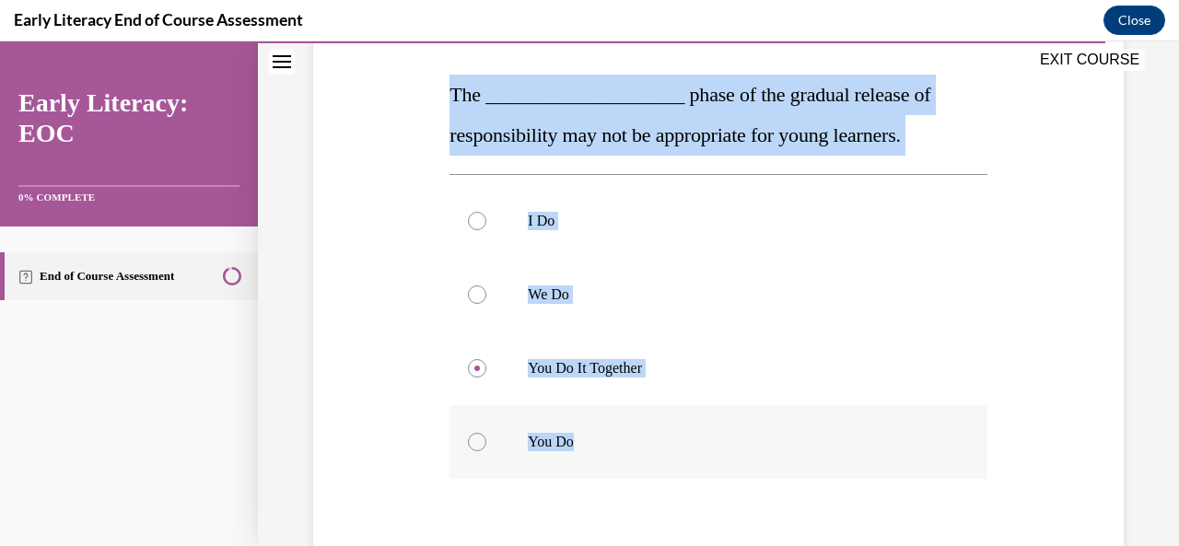
drag, startPoint x: 451, startPoint y: 99, endPoint x: 591, endPoint y: 442, distance: 370.9
click at [591, 442] on div "Question 12/12 The ____________________ phase of the gradual release of respons…" at bounding box center [717, 343] width 537 height 727
copy div "The ____________________ phase of the gradual release of responsibility may not…"
drag, startPoint x: 479, startPoint y: 443, endPoint x: 492, endPoint y: 439, distance: 13.4
click at [481, 443] on div at bounding box center [477, 442] width 18 height 18
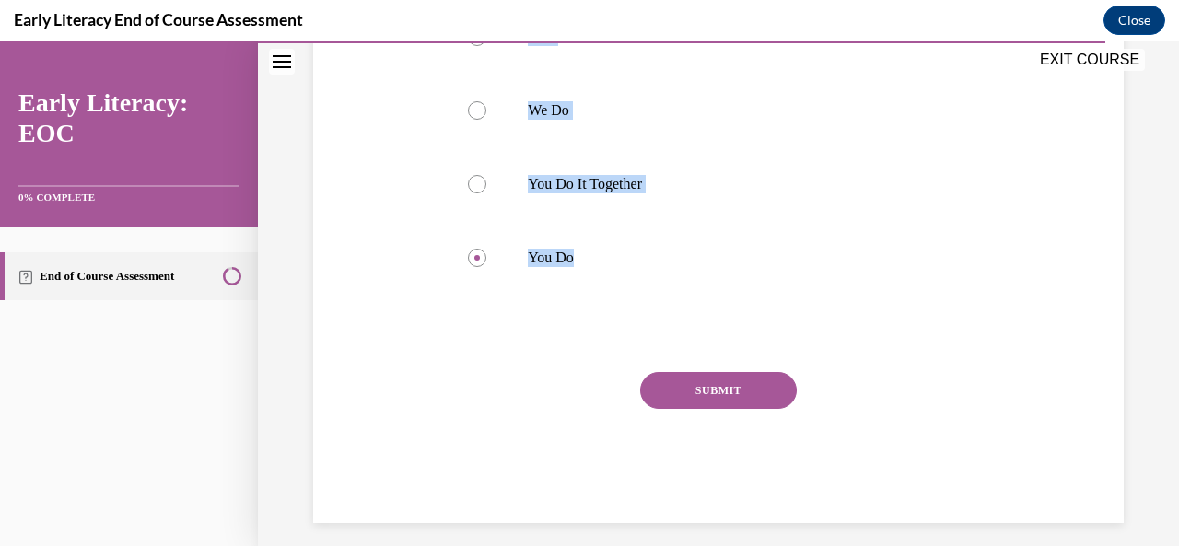
click at [726, 395] on button "SUBMIT" at bounding box center [718, 390] width 157 height 37
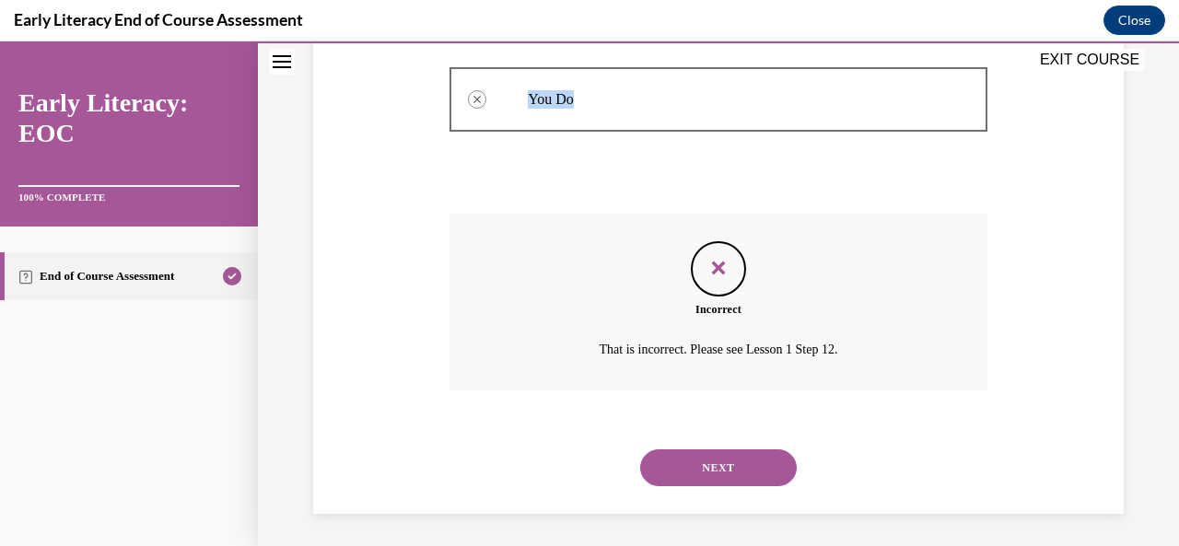
scroll to position [622, 0]
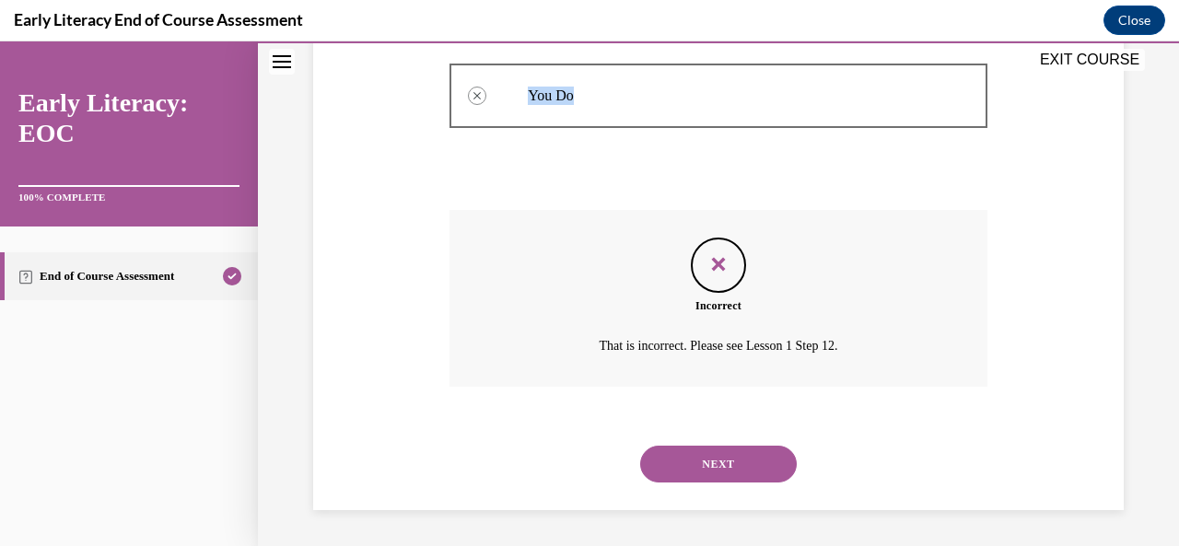
drag, startPoint x: 729, startPoint y: 463, endPoint x: 455, endPoint y: 261, distance: 341.1
click at [445, 247] on div "Question 12/12 The ____________________ phase of the gradual release of respons…" at bounding box center [718, 58] width 546 height 904
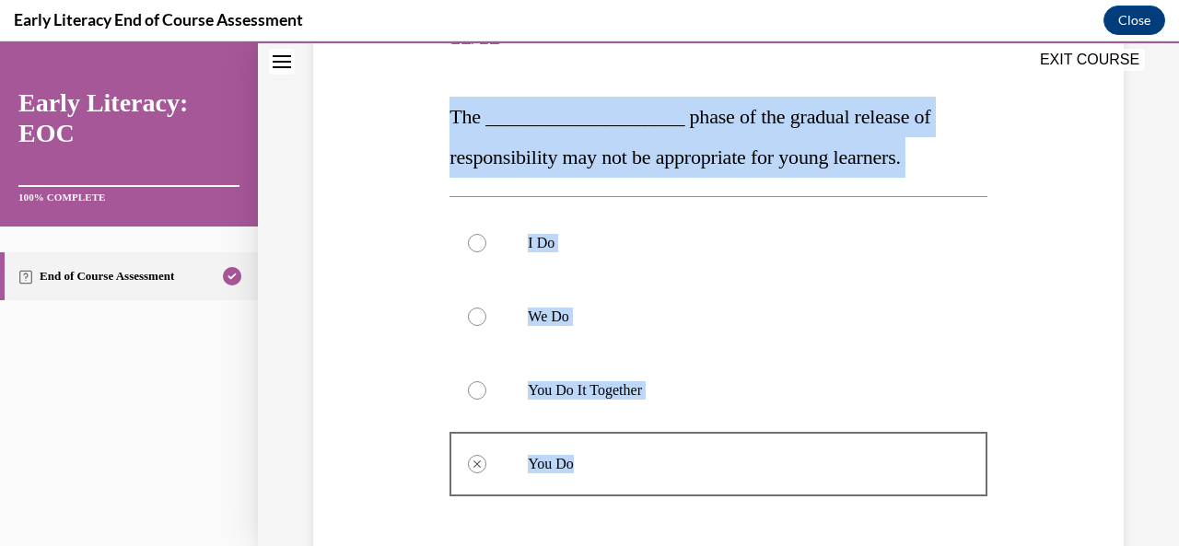
scroll to position [346, 0]
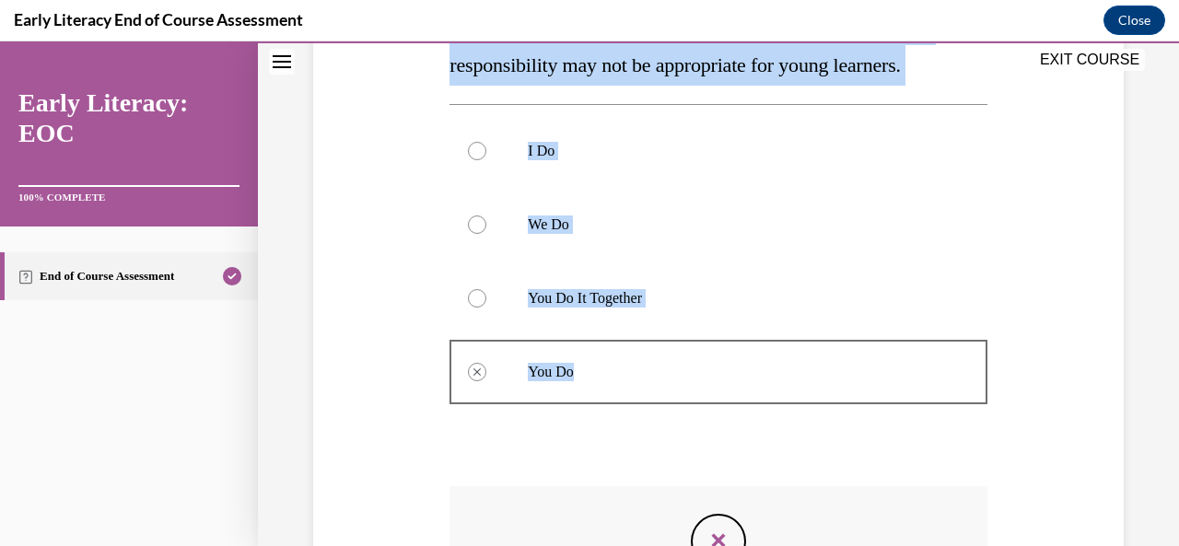
click at [917, 220] on p "We Do" at bounding box center [734, 224] width 413 height 18
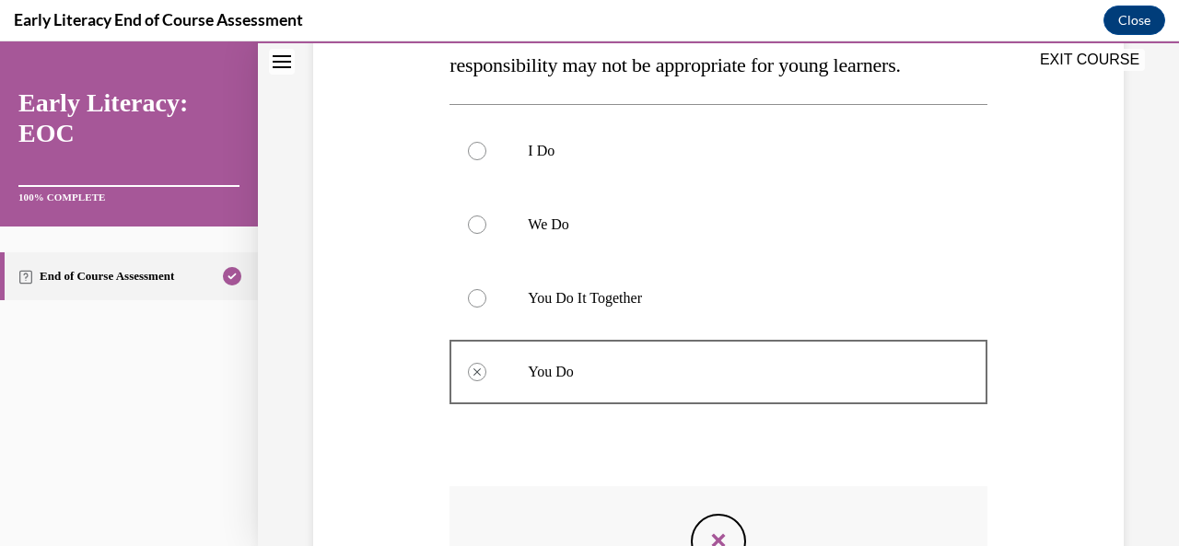
drag, startPoint x: 466, startPoint y: 296, endPoint x: 490, endPoint y: 296, distance: 23.9
click at [468, 296] on div at bounding box center [477, 298] width 18 height 18
click at [463, 297] on div at bounding box center [717, 299] width 537 height 74
click at [473, 297] on div at bounding box center [477, 298] width 18 height 18
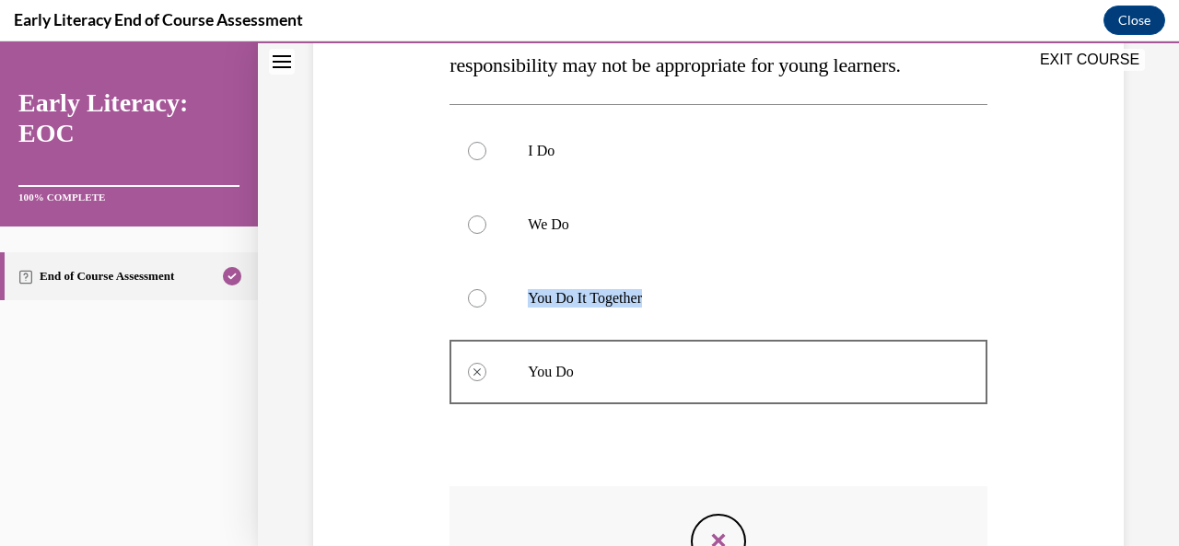
click at [473, 297] on div at bounding box center [477, 298] width 18 height 18
click at [473, 296] on div at bounding box center [477, 298] width 18 height 18
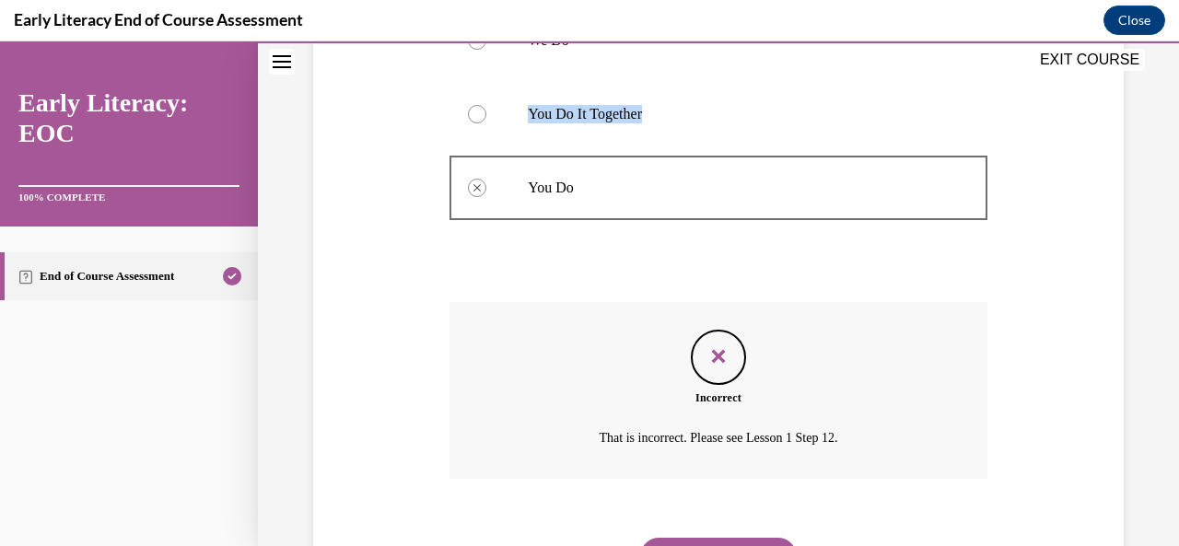
scroll to position [622, 0]
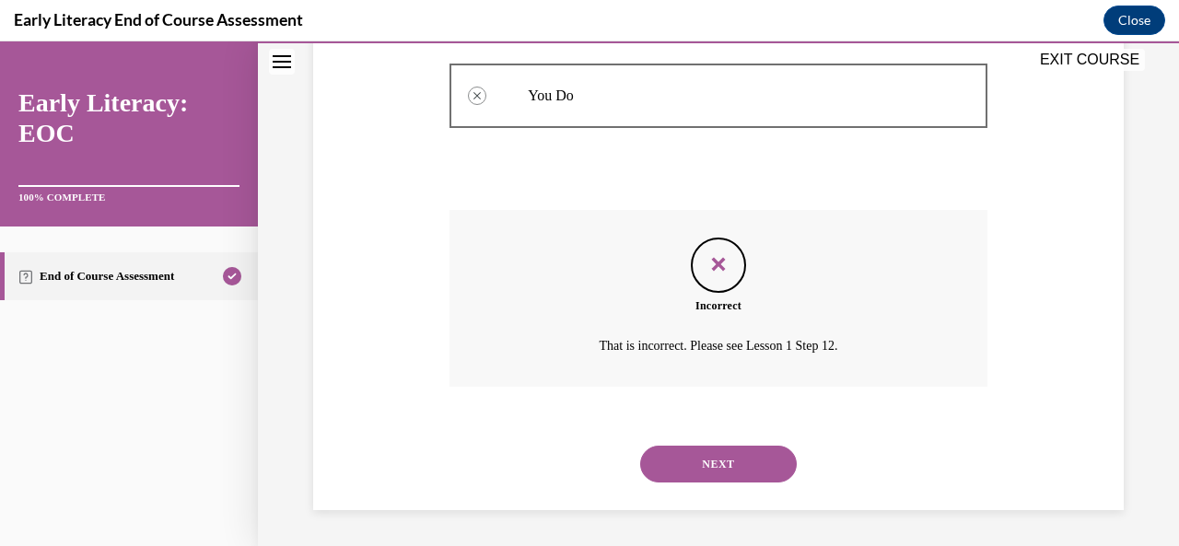
click at [733, 463] on button "NEXT" at bounding box center [718, 464] width 157 height 37
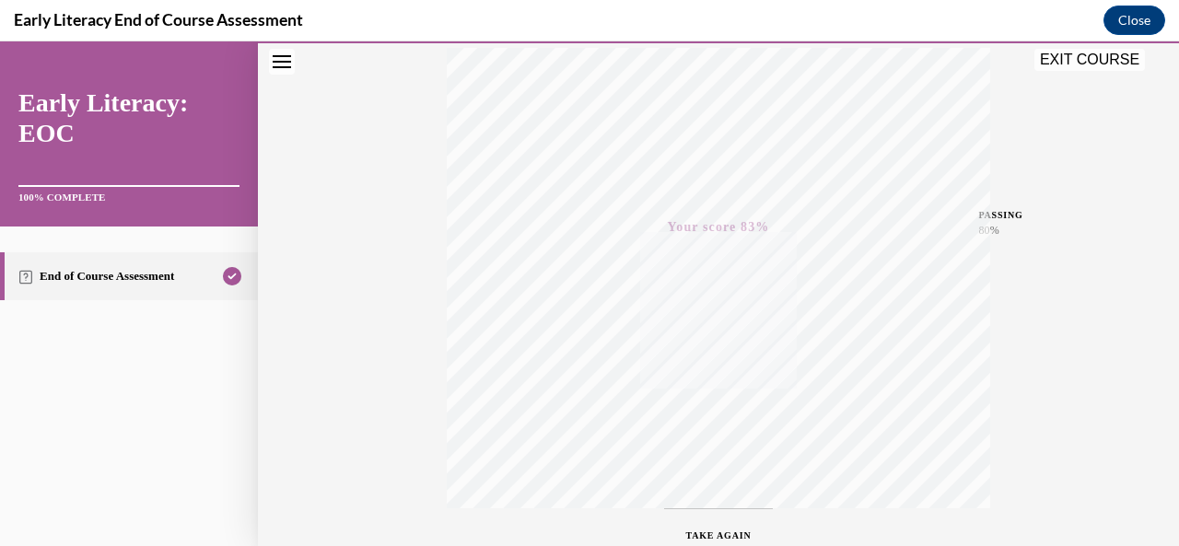
scroll to position [438, 0]
click at [709, 430] on icon "button" at bounding box center [718, 435] width 65 height 20
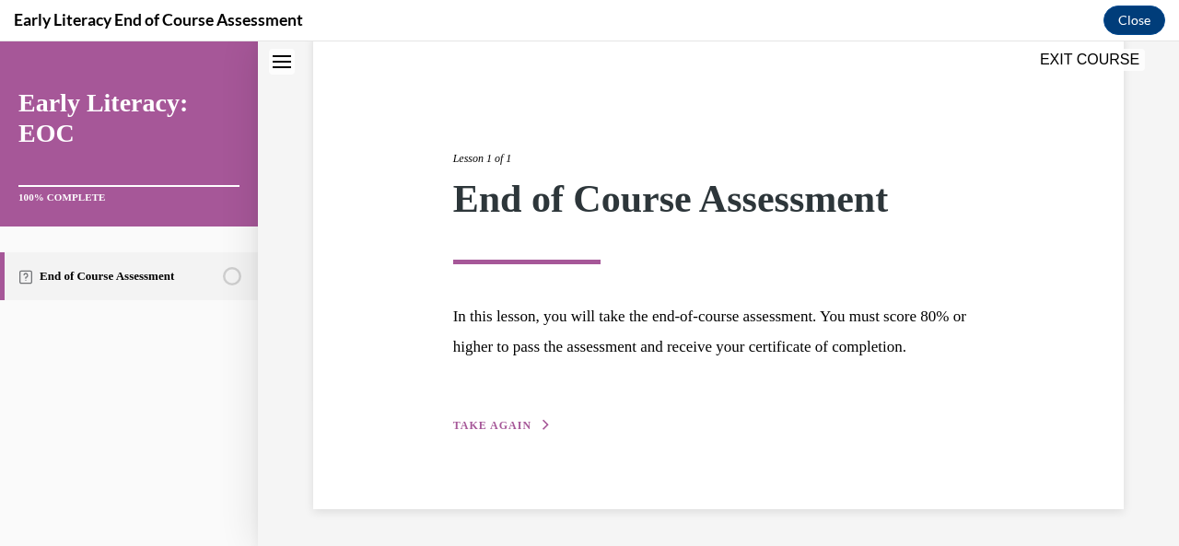
click at [482, 425] on span "TAKE AGAIN" at bounding box center [492, 425] width 78 height 13
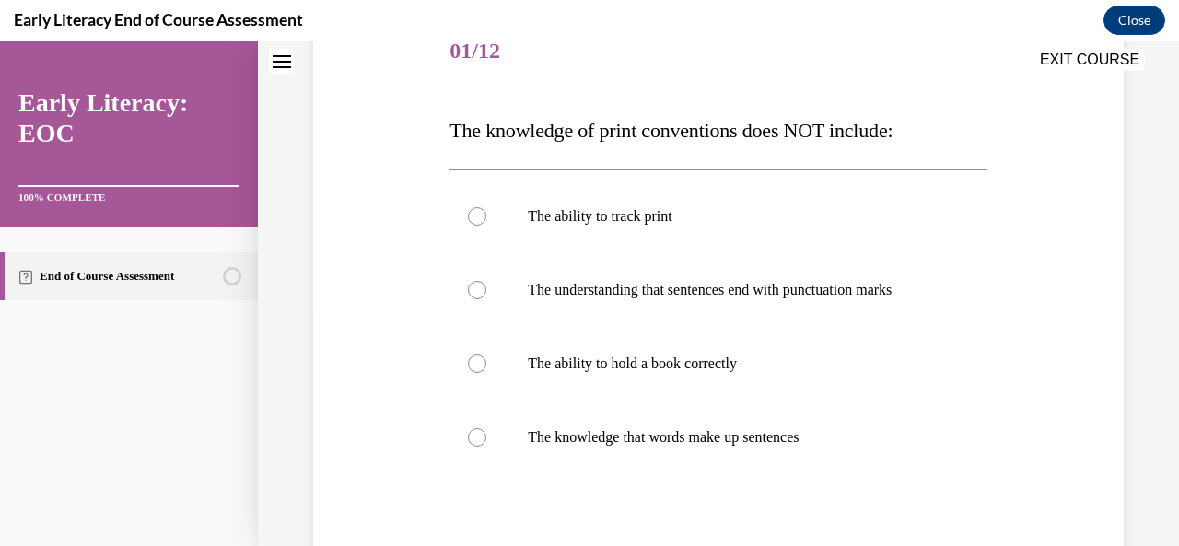
scroll to position [269, 0]
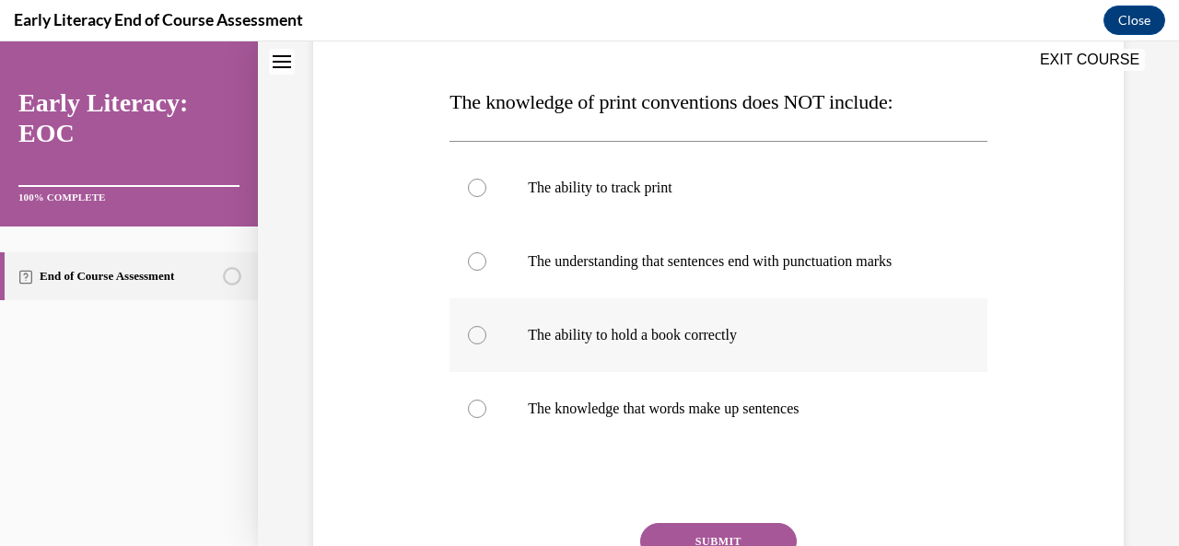
click at [648, 344] on div at bounding box center [717, 335] width 537 height 74
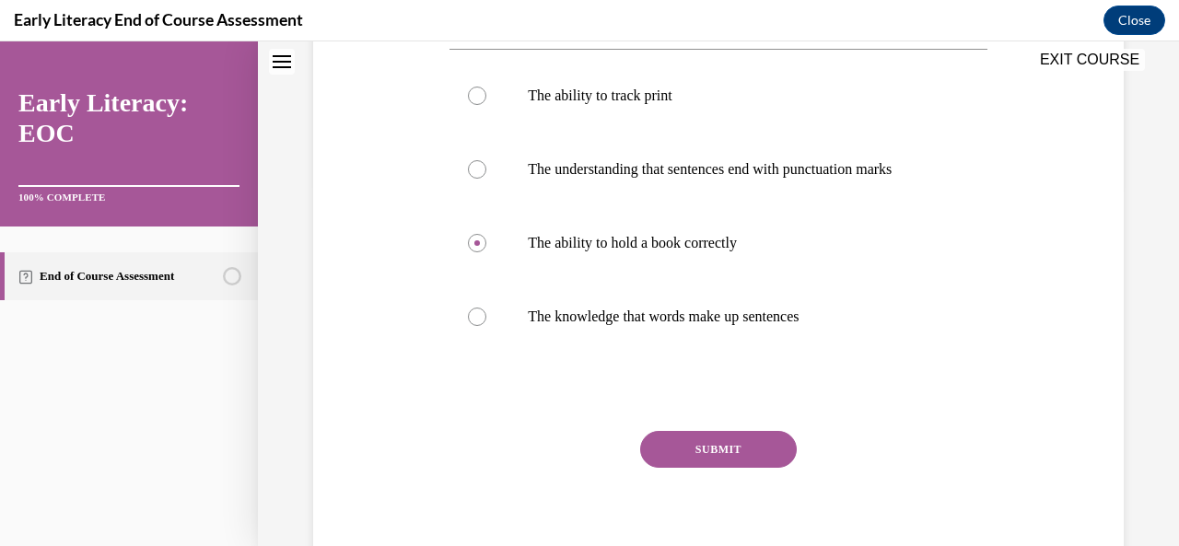
click at [684, 436] on button "SUBMIT" at bounding box center [718, 449] width 157 height 37
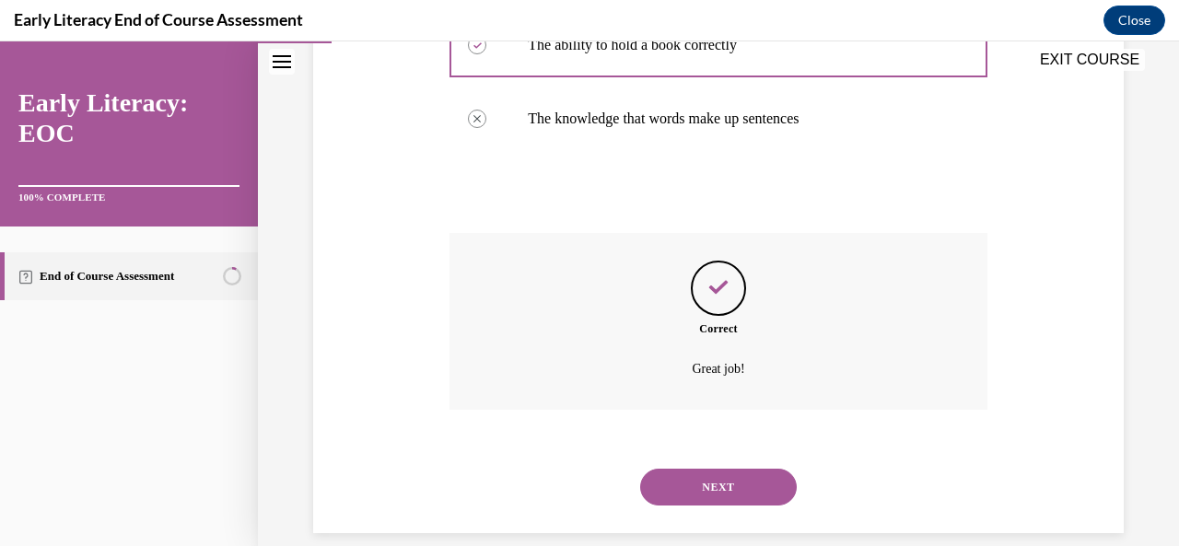
scroll to position [582, 0]
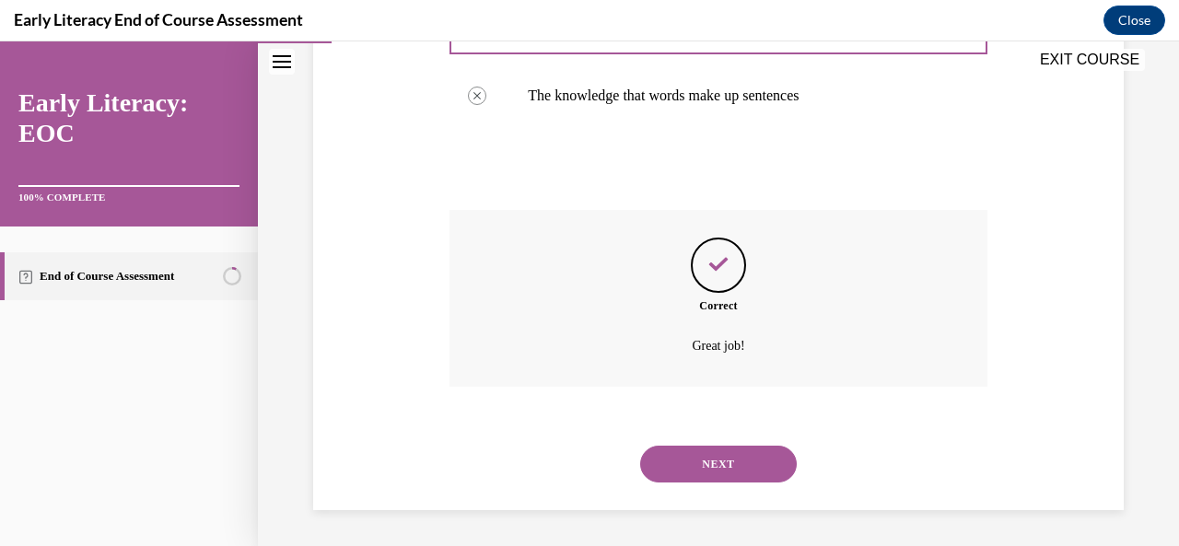
click at [689, 473] on button "NEXT" at bounding box center [718, 464] width 157 height 37
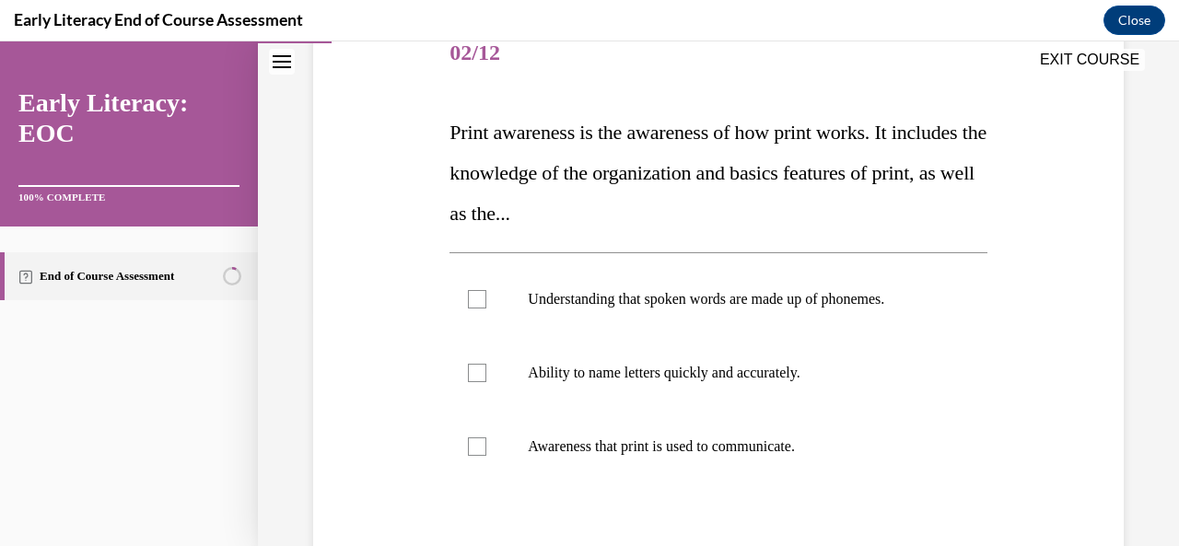
scroll to position [276, 0]
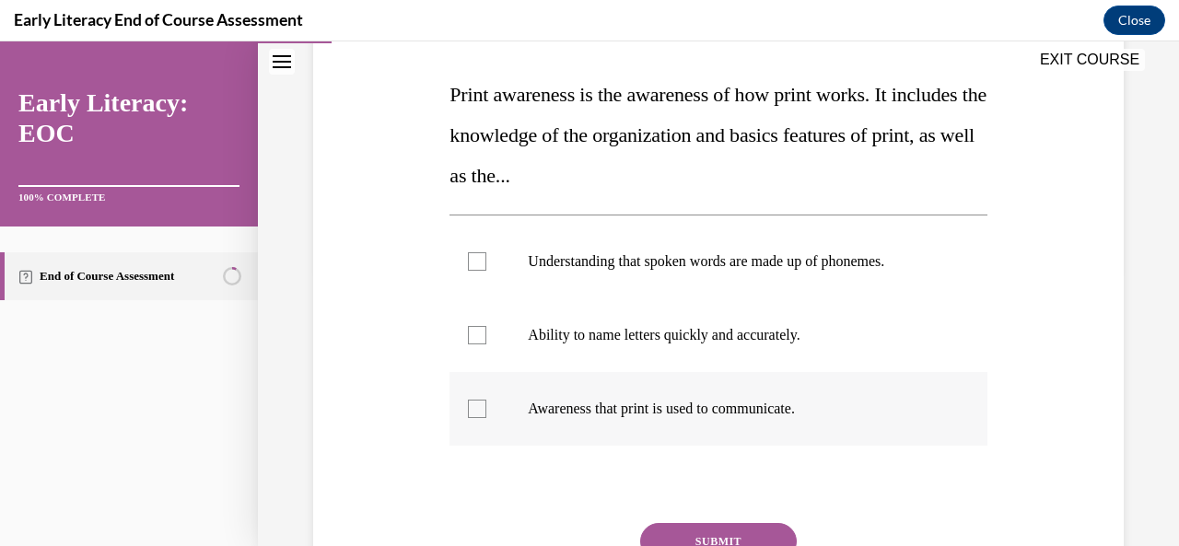
click at [599, 407] on p "Awareness that print is used to communicate." at bounding box center [734, 409] width 413 height 18
click at [700, 530] on button "SUBMIT" at bounding box center [718, 541] width 157 height 37
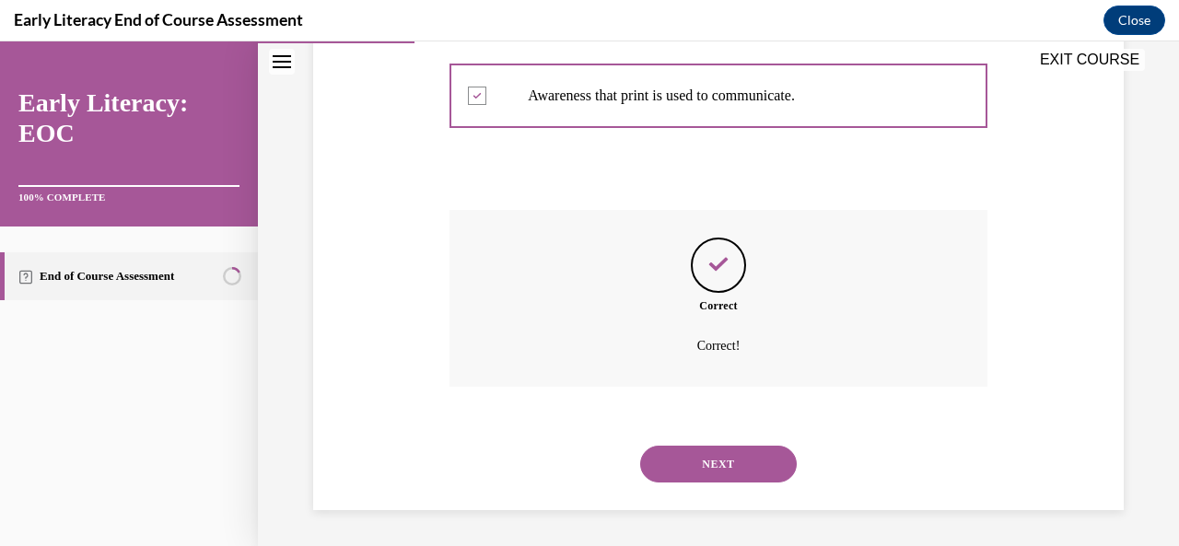
scroll to position [589, 0]
drag, startPoint x: 707, startPoint y: 474, endPoint x: 698, endPoint y: 473, distance: 9.3
click at [705, 473] on button "NEXT" at bounding box center [718, 464] width 157 height 37
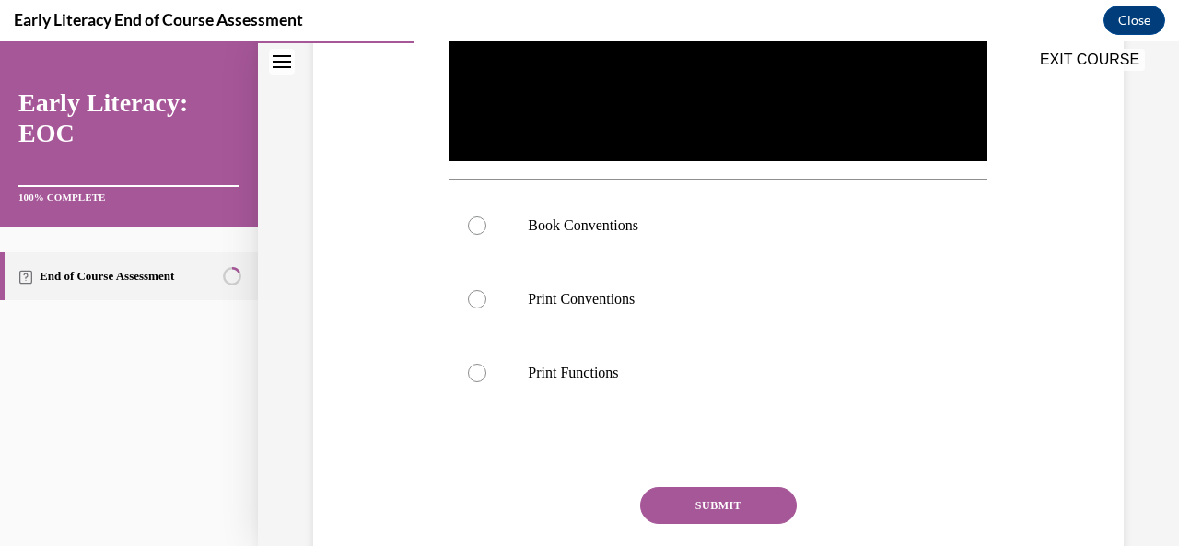
scroll to position [553, 0]
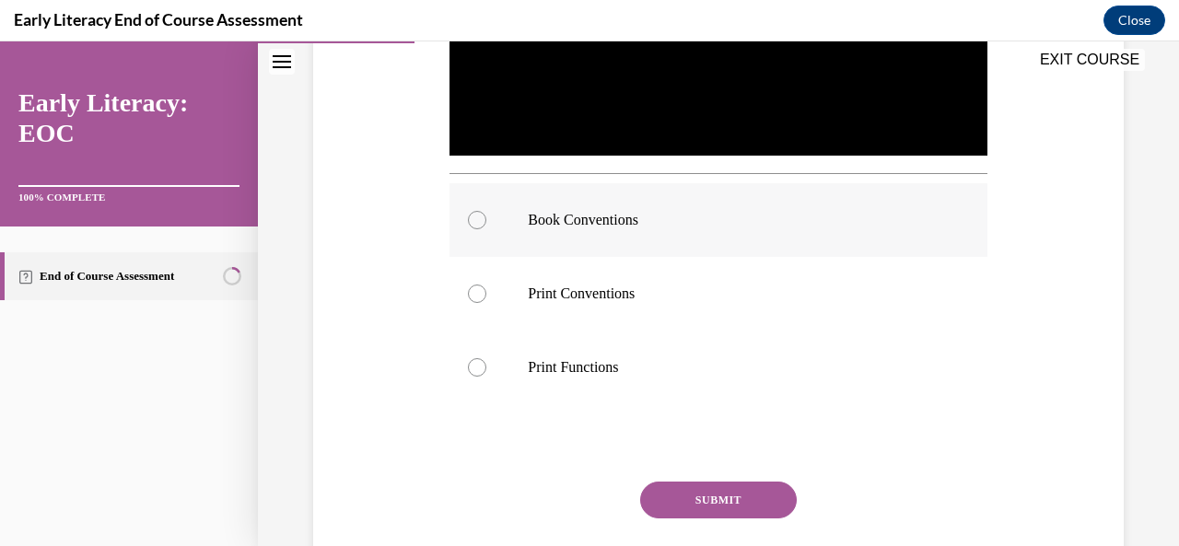
drag, startPoint x: 548, startPoint y: 211, endPoint x: 611, endPoint y: 222, distance: 64.5
click at [549, 211] on p "Book Conventions" at bounding box center [734, 220] width 413 height 18
click at [672, 499] on button "SUBMIT" at bounding box center [718, 500] width 157 height 37
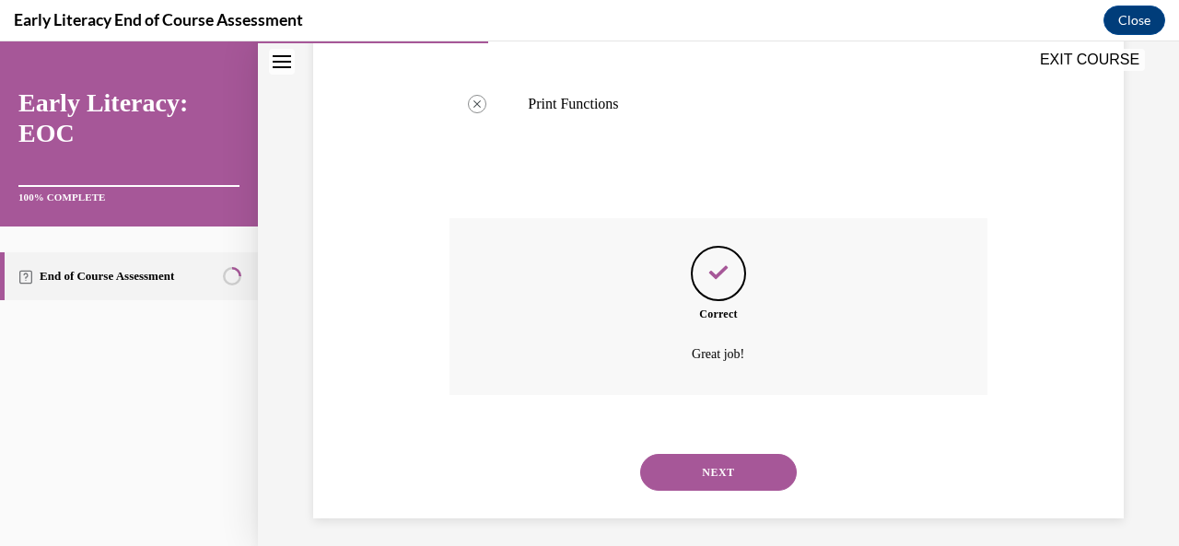
scroll to position [819, 0]
click at [731, 461] on button "NEXT" at bounding box center [718, 469] width 157 height 37
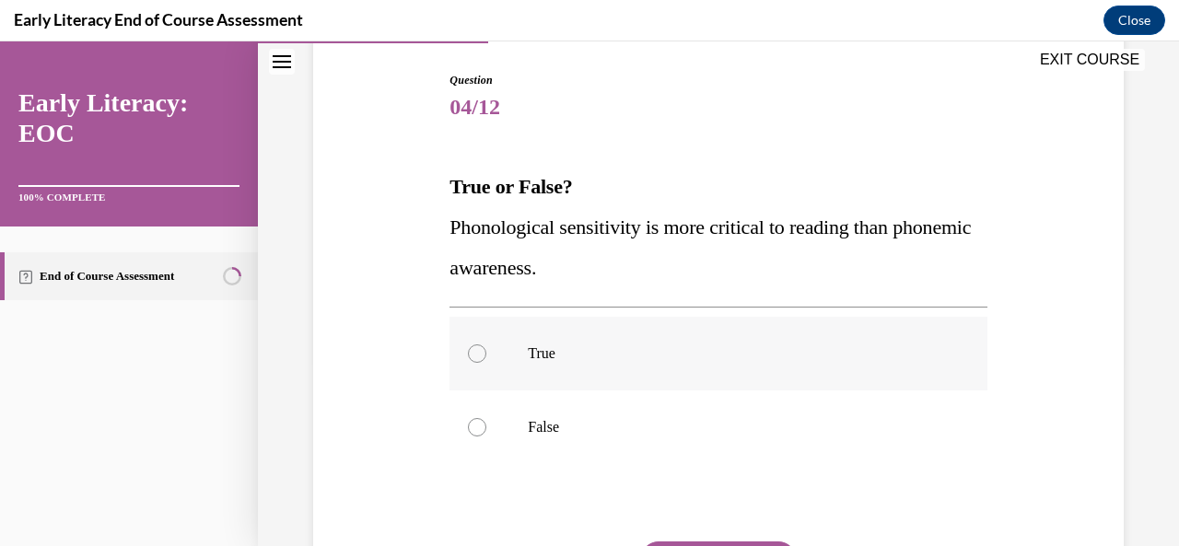
drag, startPoint x: 478, startPoint y: 425, endPoint x: 575, endPoint y: 384, distance: 105.2
click at [477, 425] on div at bounding box center [477, 427] width 18 height 18
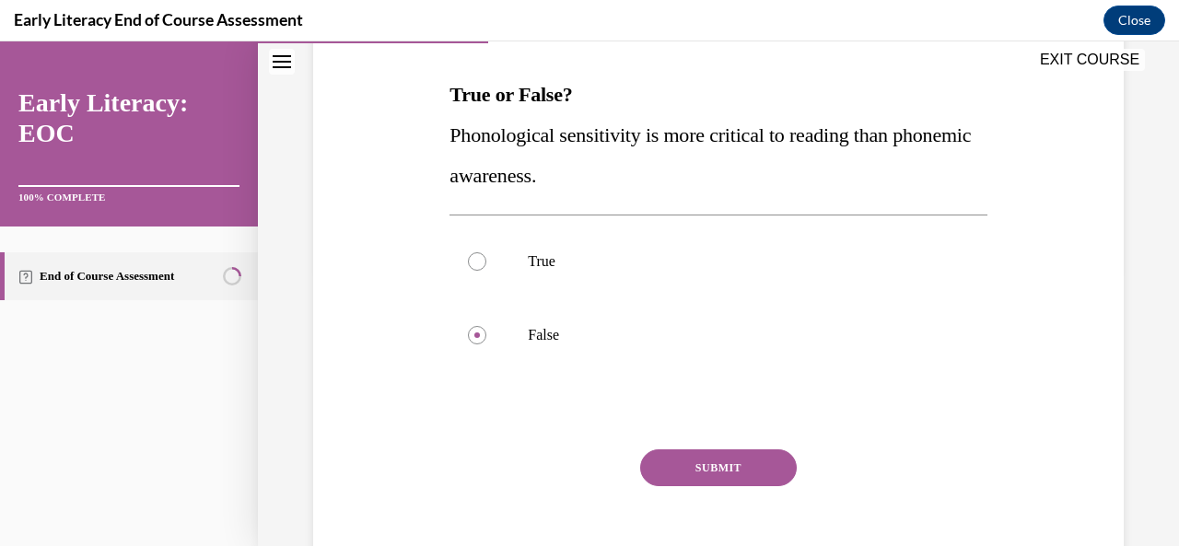
click at [707, 460] on button "SUBMIT" at bounding box center [718, 467] width 157 height 37
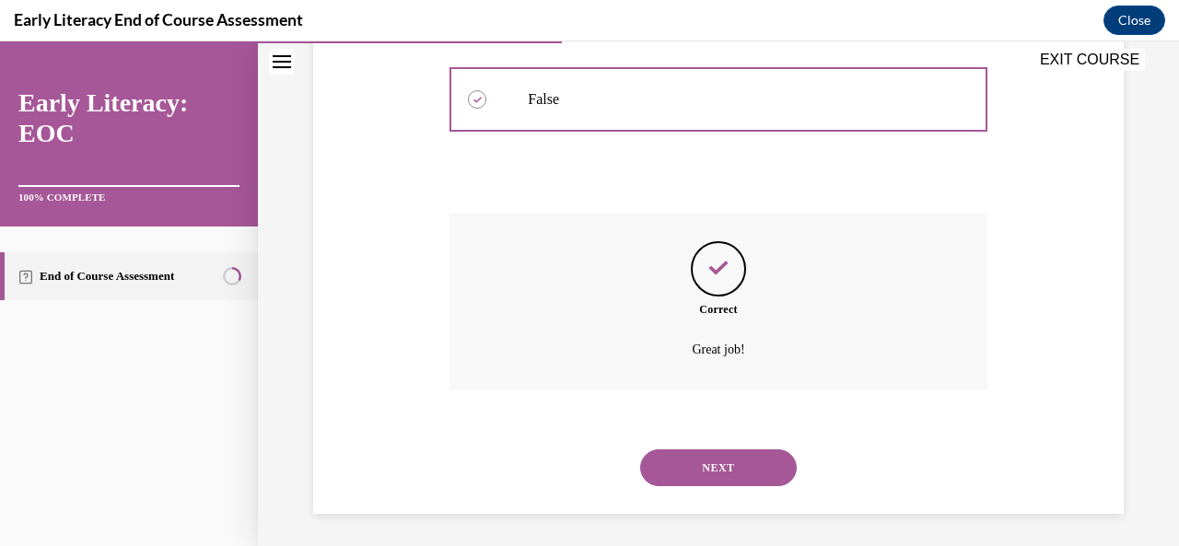
scroll to position [516, 0]
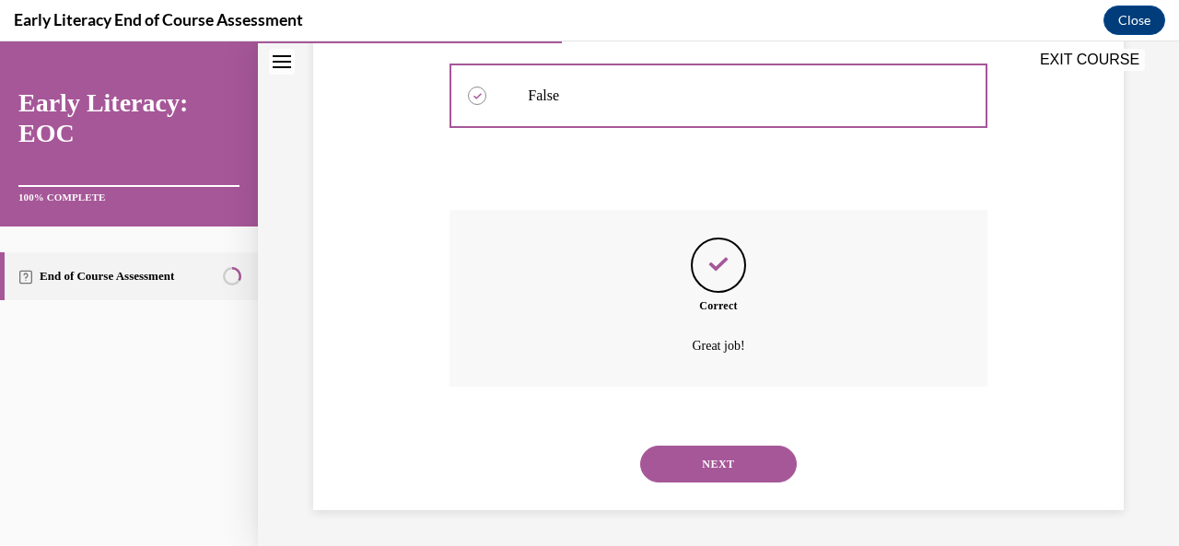
click at [701, 466] on button "NEXT" at bounding box center [718, 464] width 157 height 37
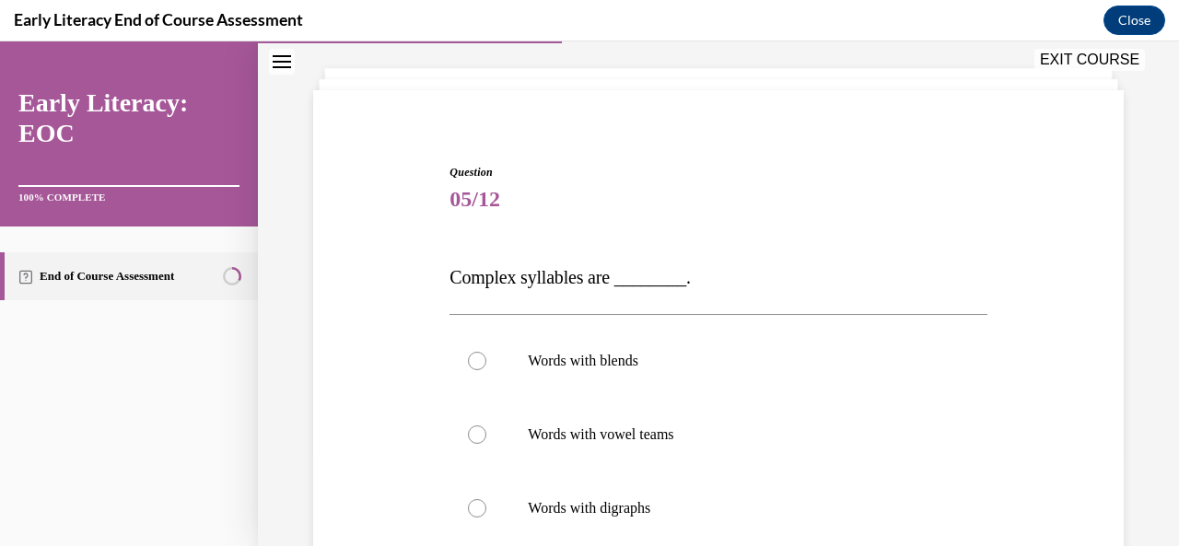
scroll to position [184, 0]
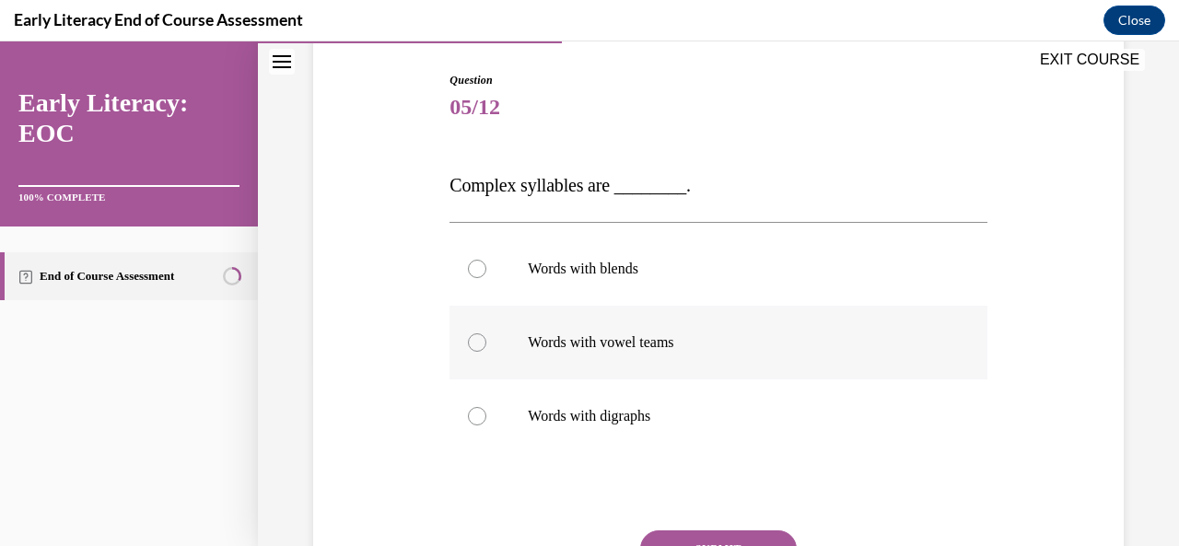
drag, startPoint x: 577, startPoint y: 269, endPoint x: 622, endPoint y: 355, distance: 96.4
click at [578, 269] on p "Words with blends" at bounding box center [734, 269] width 413 height 18
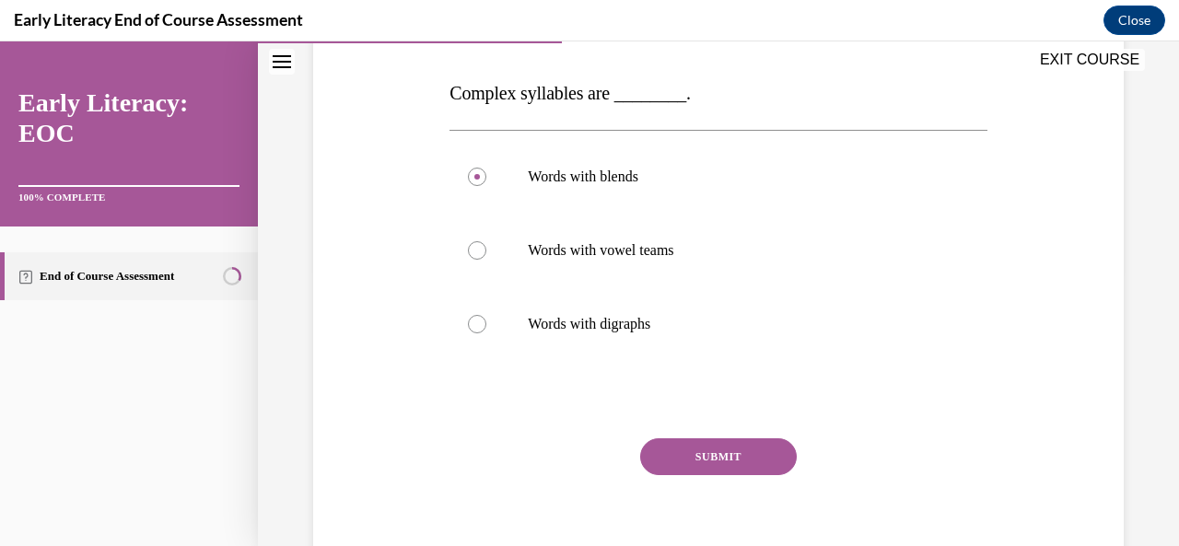
click at [697, 434] on div "Question 05/12 Complex syllables are ________. Words with blends Words with vow…" at bounding box center [717, 285] width 537 height 610
click at [722, 467] on button "SUBMIT" at bounding box center [718, 456] width 157 height 37
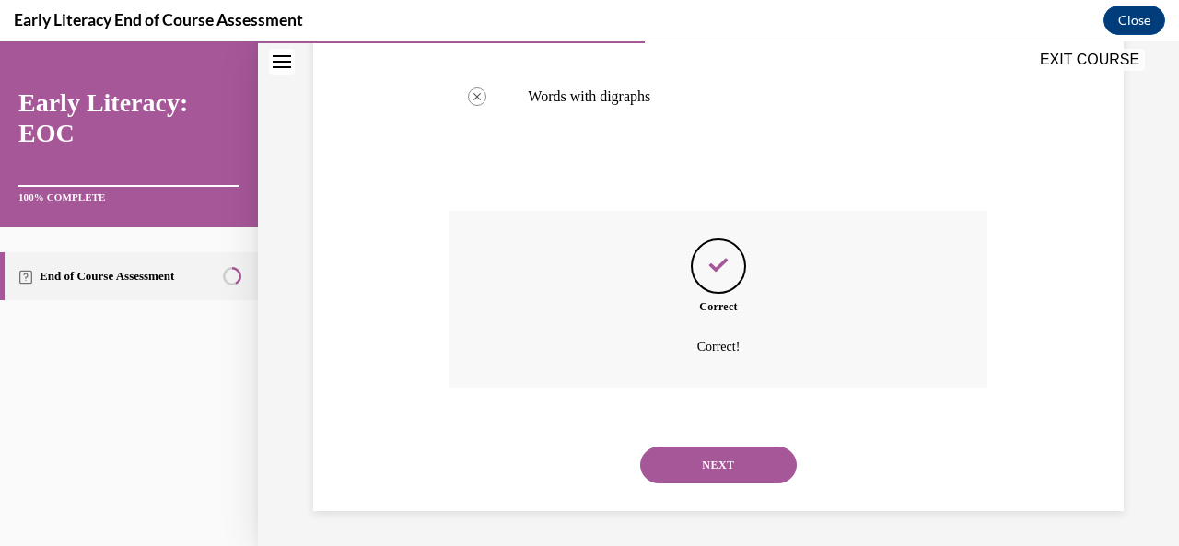
scroll to position [505, 0]
click at [714, 463] on button "NEXT" at bounding box center [718, 464] width 157 height 37
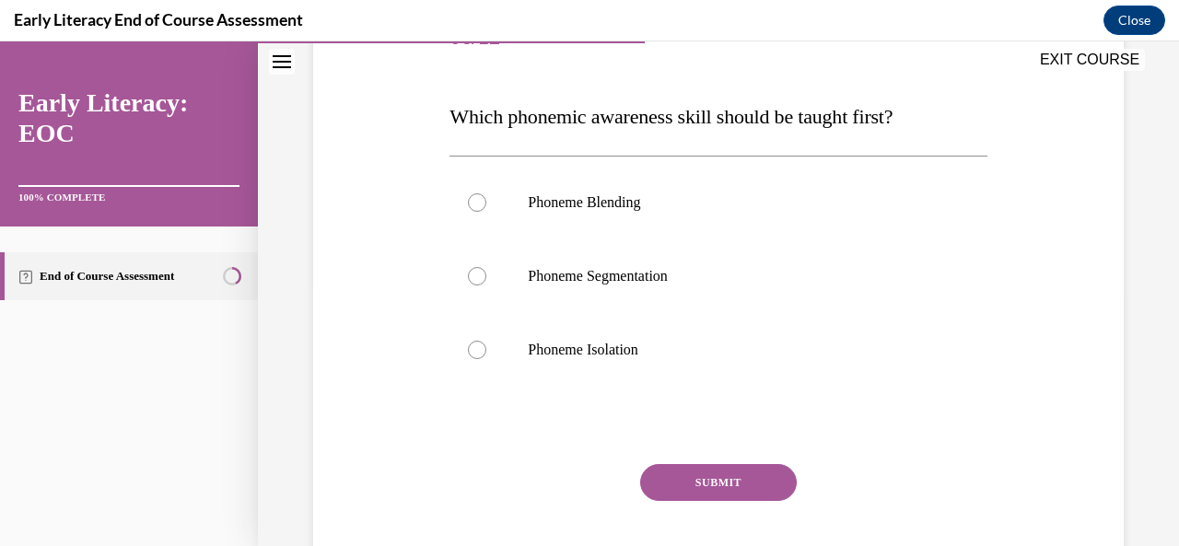
scroll to position [276, 0]
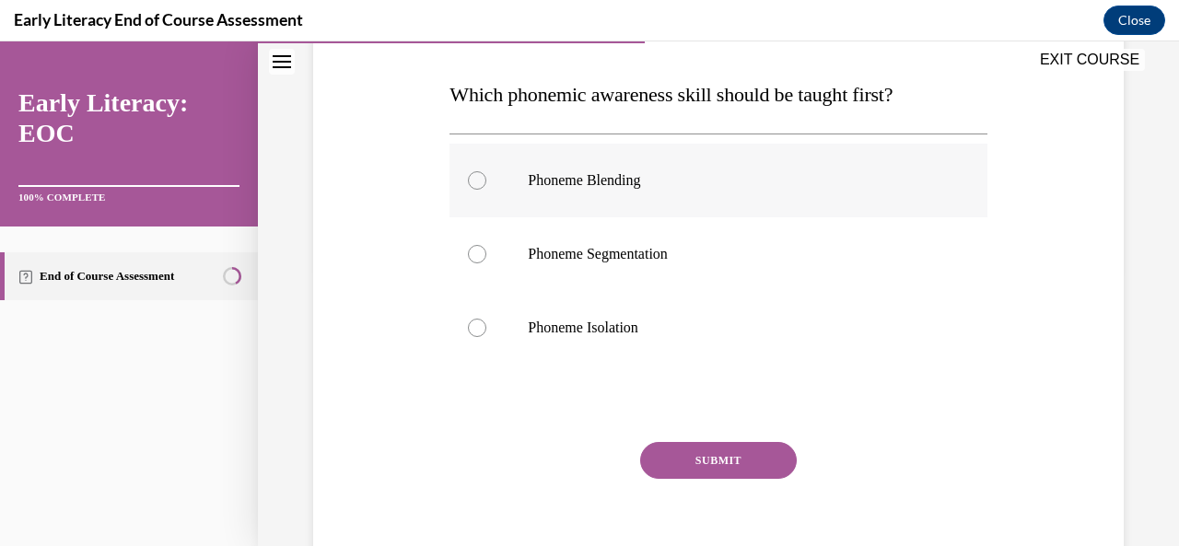
click at [524, 180] on div at bounding box center [717, 181] width 537 height 74
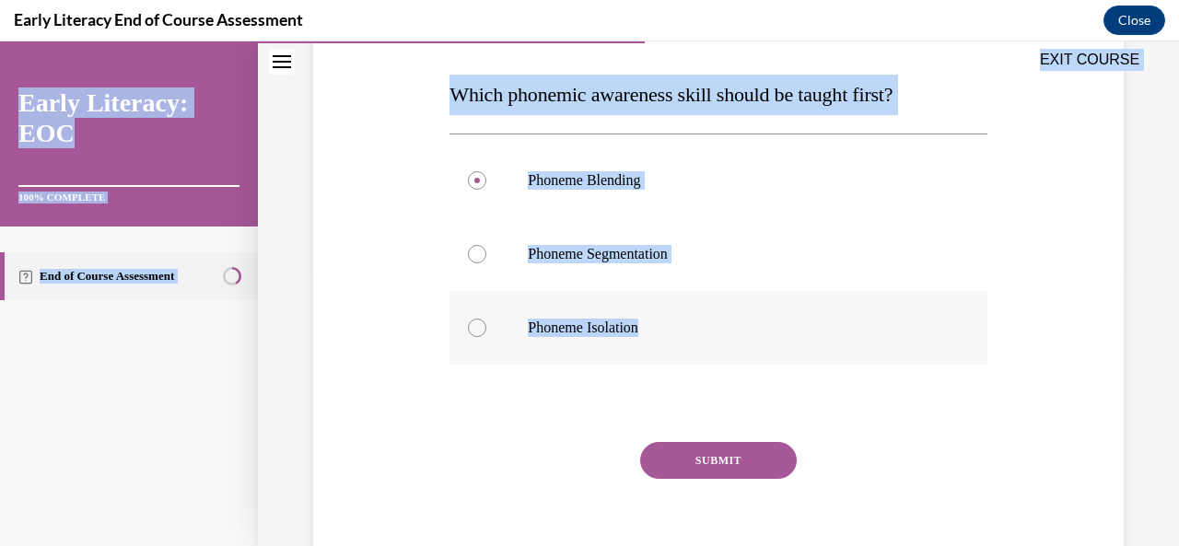
drag, startPoint x: 450, startPoint y: 66, endPoint x: 674, endPoint y: 335, distance: 349.8
click at [674, 335] on div "EXIT COURSE Early Literacy: EOC 100% COMPLETE End of Course Assessment Home Que…" at bounding box center [589, 293] width 1179 height 505
click at [674, 335] on p "Phoneme Isolation" at bounding box center [734, 328] width 413 height 18
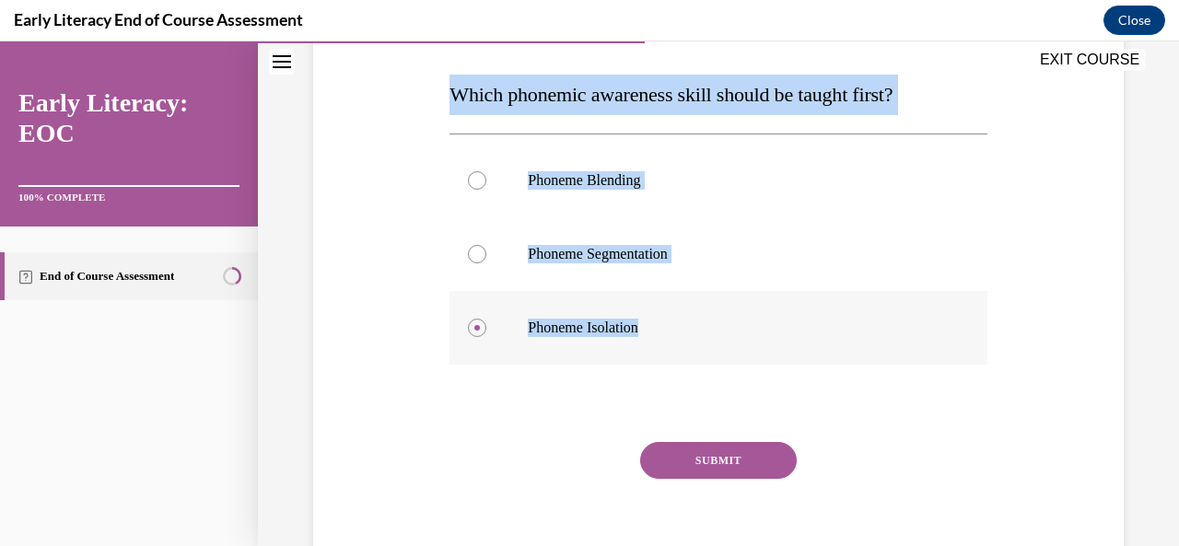
drag, startPoint x: 440, startPoint y: 97, endPoint x: 674, endPoint y: 334, distance: 333.4
click at [672, 335] on div "Question 06/12 Which phonemic awareness skill should be taught first? Phoneme B…" at bounding box center [718, 258] width 820 height 669
copy div "Which phonemic awareness skill should be taught first? Phoneme Blending Phoneme…"
click at [750, 455] on button "SUBMIT" at bounding box center [718, 460] width 157 height 37
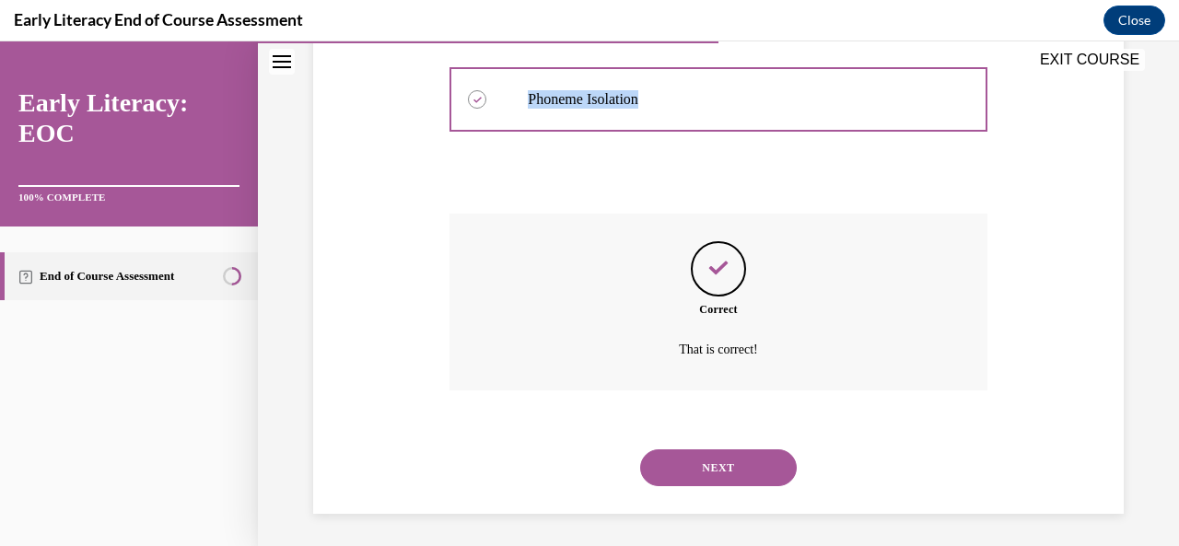
scroll to position [508, 0]
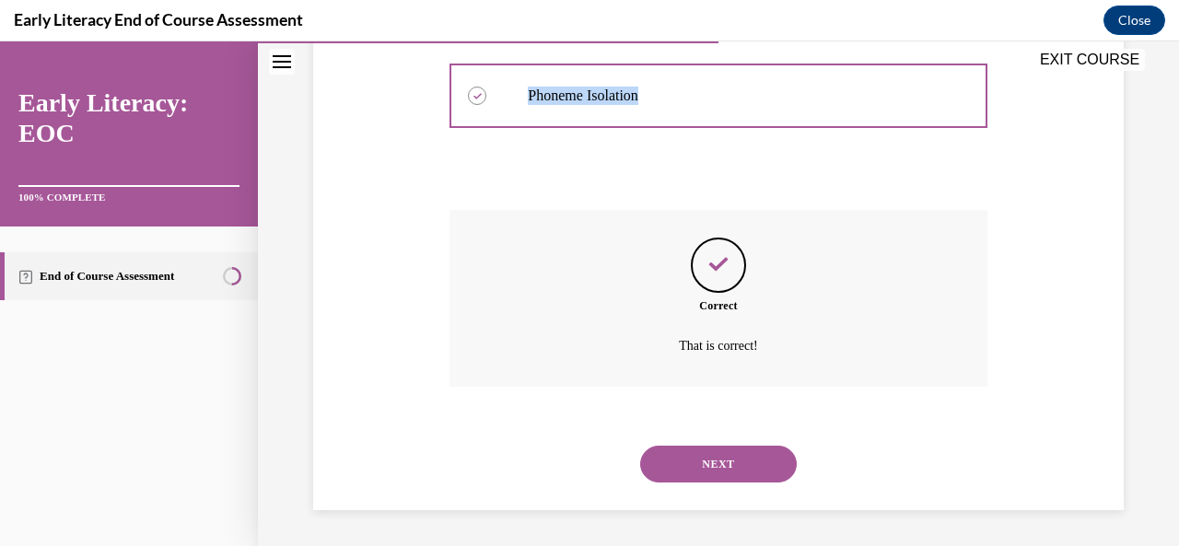
click at [731, 446] on button "NEXT" at bounding box center [718, 464] width 157 height 37
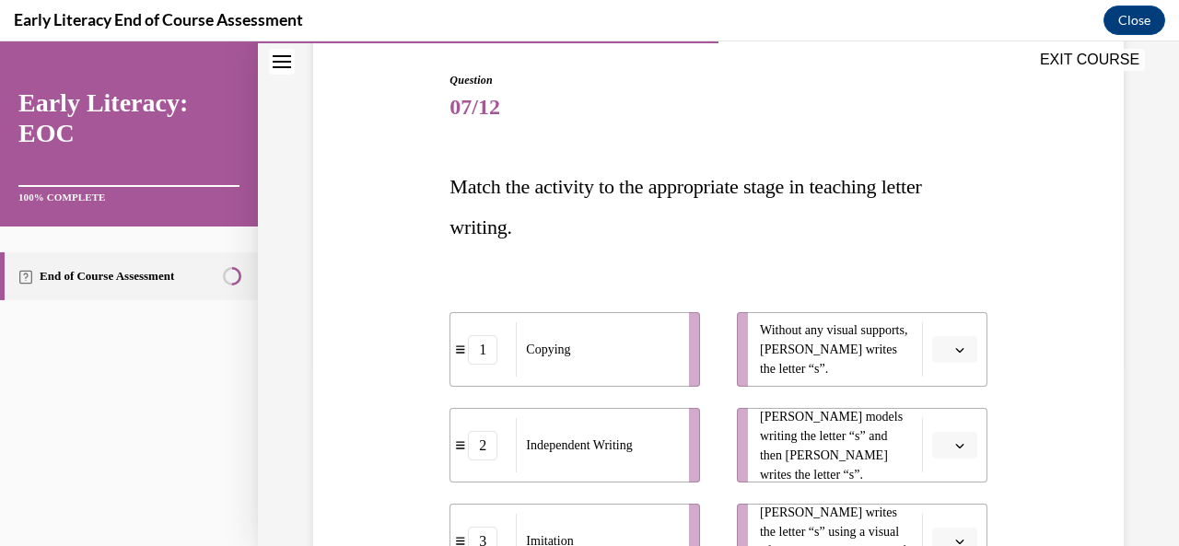
scroll to position [276, 0]
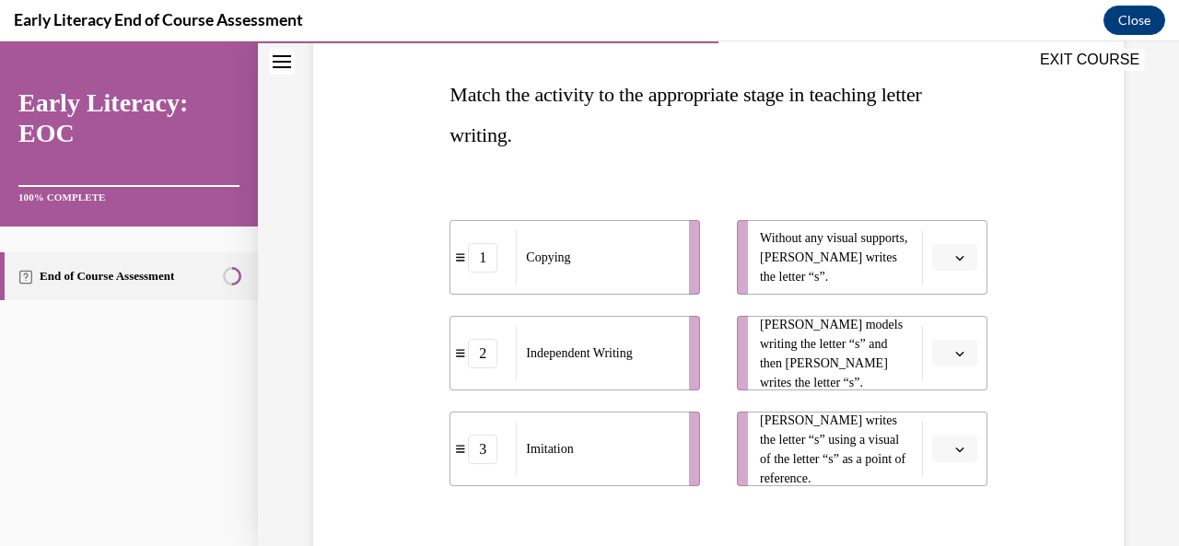
click at [955, 261] on icon "button" at bounding box center [959, 257] width 9 height 9
click at [934, 389] on div "2" at bounding box center [939, 372] width 45 height 37
click at [954, 356] on span "button" at bounding box center [959, 353] width 13 height 13
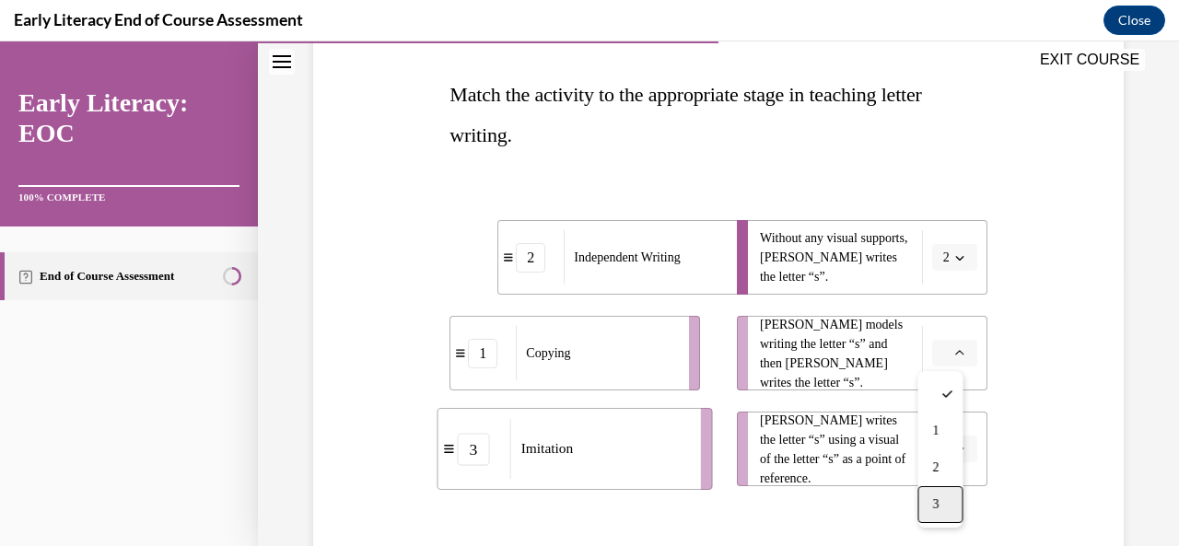
click at [941, 508] on div "3" at bounding box center [939, 504] width 45 height 37
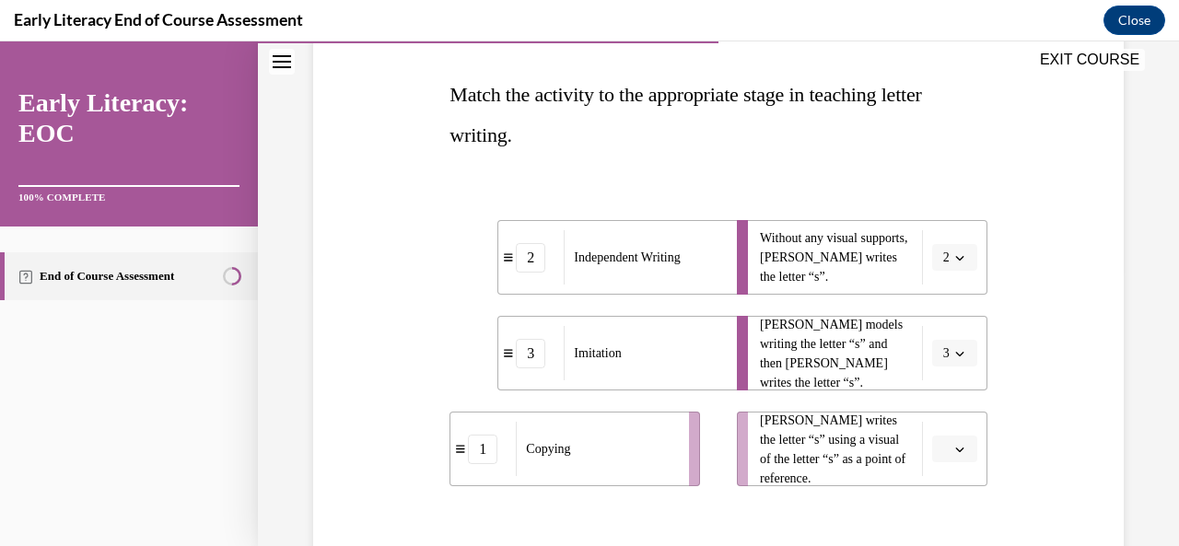
click at [947, 442] on button "button" at bounding box center [954, 450] width 45 height 28
click at [941, 332] on div "1" at bounding box center [939, 334] width 45 height 37
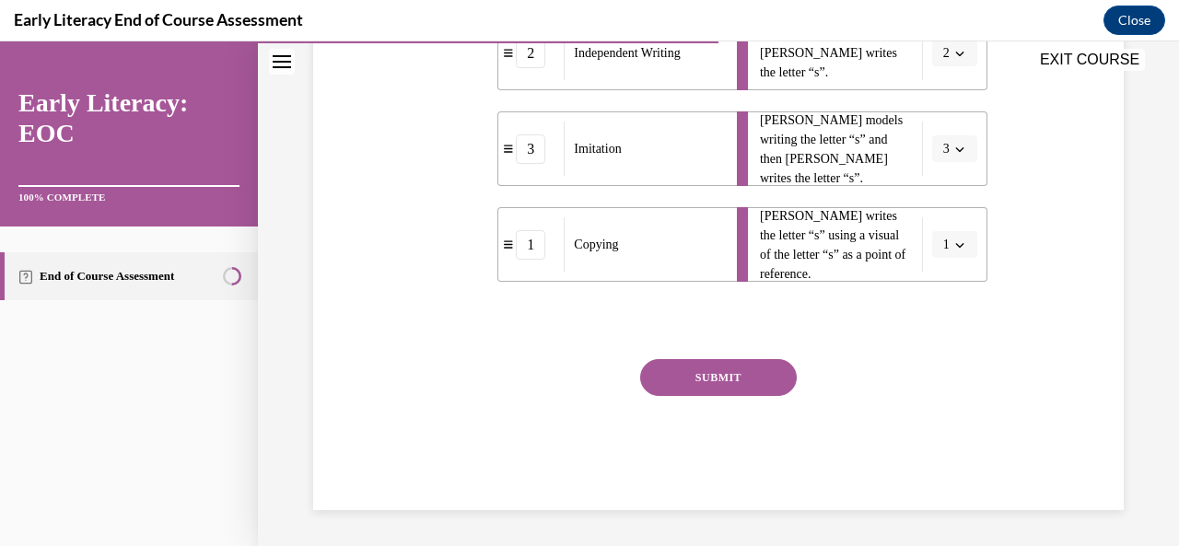
drag, startPoint x: 692, startPoint y: 374, endPoint x: 702, endPoint y: 378, distance: 10.3
click at [693, 375] on button "SUBMIT" at bounding box center [718, 377] width 157 height 37
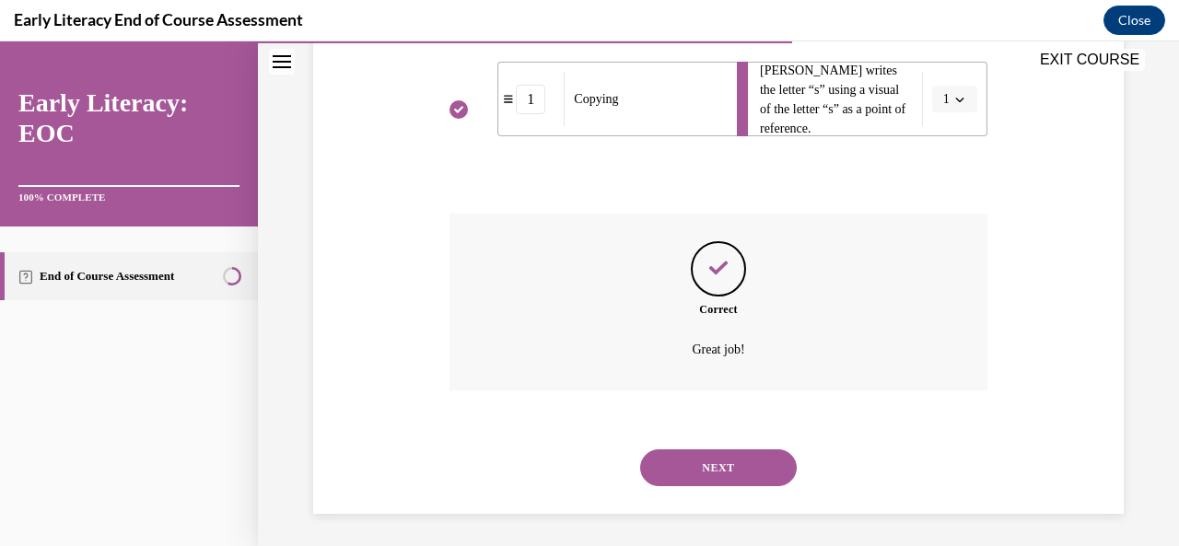
scroll to position [630, 0]
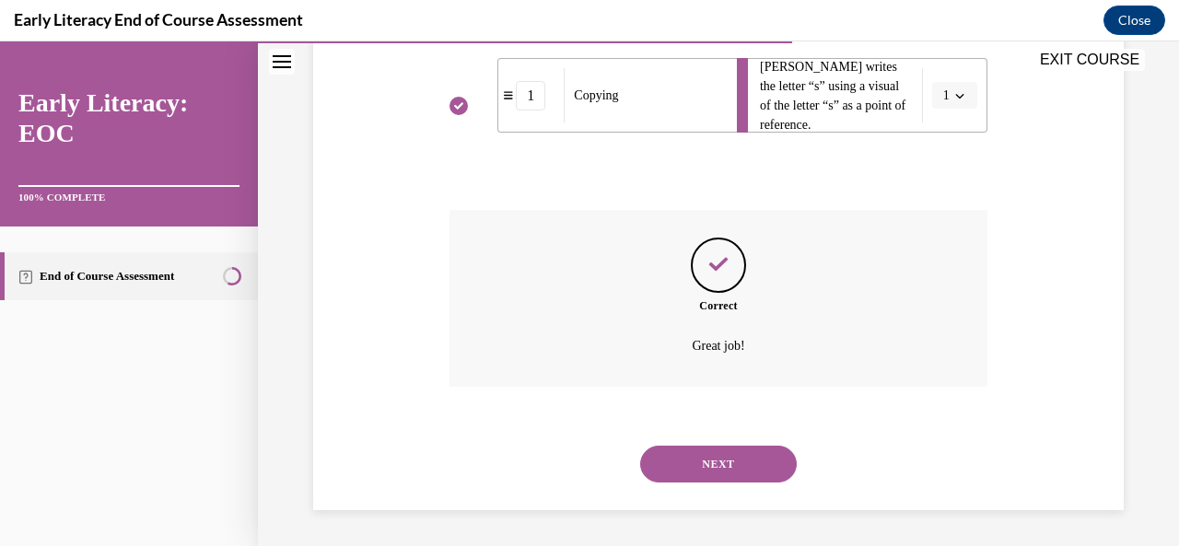
click at [735, 471] on button "NEXT" at bounding box center [718, 464] width 157 height 37
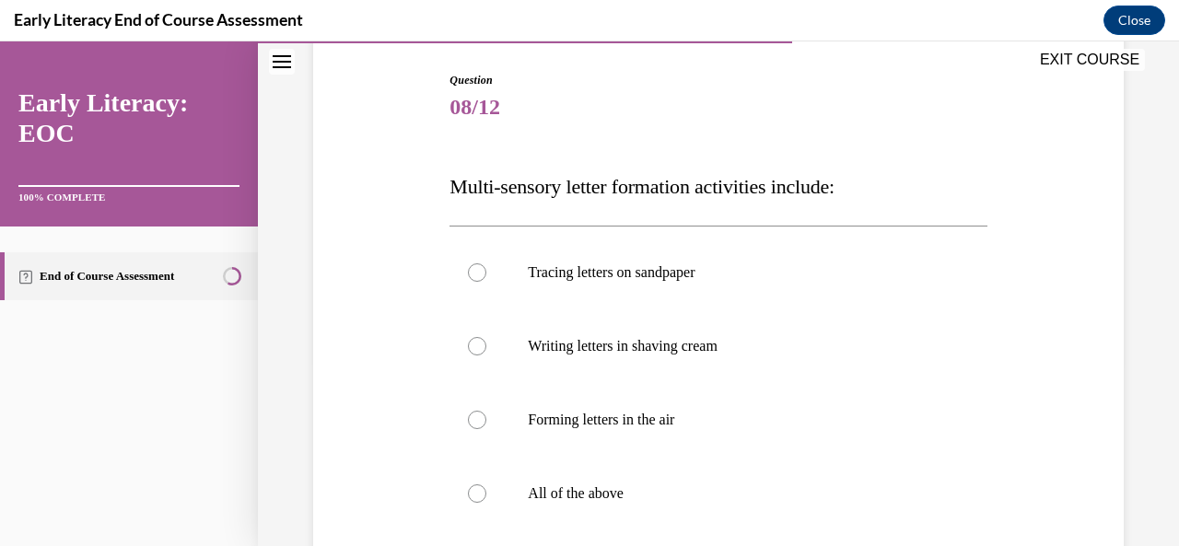
scroll to position [276, 0]
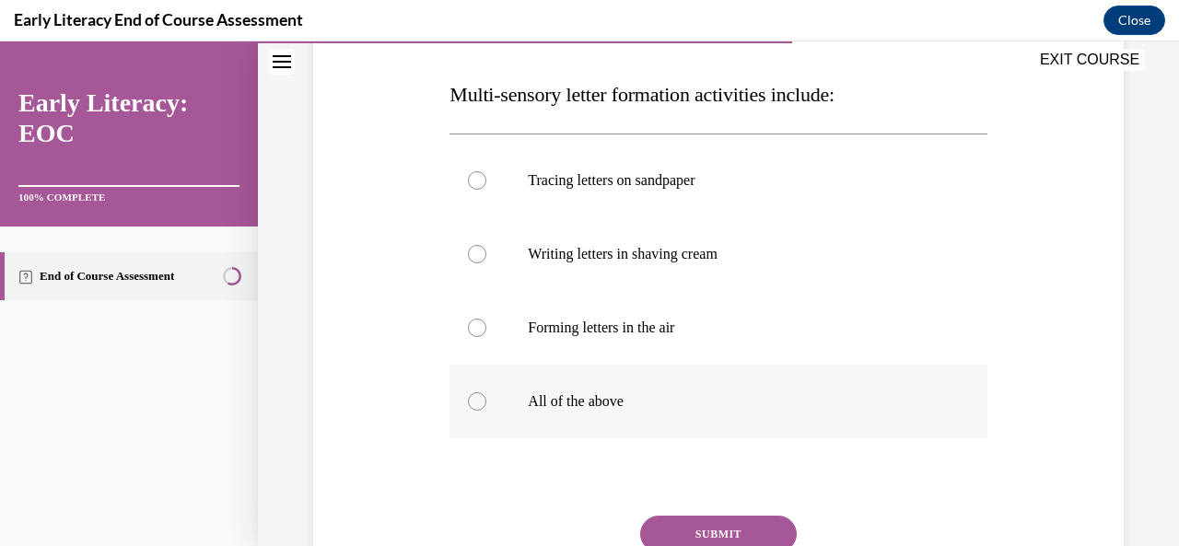
click at [476, 401] on div at bounding box center [477, 401] width 18 height 18
click at [665, 529] on button "SUBMIT" at bounding box center [718, 534] width 157 height 37
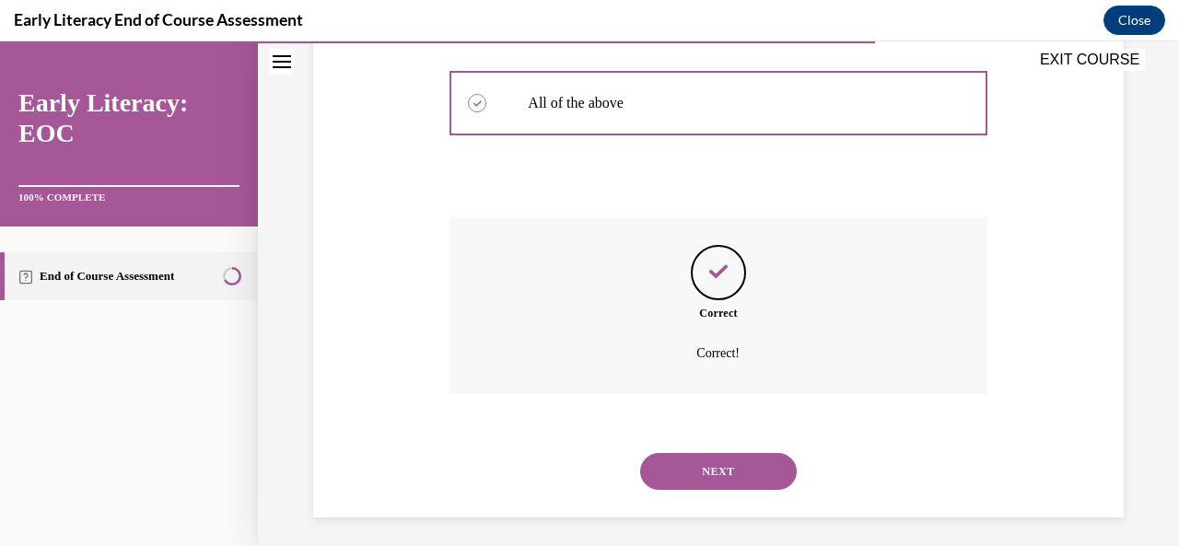
scroll to position [582, 0]
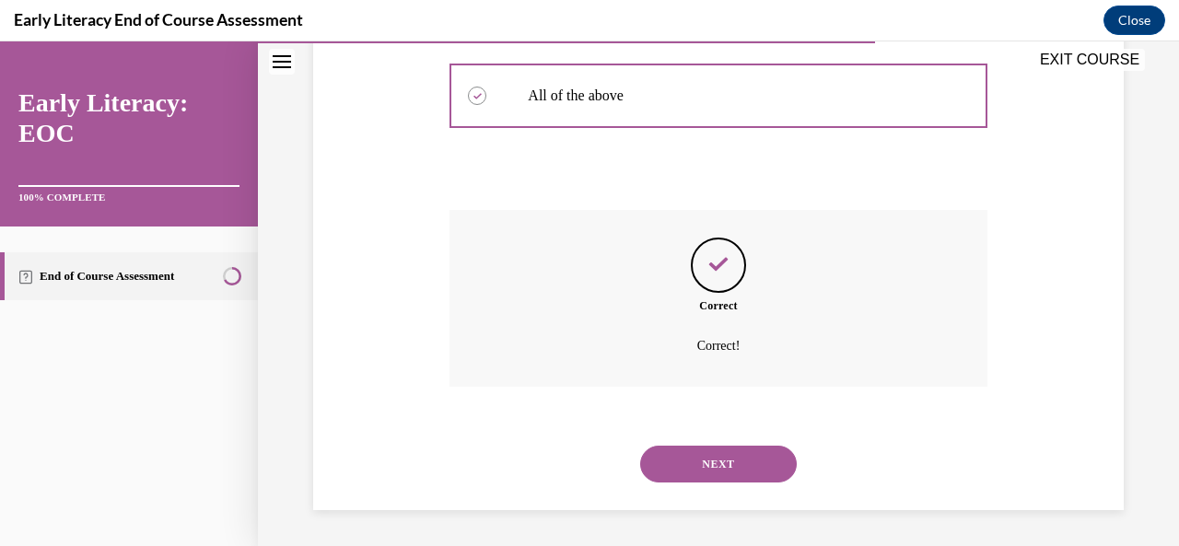
click at [704, 467] on button "NEXT" at bounding box center [718, 464] width 157 height 37
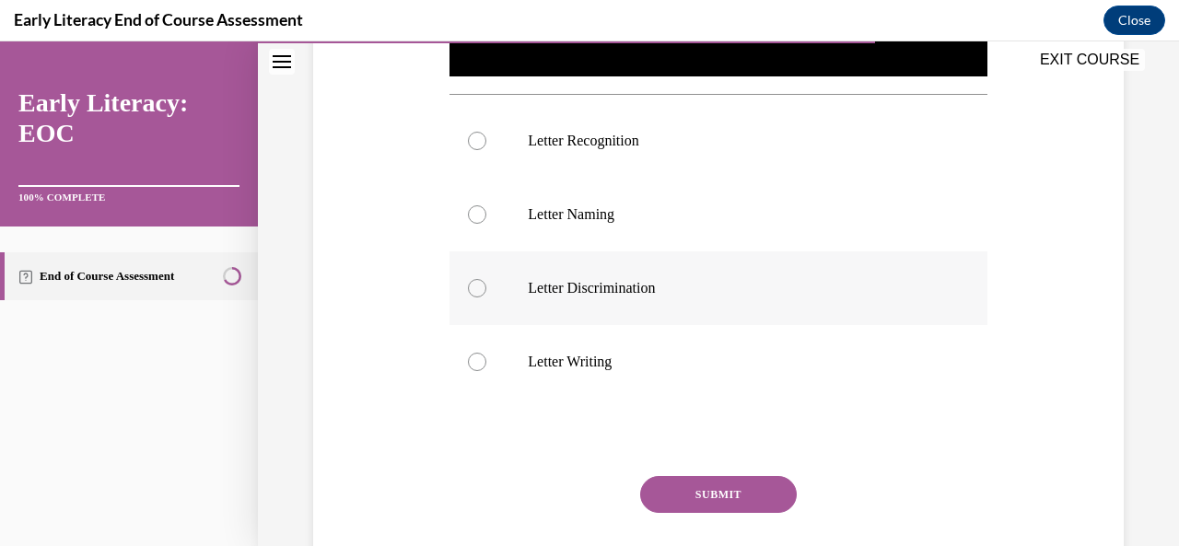
scroll to position [645, 0]
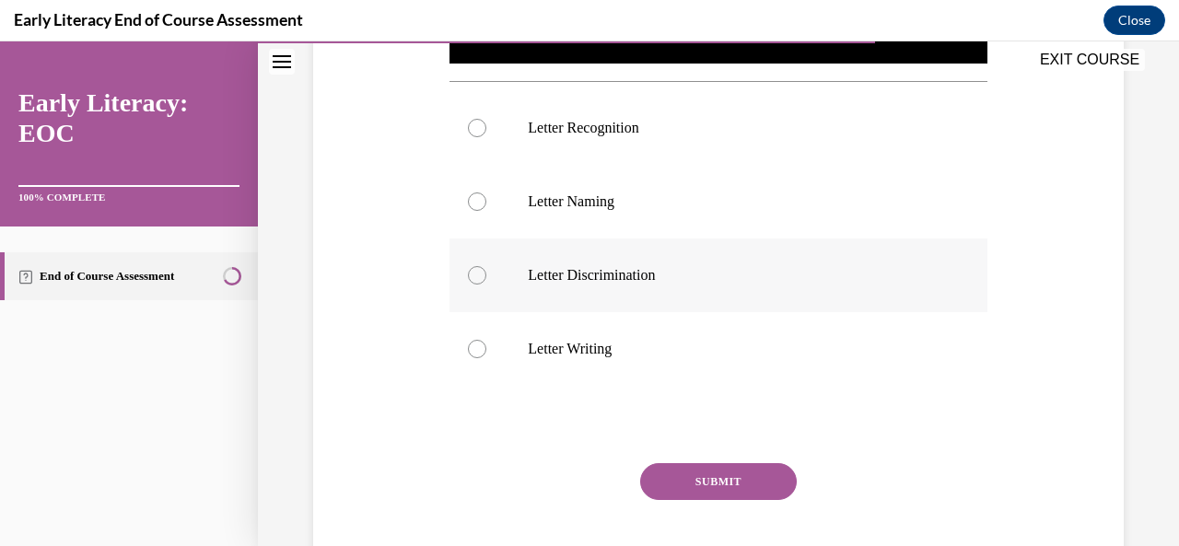
drag, startPoint x: 481, startPoint y: 115, endPoint x: 584, endPoint y: 259, distance: 176.8
click at [481, 119] on div at bounding box center [477, 128] width 18 height 18
click at [708, 466] on button "SUBMIT" at bounding box center [718, 481] width 157 height 37
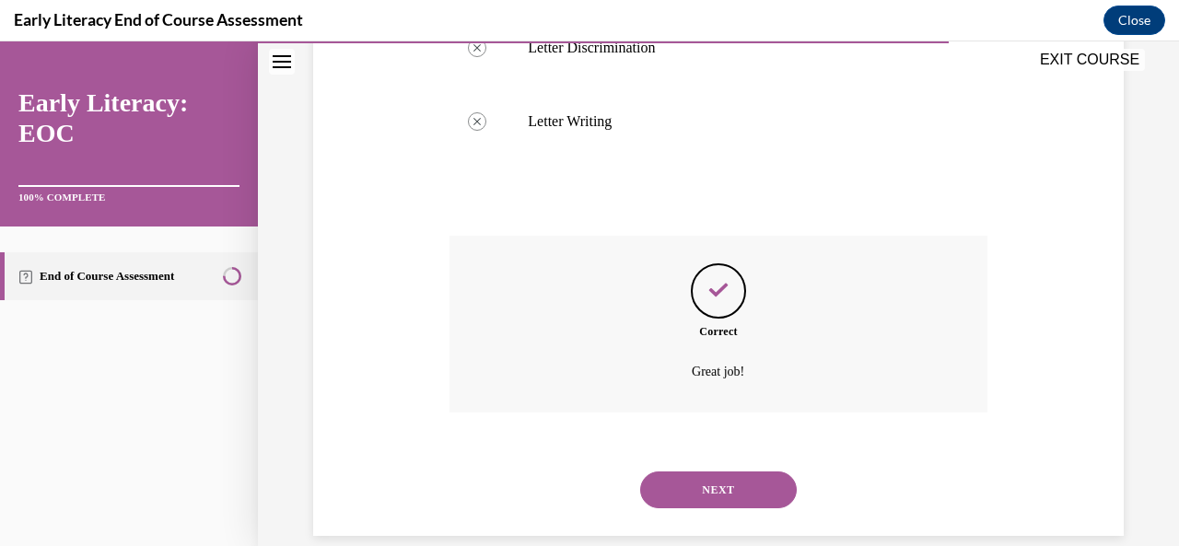
scroll to position [892, 0]
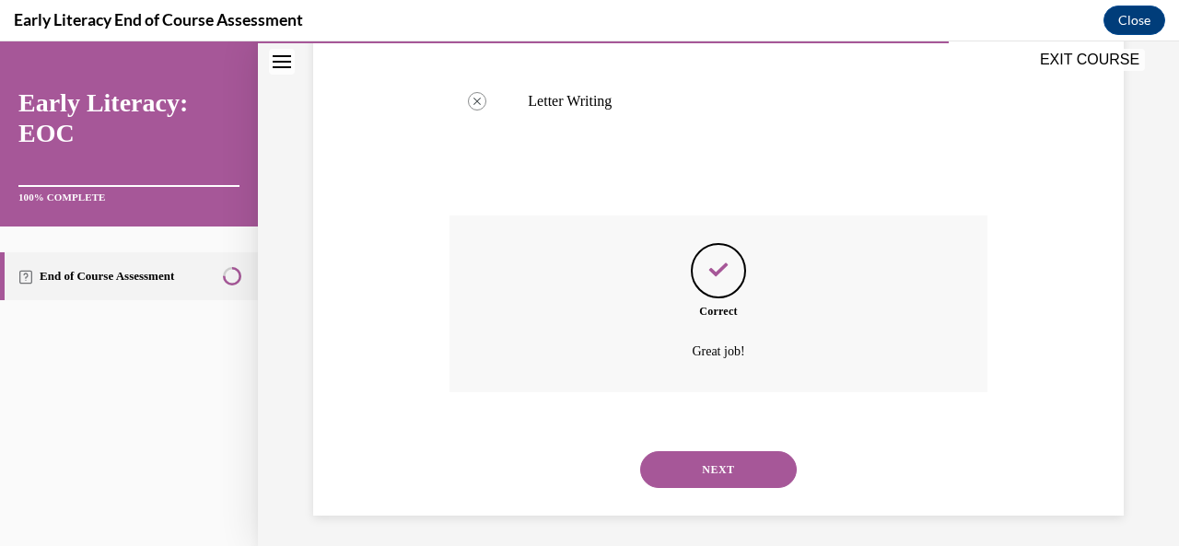
click at [721, 475] on button "NEXT" at bounding box center [718, 469] width 157 height 37
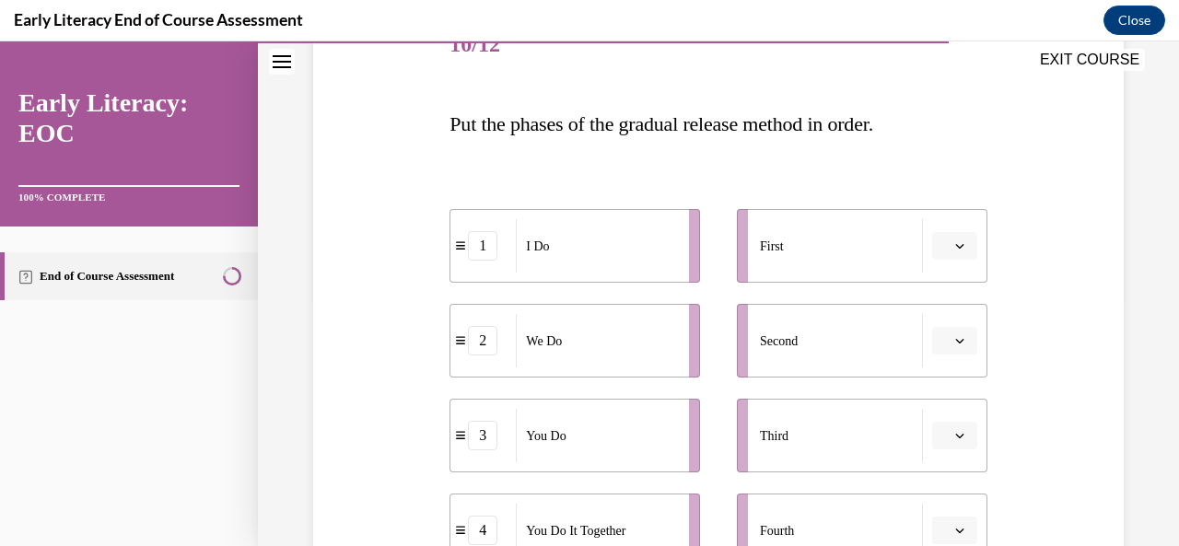
scroll to position [276, 0]
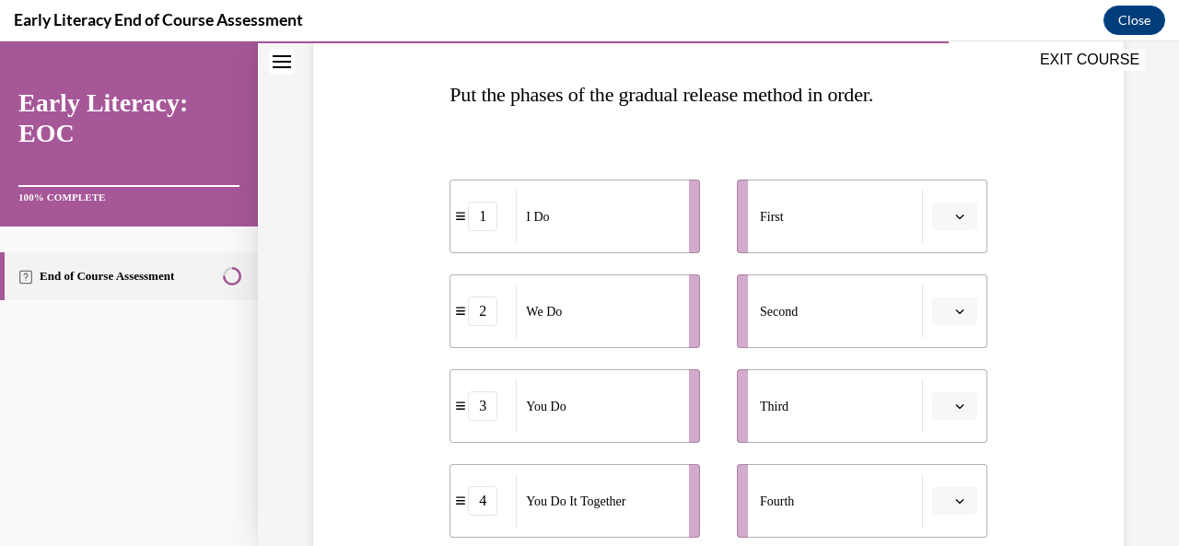
click at [960, 214] on button "button" at bounding box center [954, 217] width 45 height 28
click at [938, 299] on span "1" at bounding box center [935, 293] width 6 height 15
click at [955, 312] on icon "button" at bounding box center [959, 311] width 9 height 9
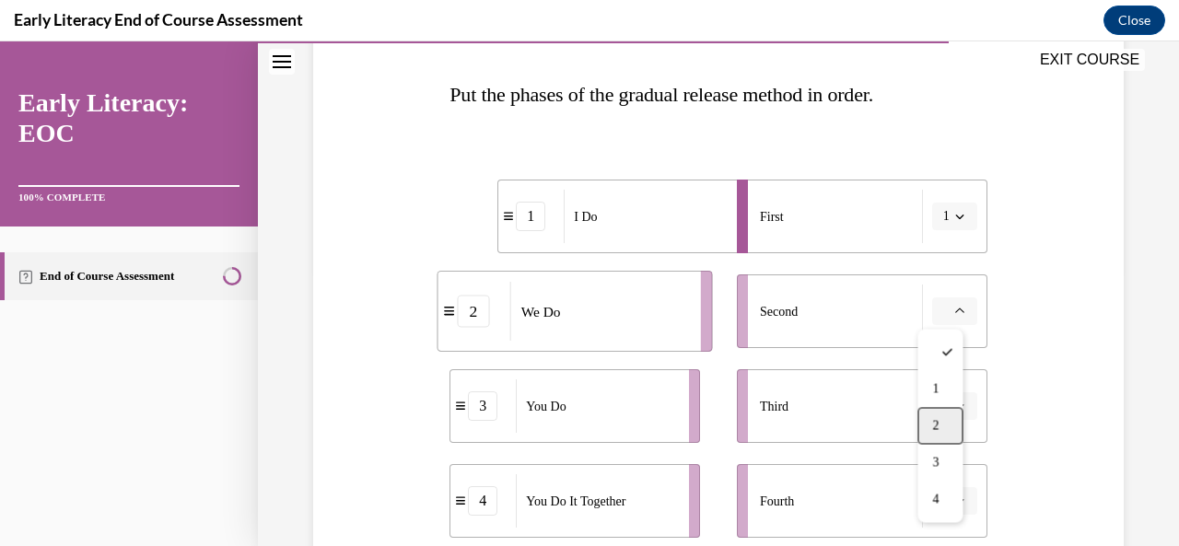
click at [934, 423] on span "2" at bounding box center [935, 425] width 6 height 15
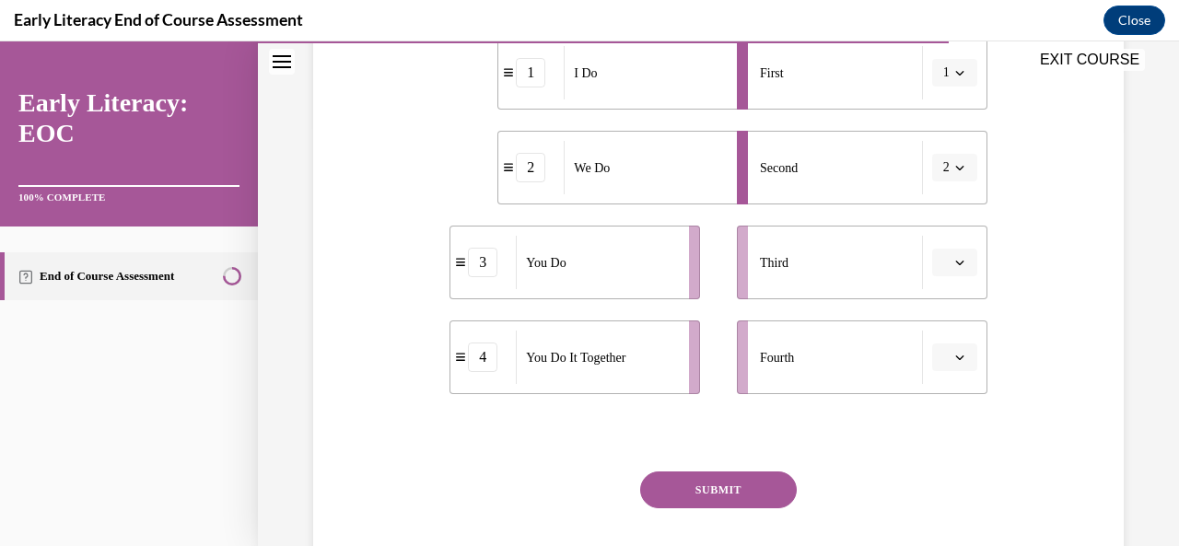
scroll to position [460, 0]
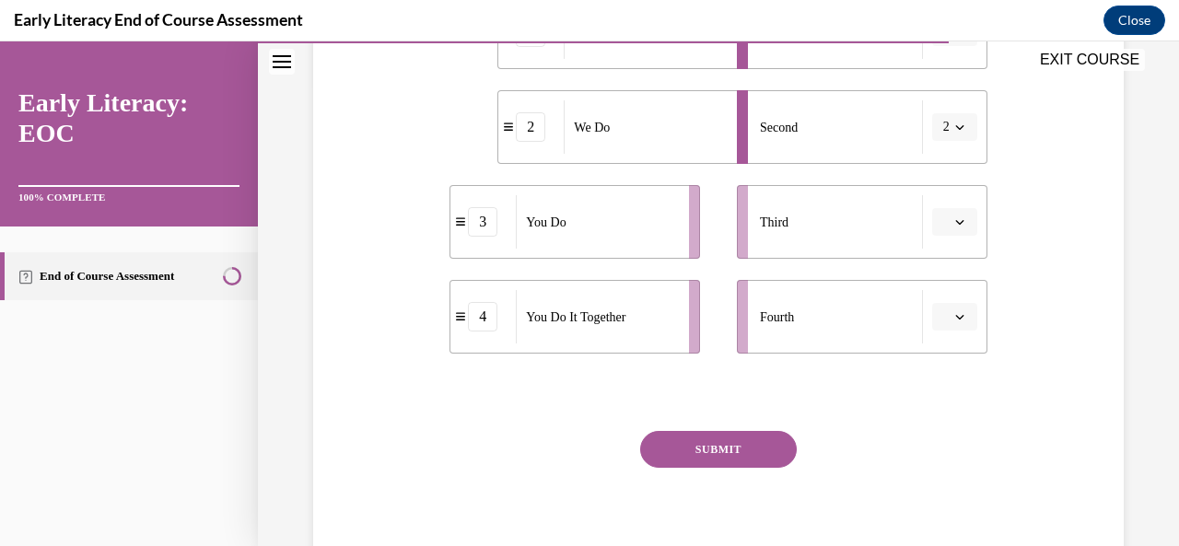
click at [955, 320] on icon "button" at bounding box center [959, 316] width 9 height 9
click at [935, 457] on div "3" at bounding box center [939, 467] width 45 height 37
click at [953, 223] on span "button" at bounding box center [959, 221] width 13 height 13
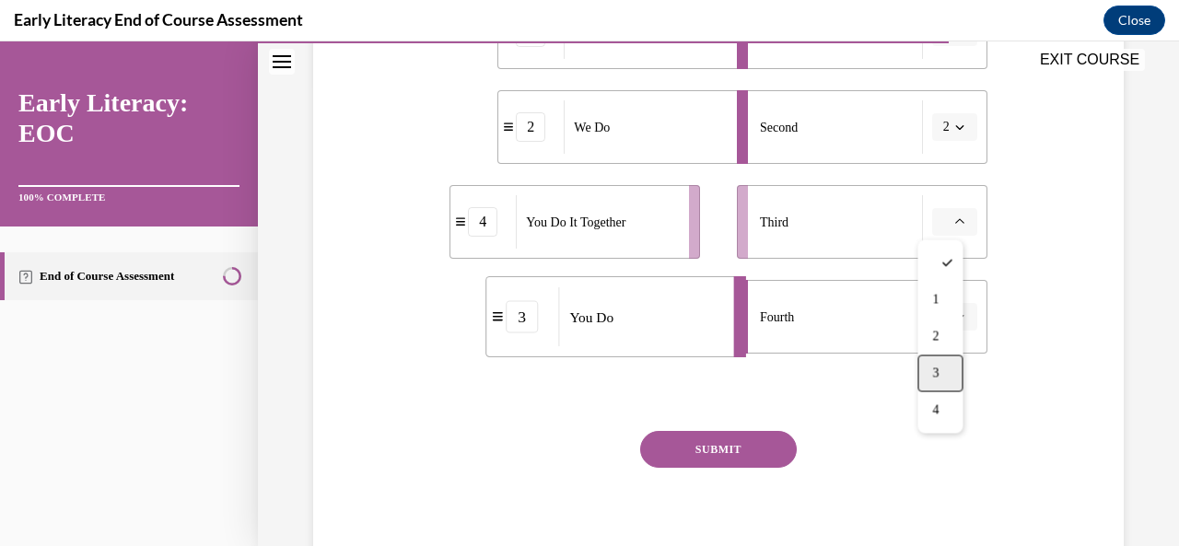
click at [934, 382] on div "3" at bounding box center [939, 373] width 45 height 37
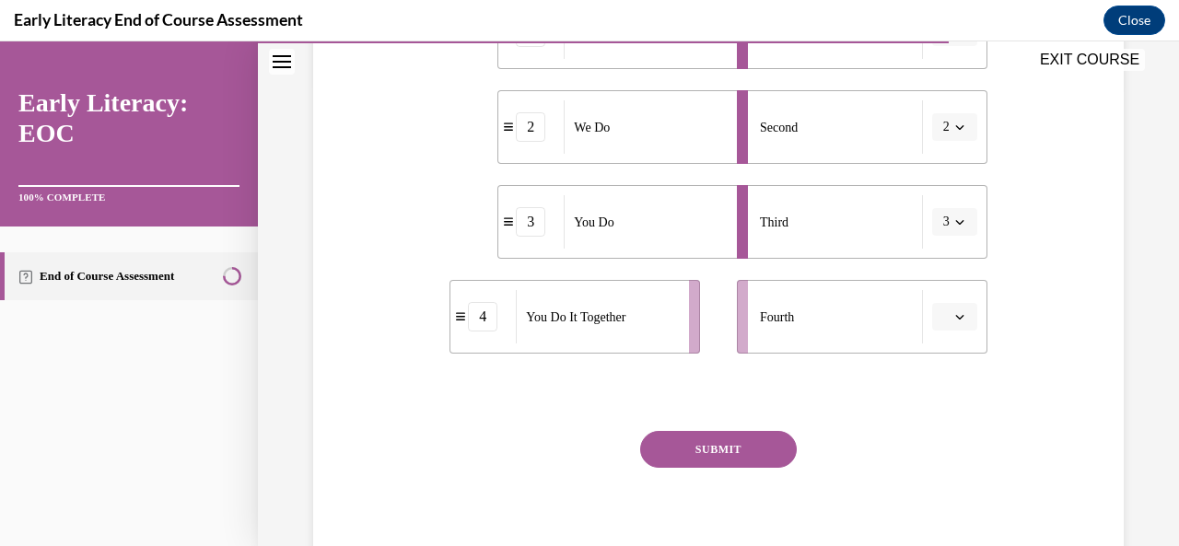
click at [980, 224] on div "Question 10/12 Put the phases of the gradual release method in order. 1 I Do 2 …" at bounding box center [718, 161] width 820 height 842
click at [955, 220] on icon "button" at bounding box center [959, 221] width 9 height 9
click at [937, 417] on div "4" at bounding box center [935, 409] width 45 height 37
click at [955, 319] on icon "button" at bounding box center [959, 316] width 9 height 9
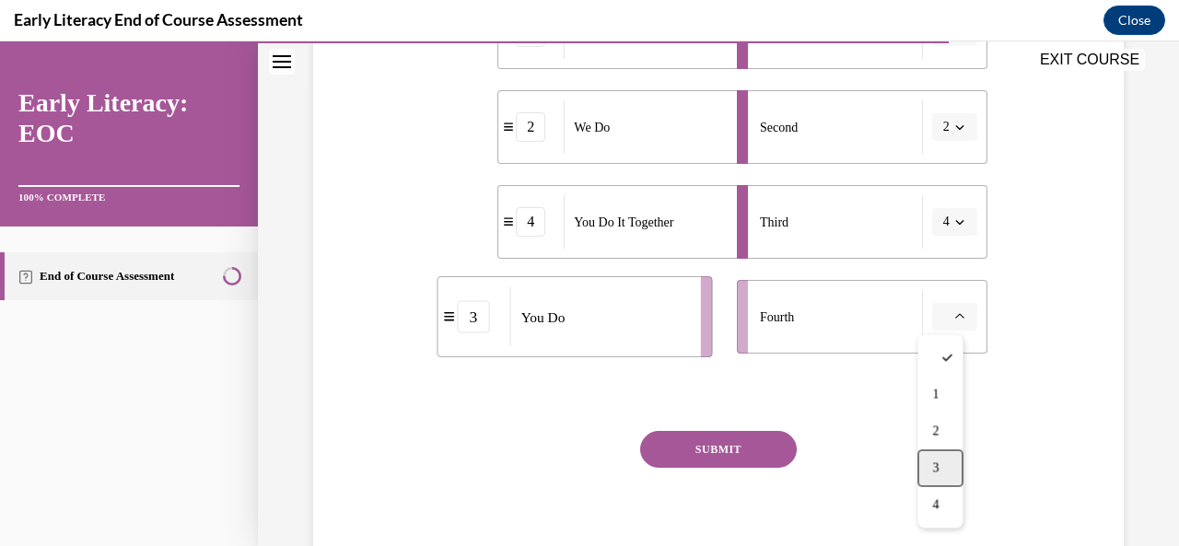
click at [939, 463] on div "3" at bounding box center [939, 467] width 45 height 37
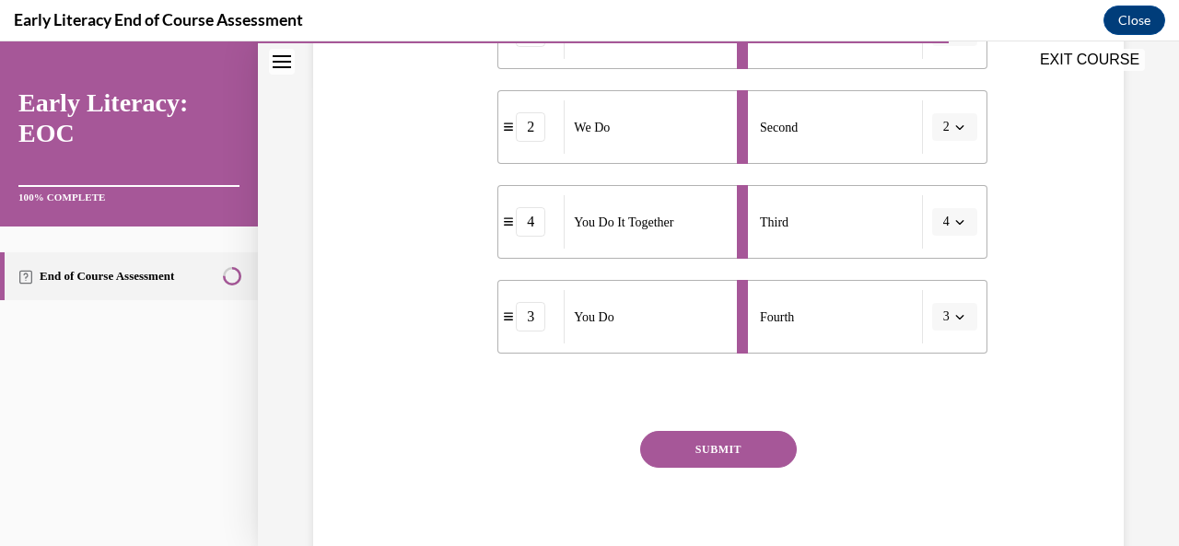
click at [719, 448] on button "SUBMIT" at bounding box center [718, 449] width 157 height 37
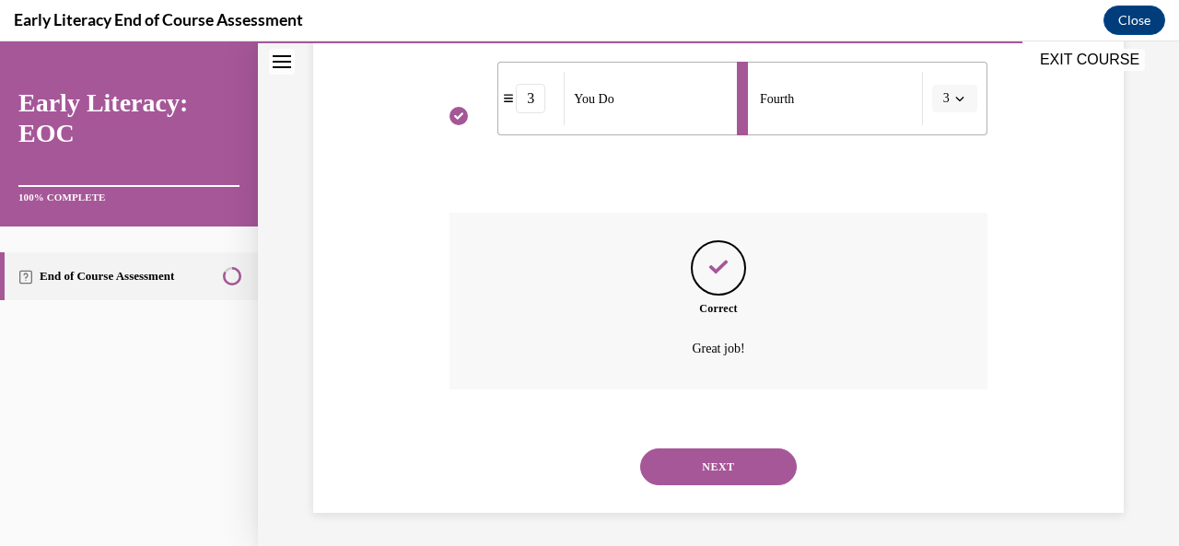
scroll to position [681, 0]
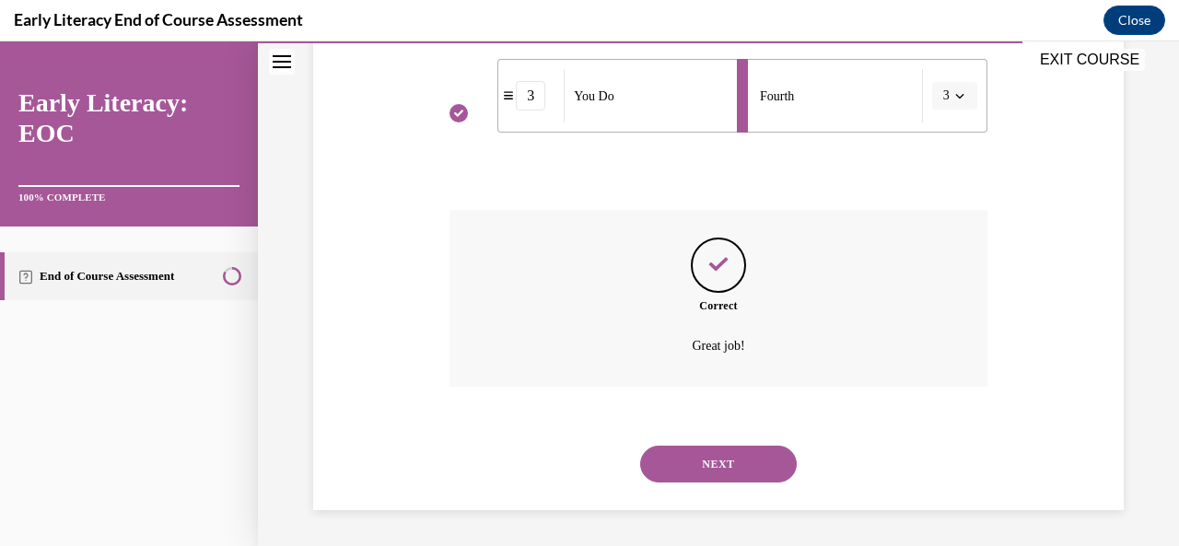
click at [709, 441] on div "NEXT" at bounding box center [717, 464] width 537 height 74
click at [713, 454] on button "NEXT" at bounding box center [718, 464] width 157 height 37
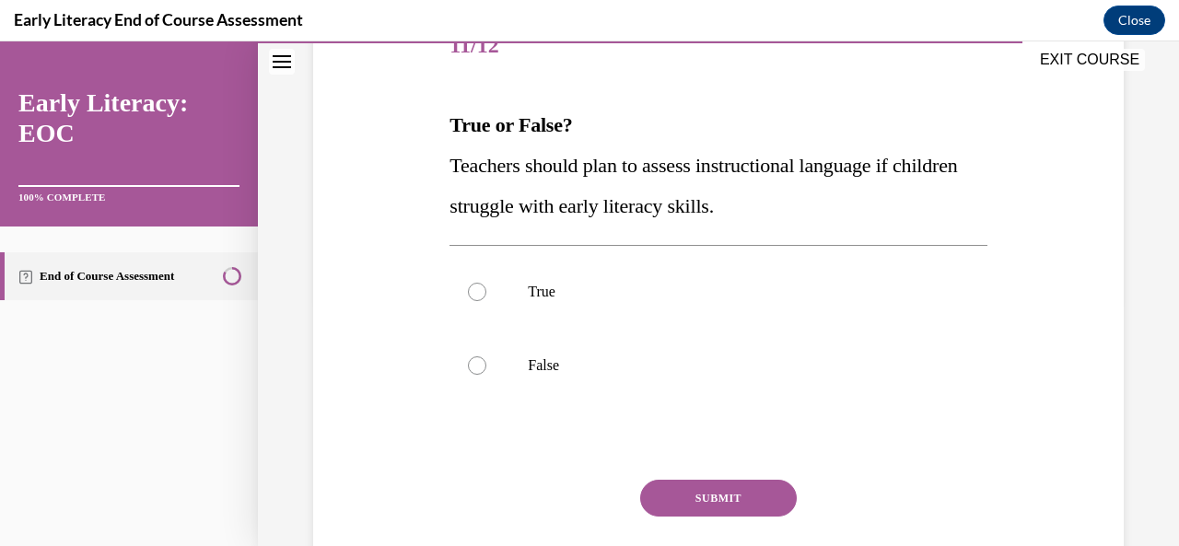
scroll to position [276, 0]
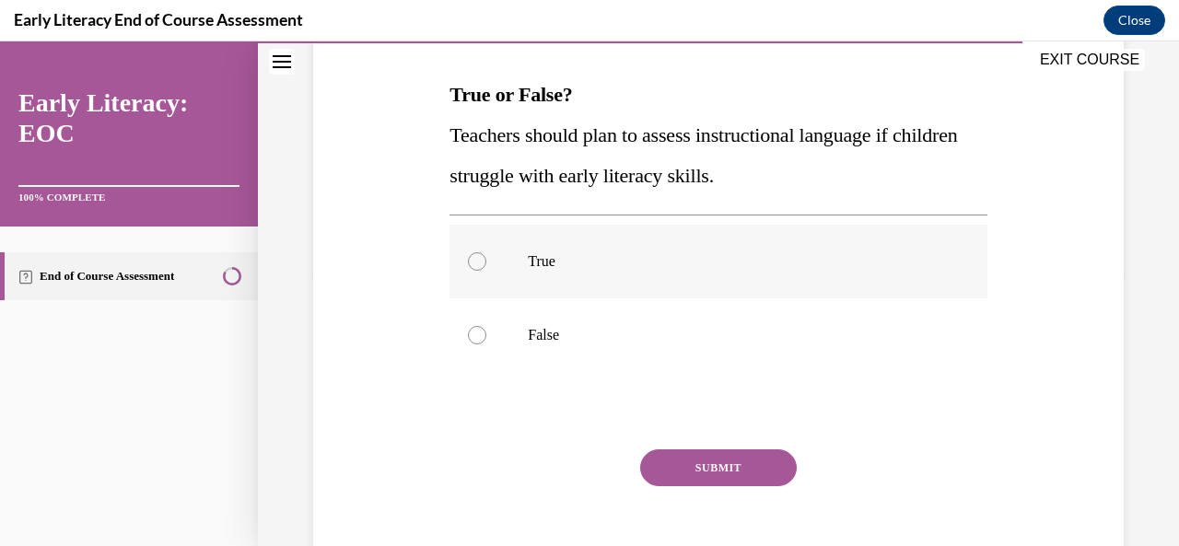
click at [479, 266] on div at bounding box center [477, 261] width 18 height 18
click at [694, 461] on button "SUBMIT" at bounding box center [718, 467] width 157 height 37
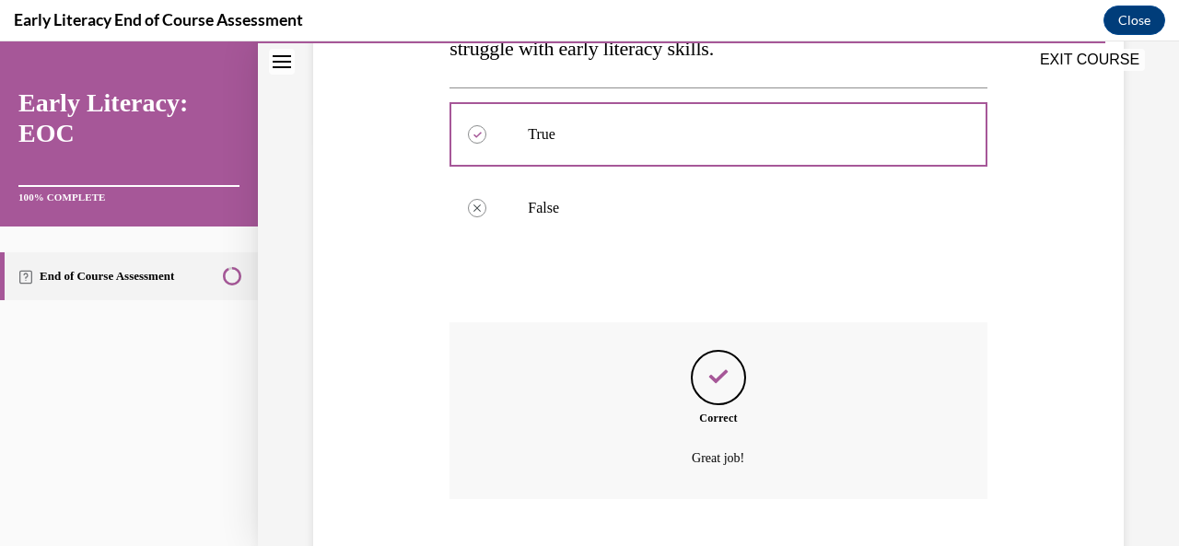
scroll to position [516, 0]
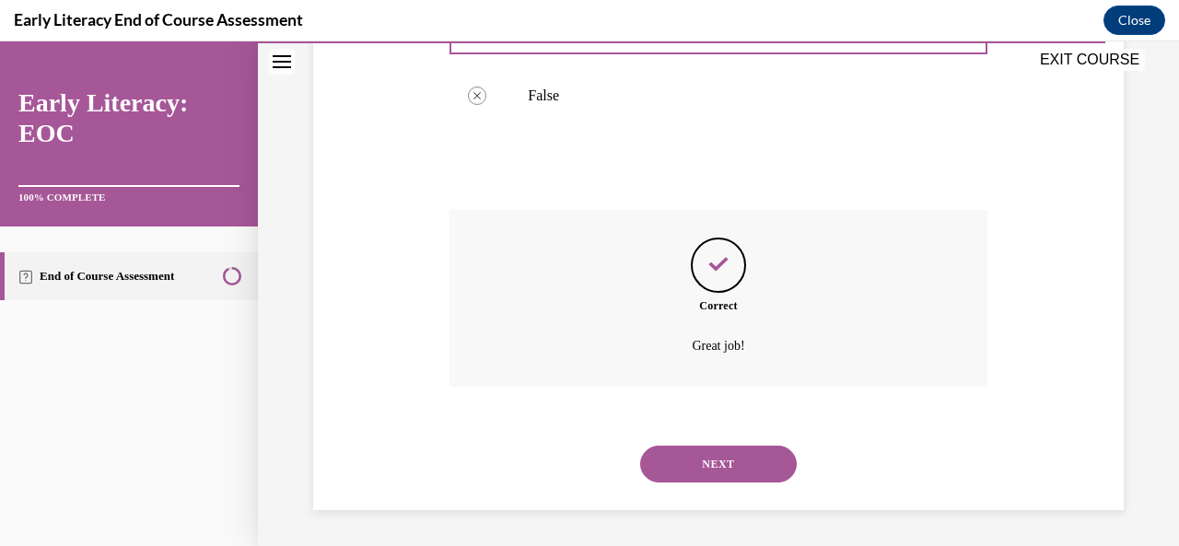
click at [709, 469] on button "NEXT" at bounding box center [718, 464] width 157 height 37
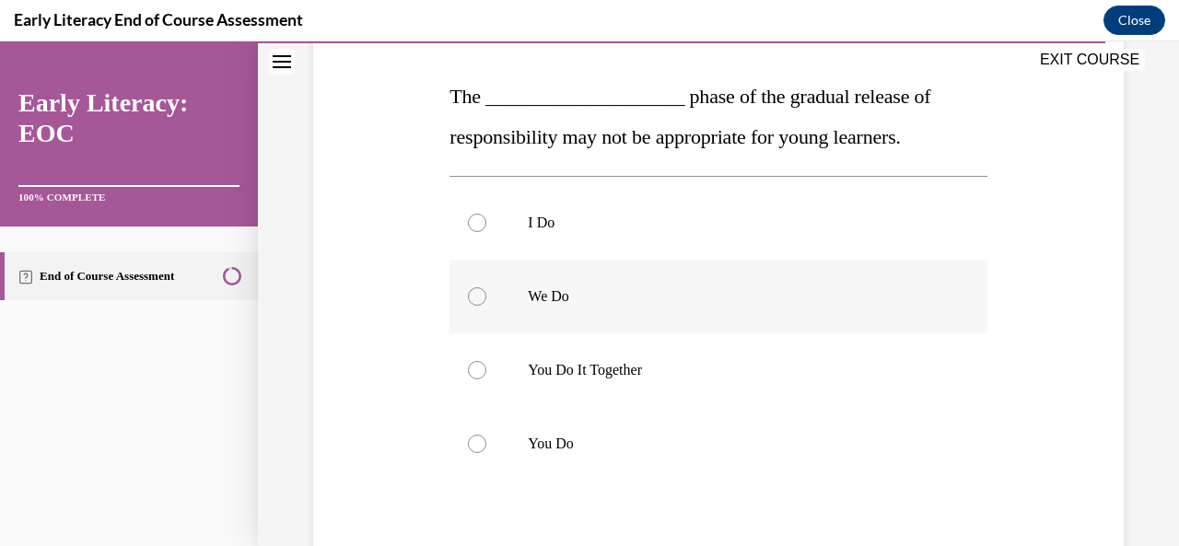
scroll to position [276, 0]
click at [478, 366] on div at bounding box center [477, 368] width 18 height 18
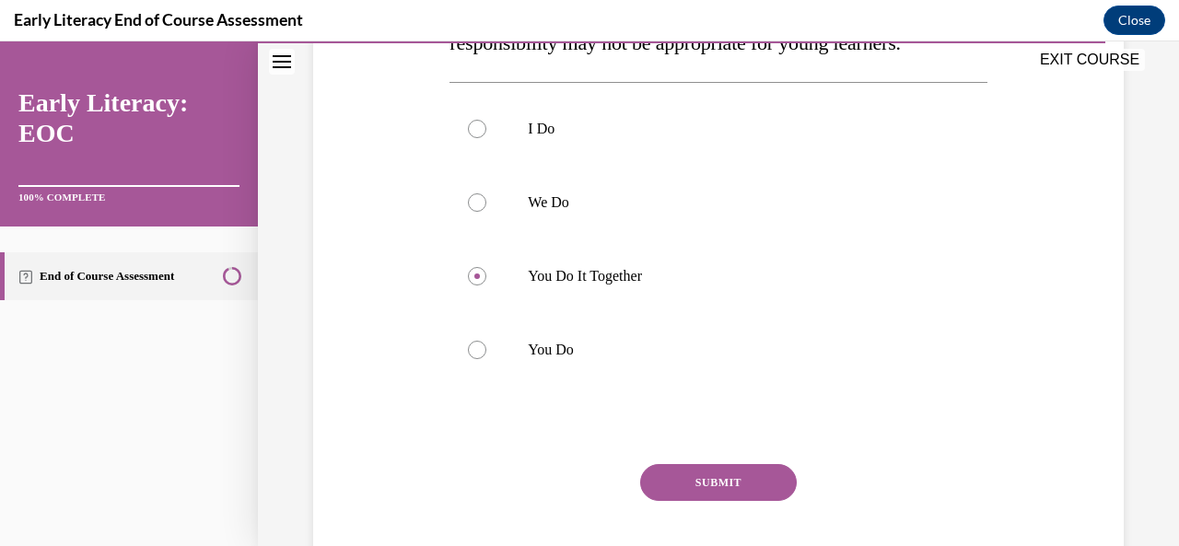
click at [705, 474] on button "SUBMIT" at bounding box center [718, 482] width 157 height 37
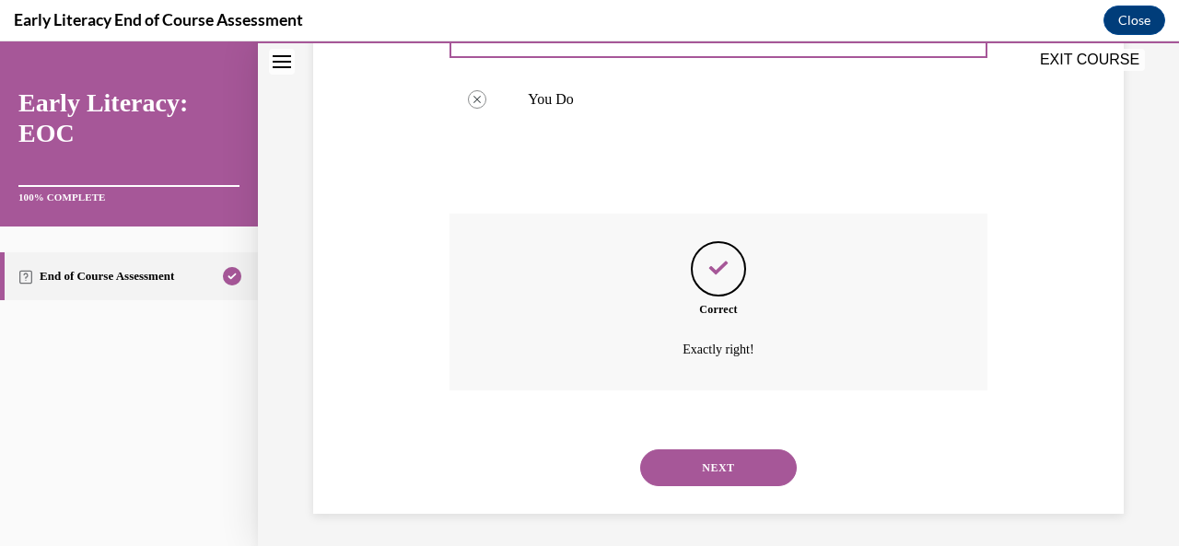
scroll to position [622, 0]
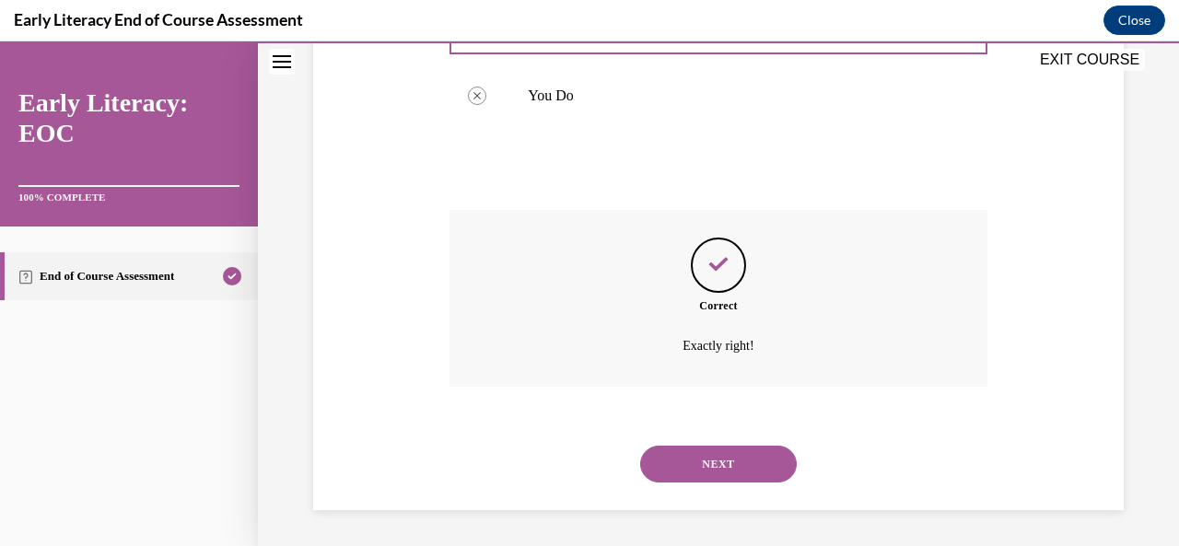
click at [694, 473] on button "NEXT" at bounding box center [718, 464] width 157 height 37
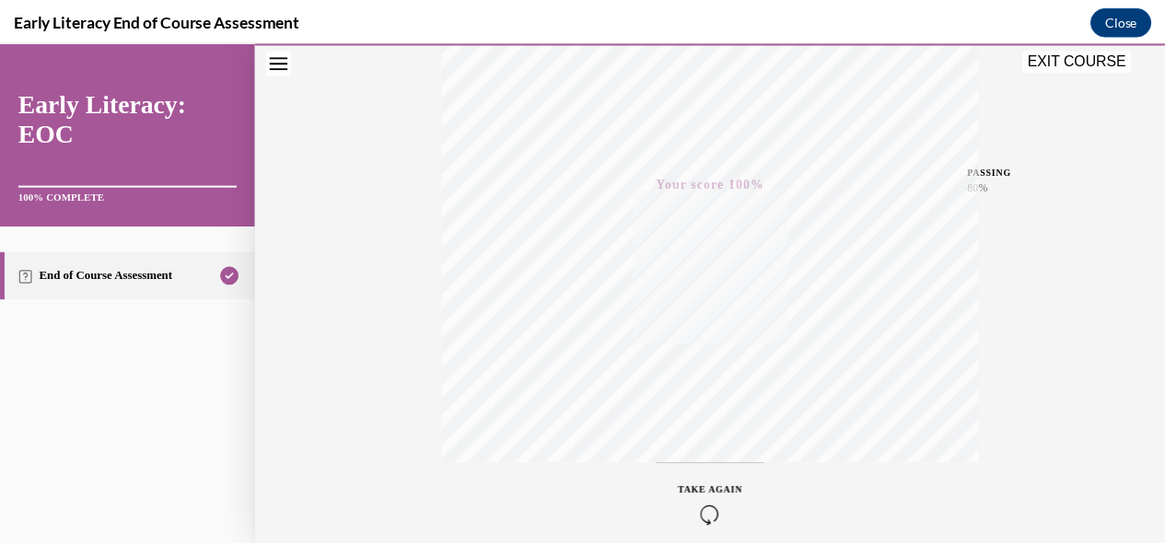
scroll to position [254, 0]
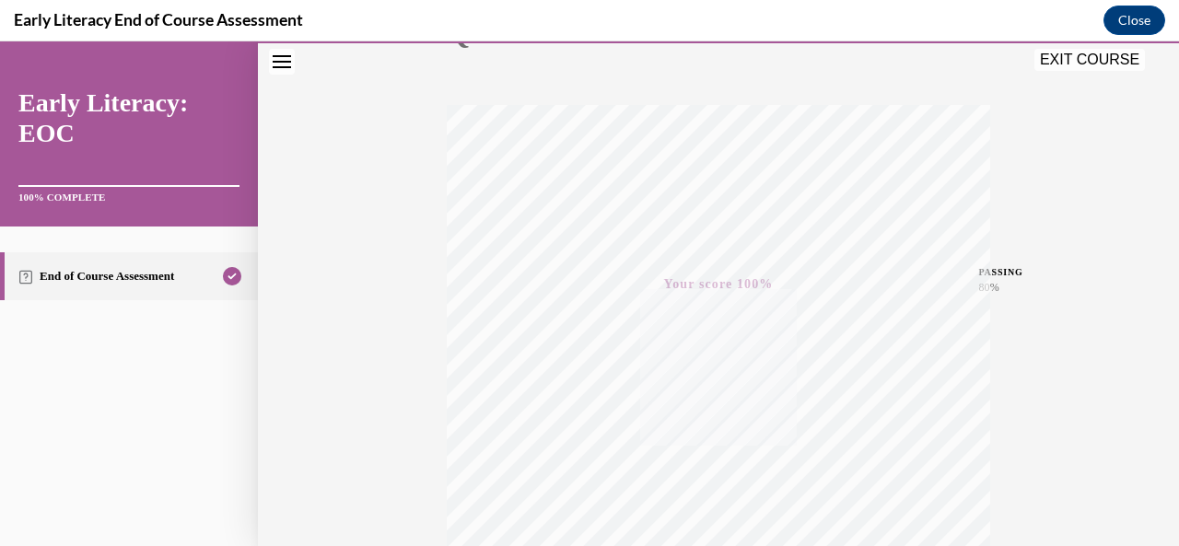
click at [1097, 62] on button "EXIT COURSE" at bounding box center [1089, 60] width 111 height 22
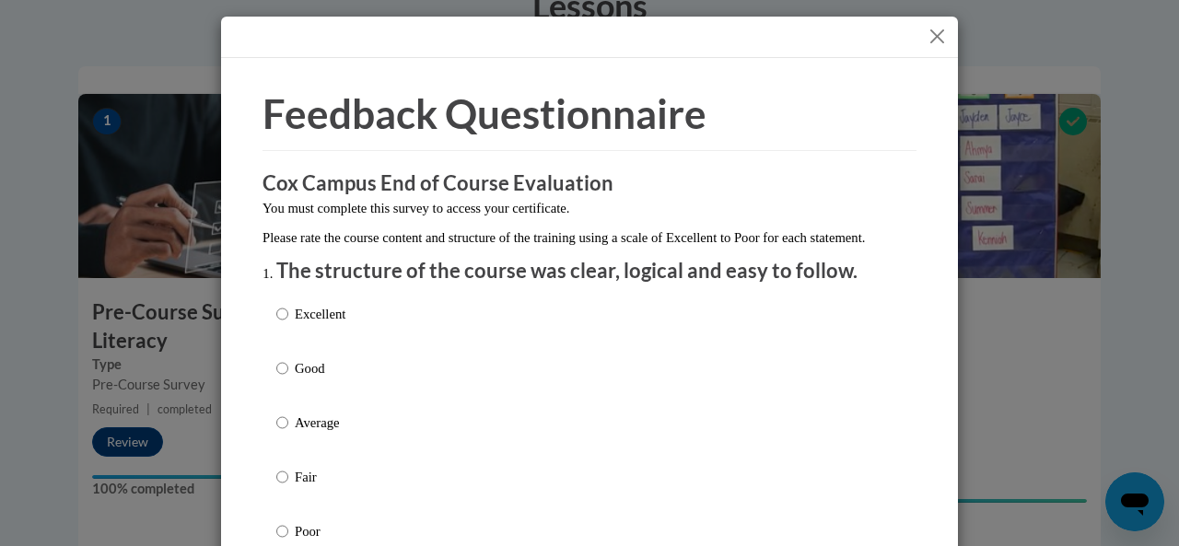
scroll to position [92, 0]
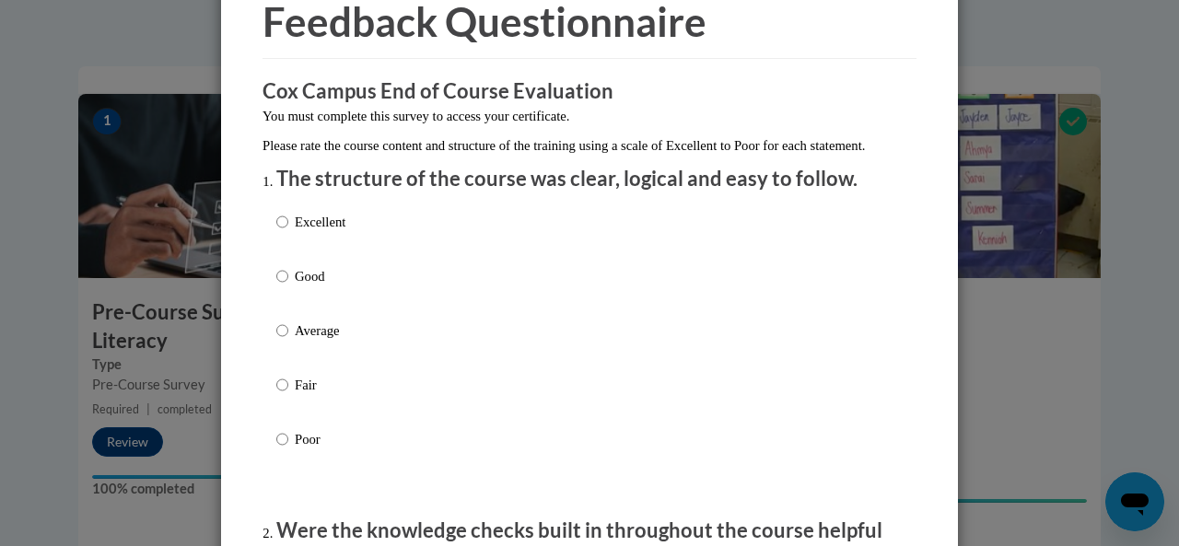
click at [317, 257] on label "Excellent" at bounding box center [310, 237] width 69 height 50
click at [288, 232] on input "Excellent" at bounding box center [282, 222] width 12 height 20
radio input "true"
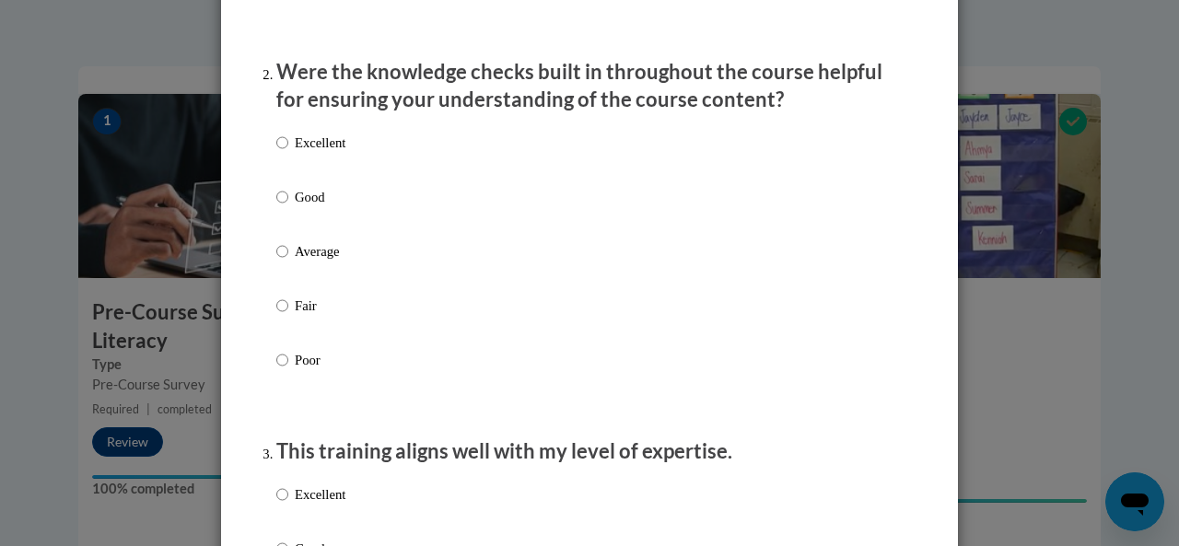
scroll to position [553, 0]
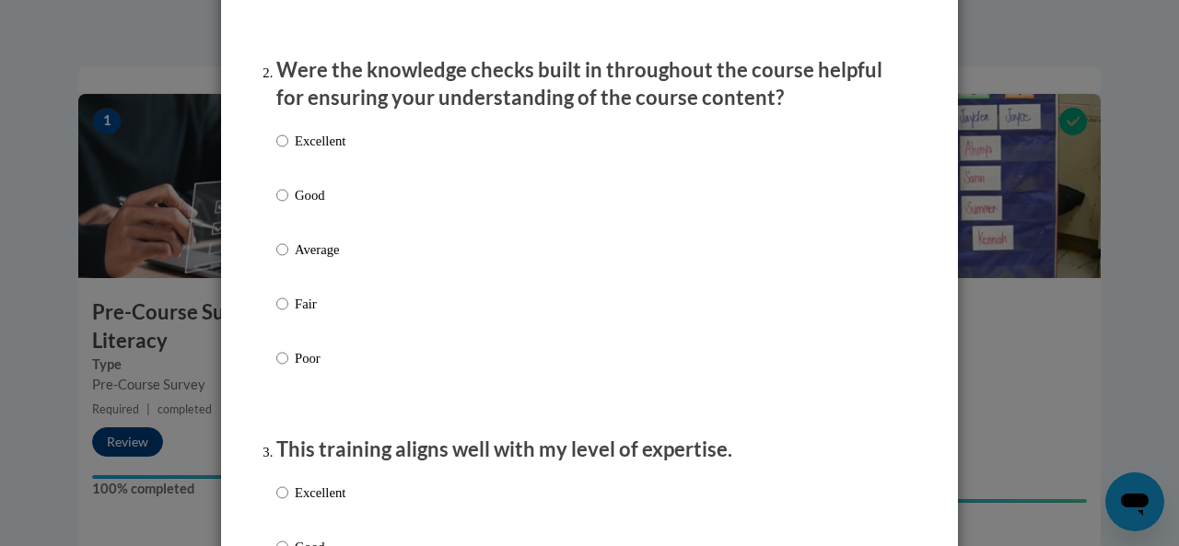
click at [308, 171] on label "Excellent" at bounding box center [310, 156] width 69 height 50
click at [288, 151] on input "Excellent" at bounding box center [282, 141] width 12 height 20
radio input "true"
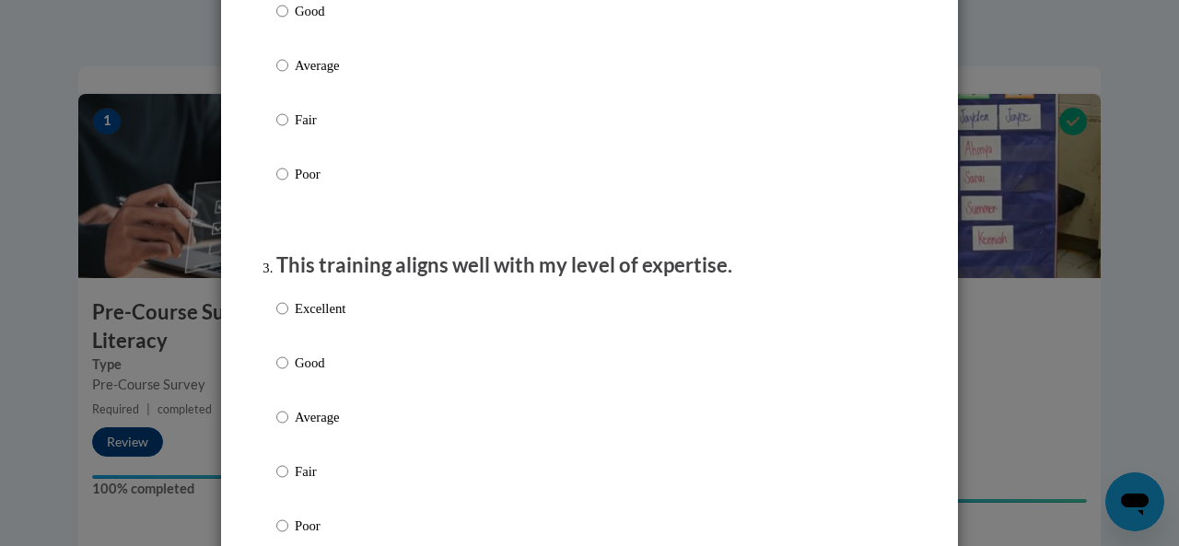
click at [306, 319] on p "Excellent" at bounding box center [320, 308] width 51 height 20
click at [288, 319] on input "Excellent" at bounding box center [282, 308] width 12 height 20
radio input "true"
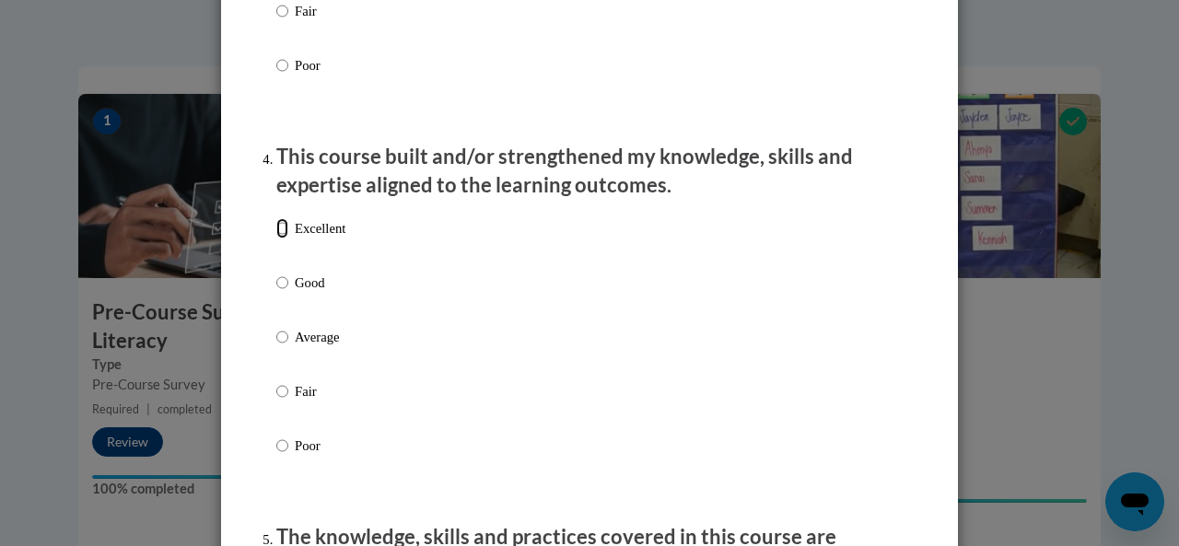
click at [276, 239] on input "Excellent" at bounding box center [282, 228] width 12 height 20
radio input "true"
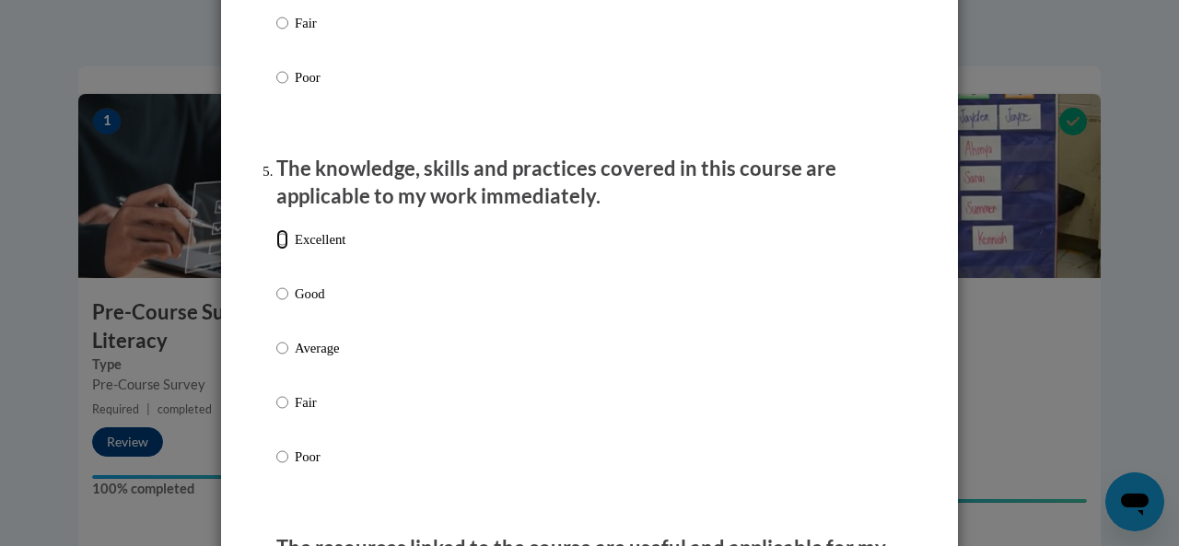
click at [278, 250] on input "Excellent" at bounding box center [282, 239] width 12 height 20
radio input "true"
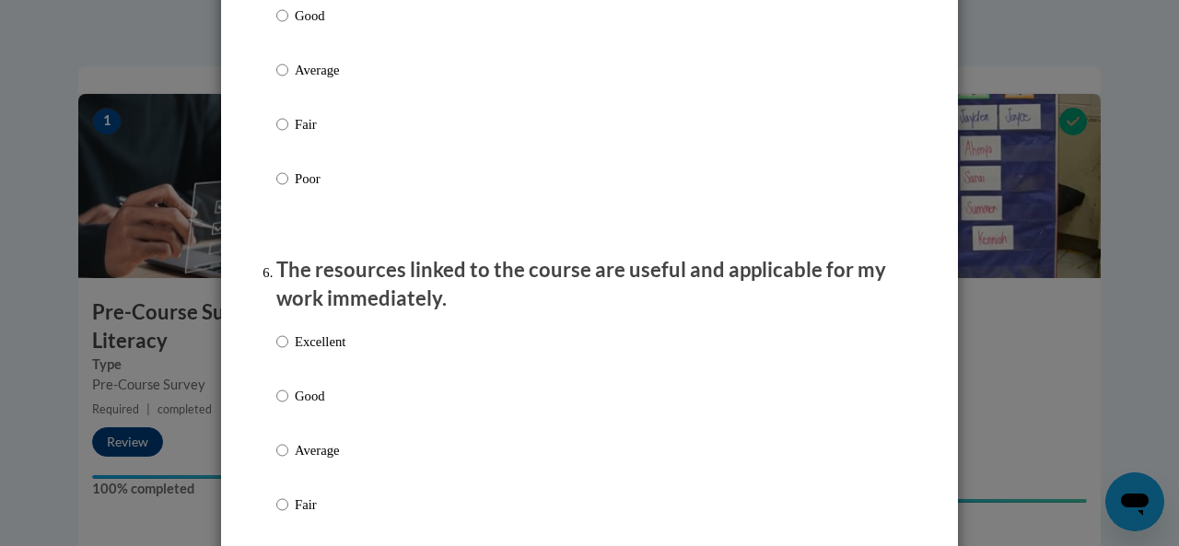
scroll to position [1934, 0]
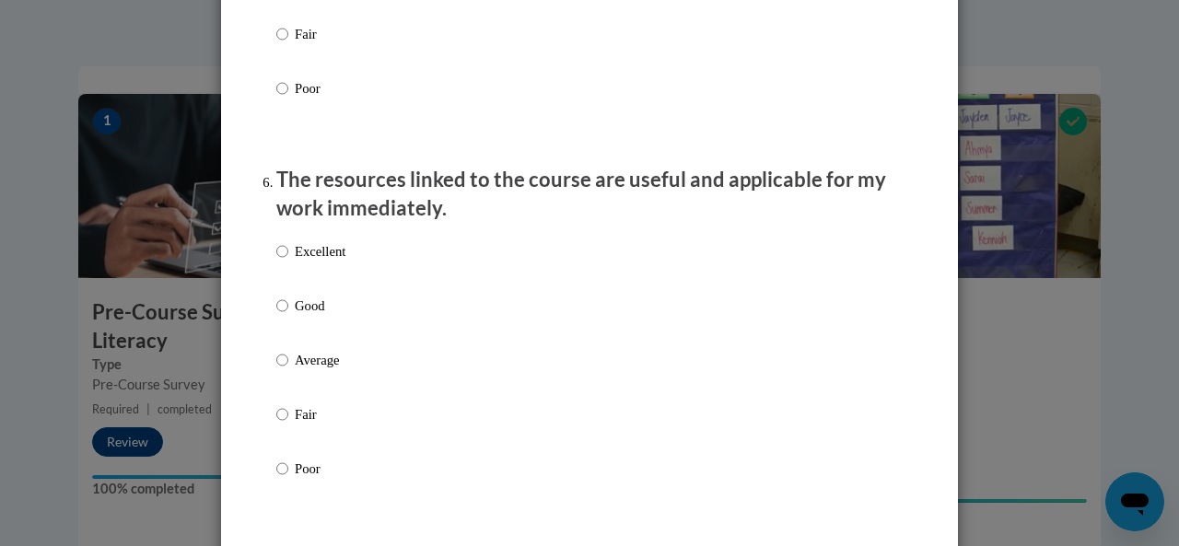
click at [301, 291] on label "Excellent" at bounding box center [310, 266] width 69 height 50
click at [288, 262] on input "Excellent" at bounding box center [282, 251] width 12 height 20
radio input "true"
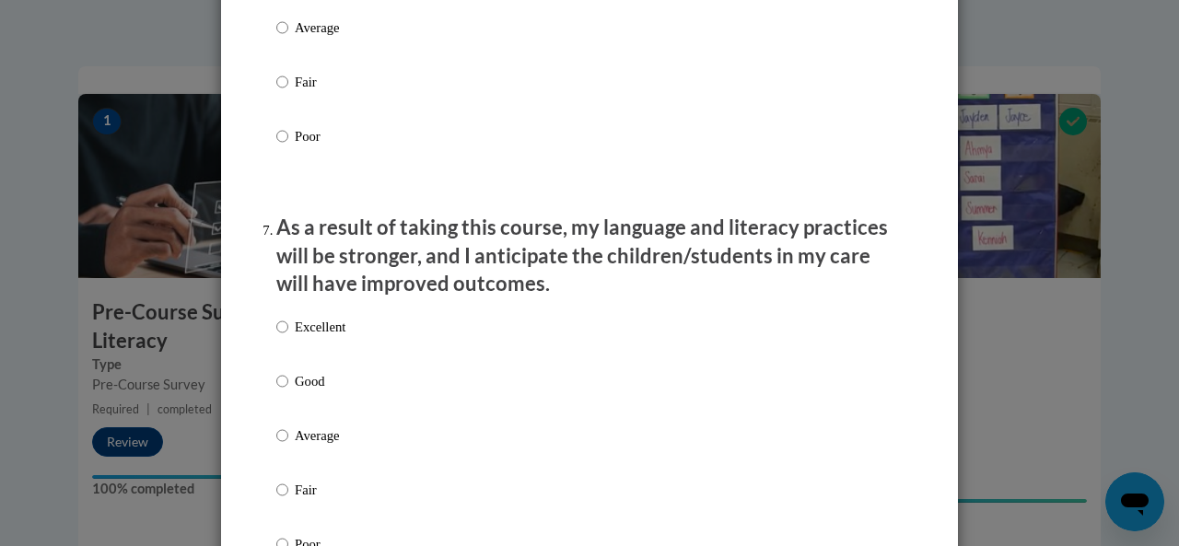
scroll to position [2486, 0]
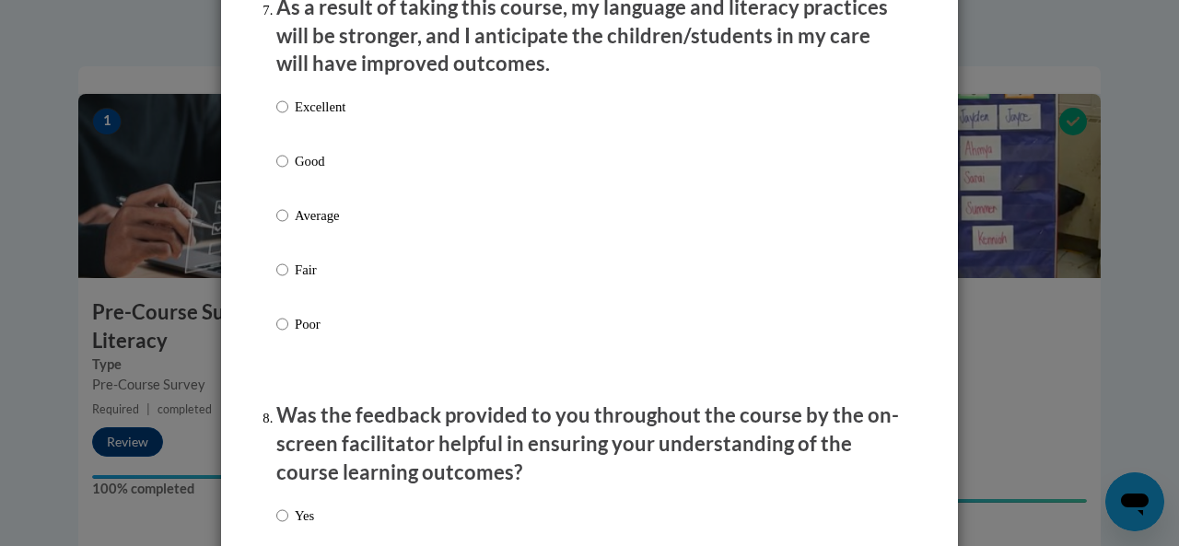
click at [304, 78] on p "As a result of taking this course, my language and literacy practices will be s…" at bounding box center [589, 36] width 626 height 85
click at [319, 117] on p "Excellent" at bounding box center [320, 107] width 51 height 20
click at [288, 117] on input "Excellent" at bounding box center [282, 107] width 12 height 20
radio input "true"
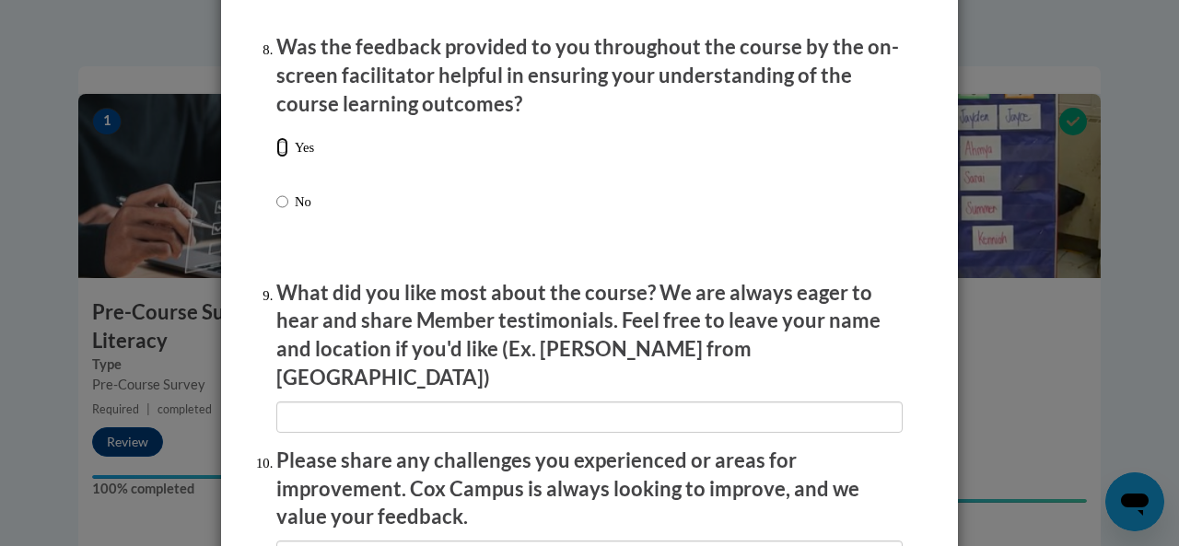
click at [276, 157] on input "Yes" at bounding box center [282, 147] width 12 height 20
radio input "true"
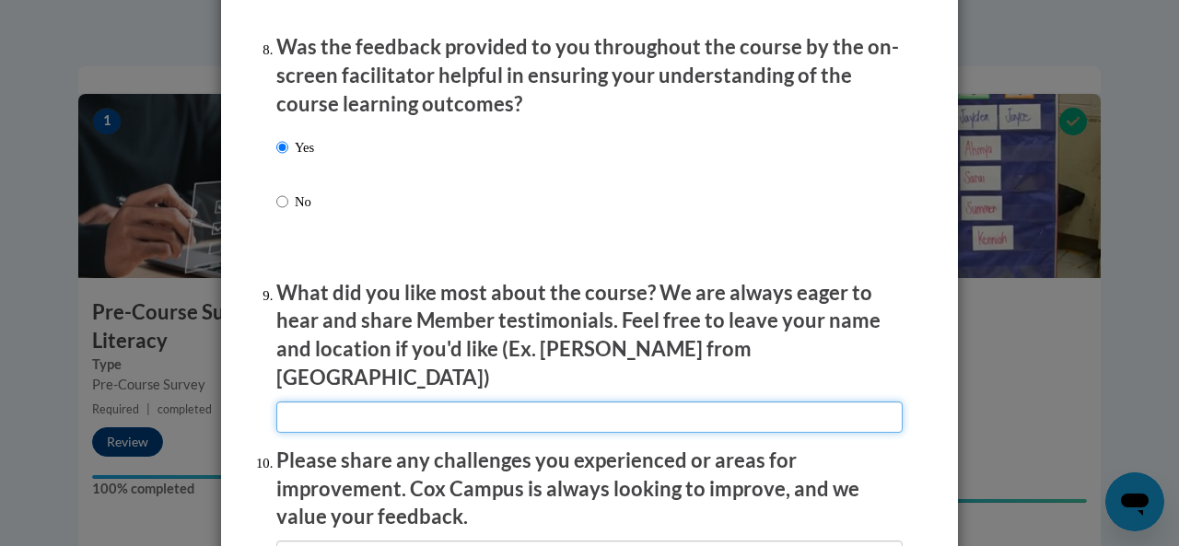
click at [297, 404] on input "textbox" at bounding box center [589, 416] width 626 height 31
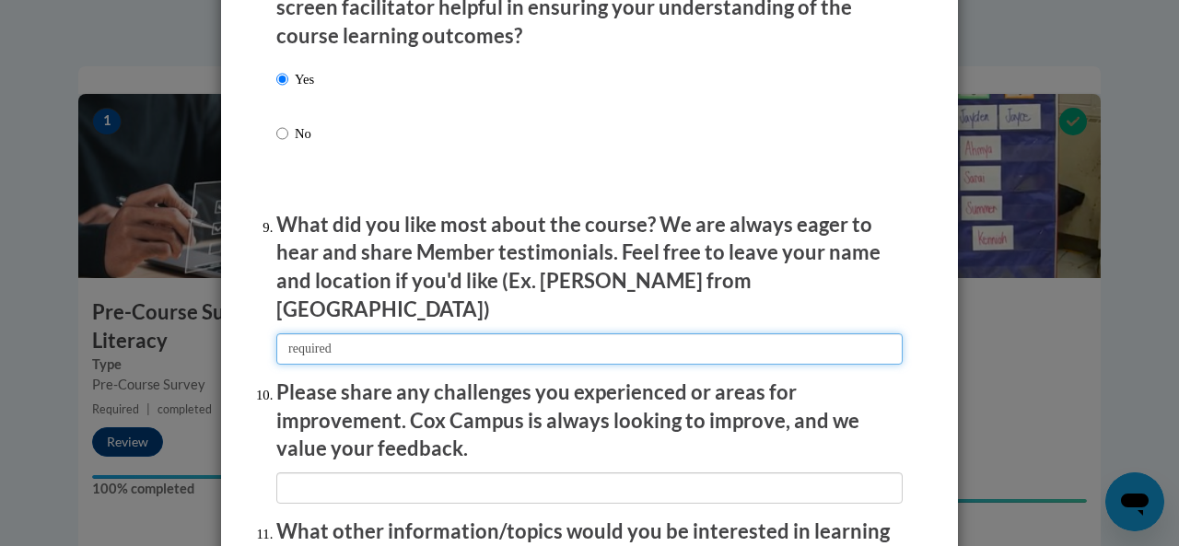
scroll to position [3039, 0]
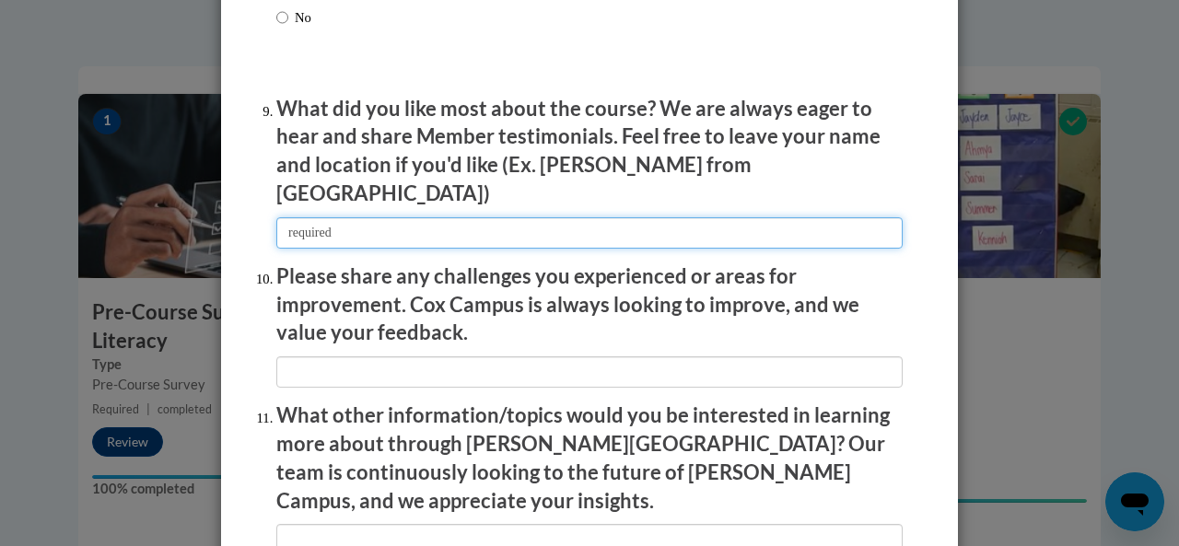
type input "required"
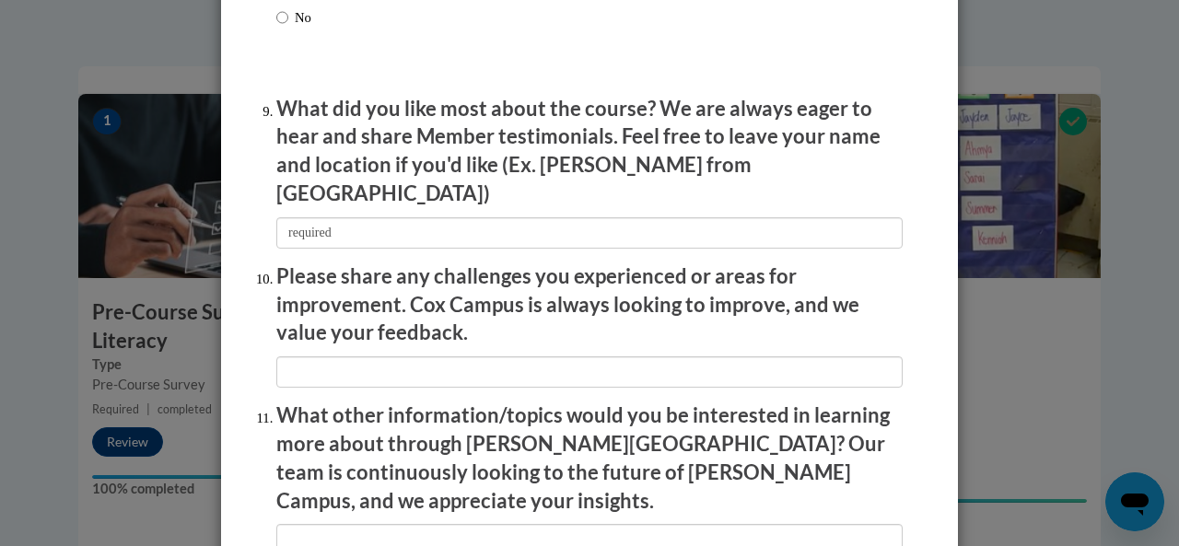
drag, startPoint x: 320, startPoint y: 375, endPoint x: 323, endPoint y: 338, distance: 36.9
click at [323, 338] on li "Please share any challenges you experienced or areas for improvement. Cox Campu…" at bounding box center [589, 324] width 626 height 125
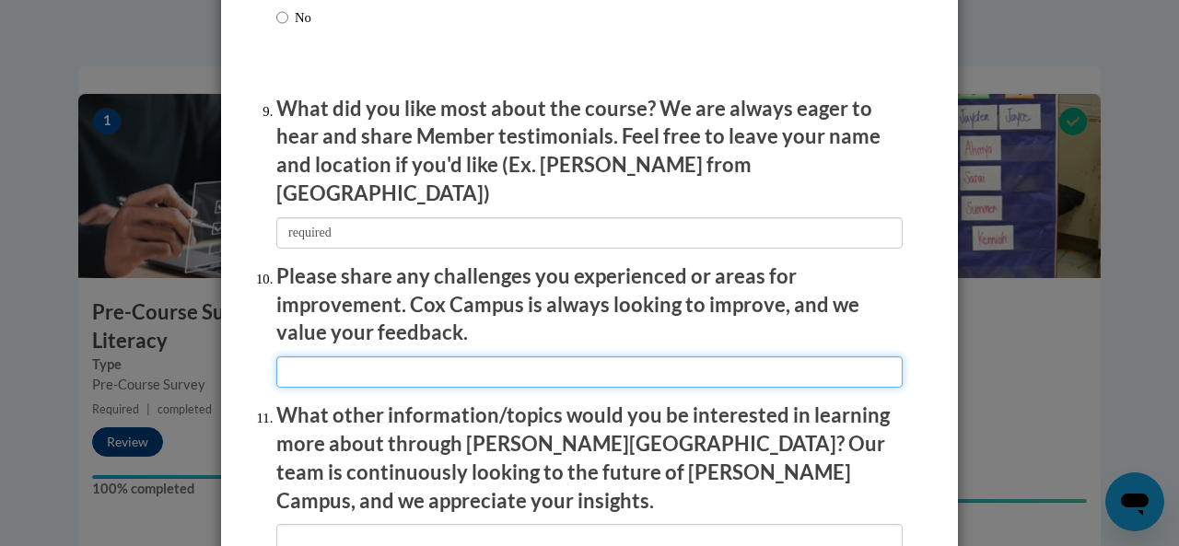
click at [323, 356] on input "textbox" at bounding box center [589, 371] width 626 height 31
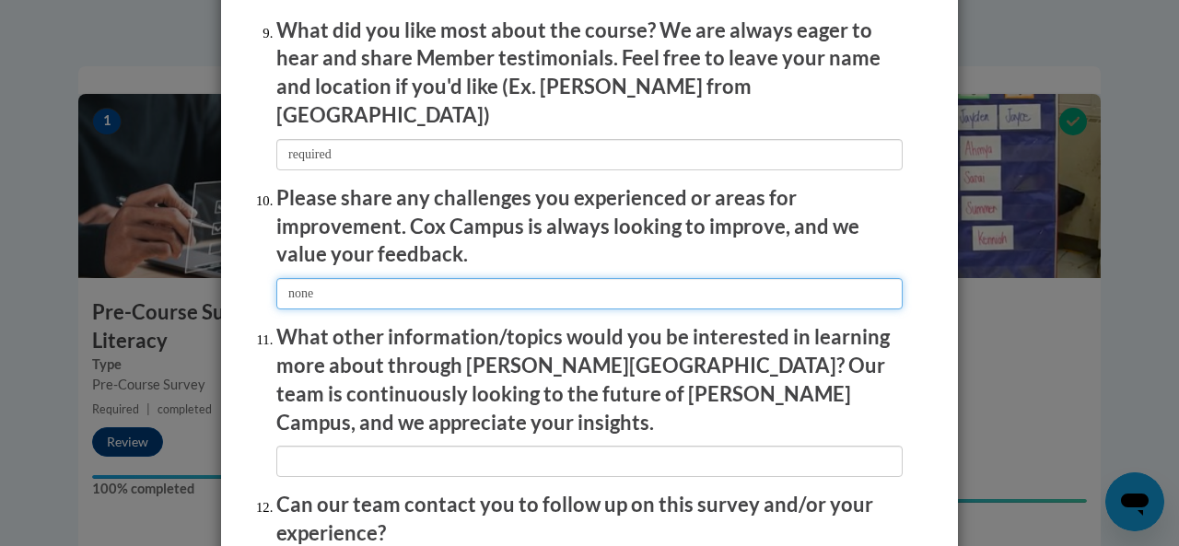
scroll to position [3283, 0]
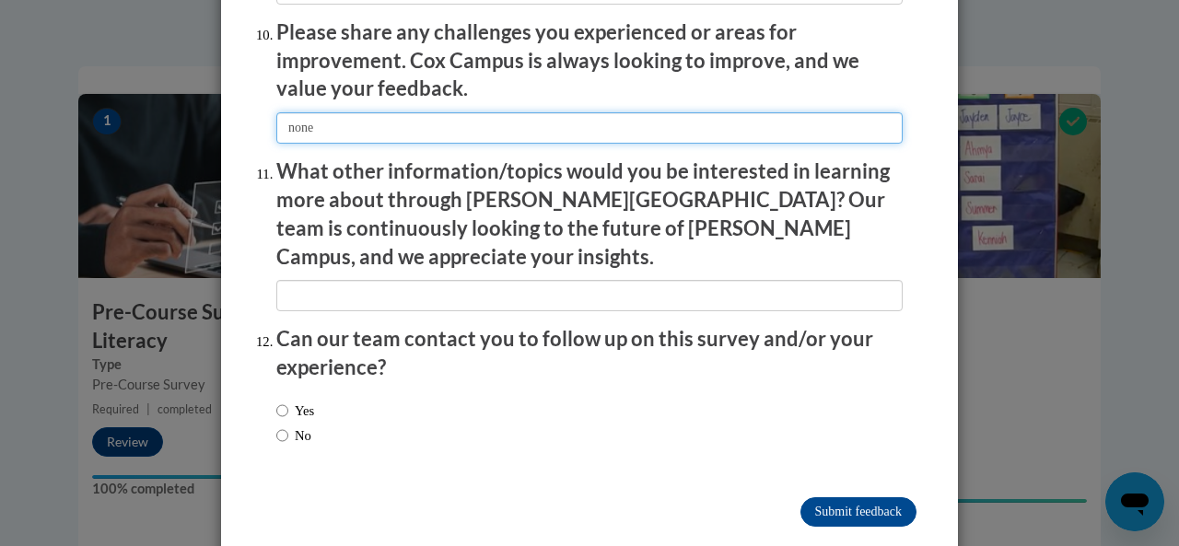
type input "none"
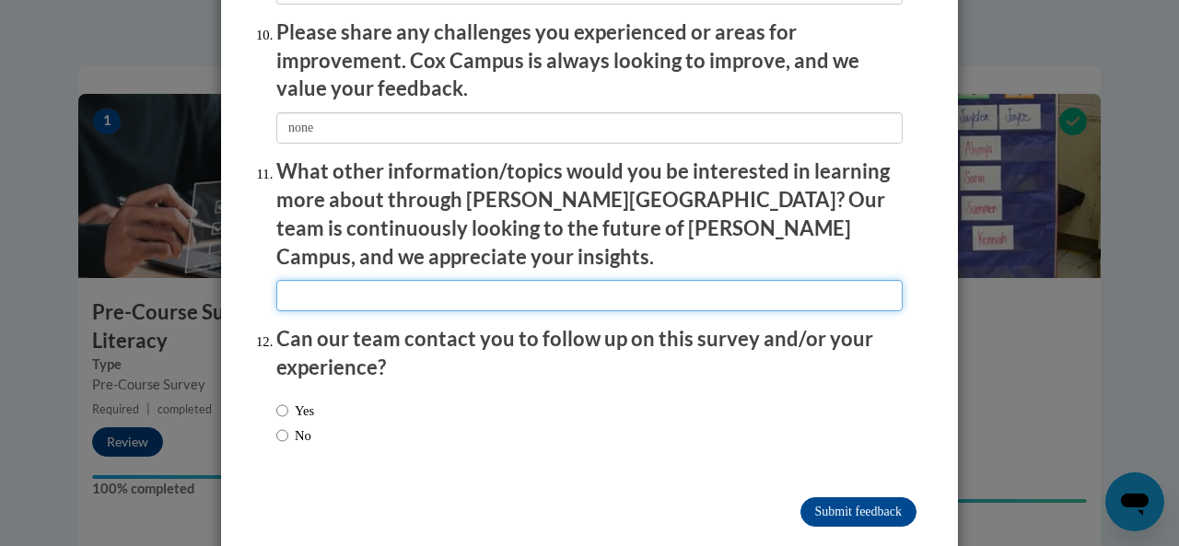
click at [376, 280] on input "textbox" at bounding box center [589, 295] width 626 height 31
type input "none"
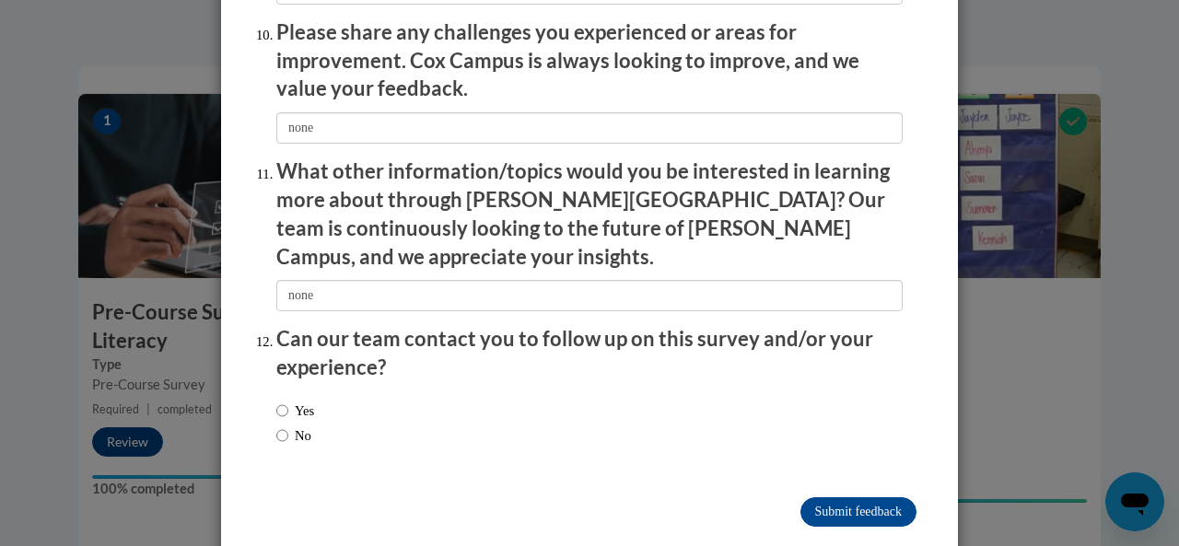
drag, startPoint x: 301, startPoint y: 387, endPoint x: 421, endPoint y: 419, distance: 124.0
click at [308, 425] on label "No" at bounding box center [293, 435] width 35 height 20
drag, startPoint x: 271, startPoint y: 393, endPoint x: 543, endPoint y: 450, distance: 278.5
click at [276, 425] on input "No" at bounding box center [282, 435] width 12 height 20
radio input "true"
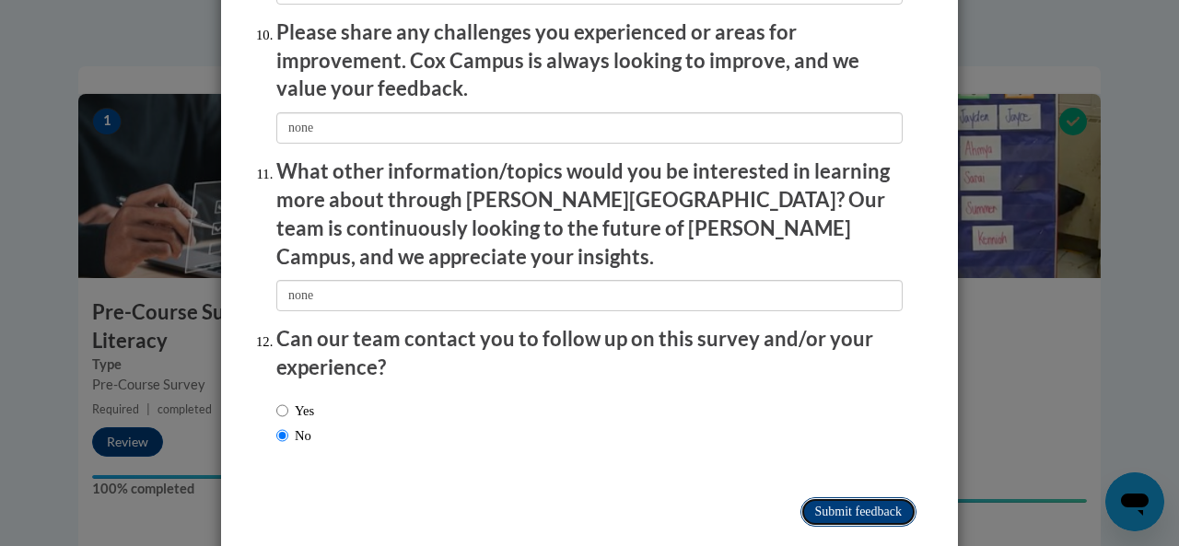
click at [855, 497] on input "Submit feedback" at bounding box center [858, 511] width 116 height 29
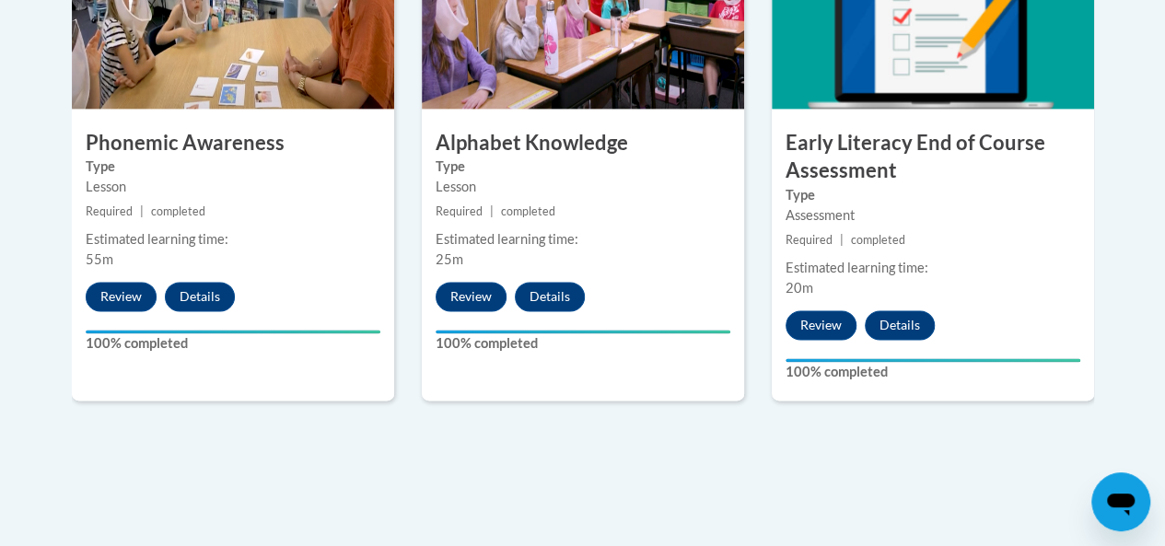
scroll to position [1000, 0]
